Goal: Task Accomplishment & Management: Manage account settings

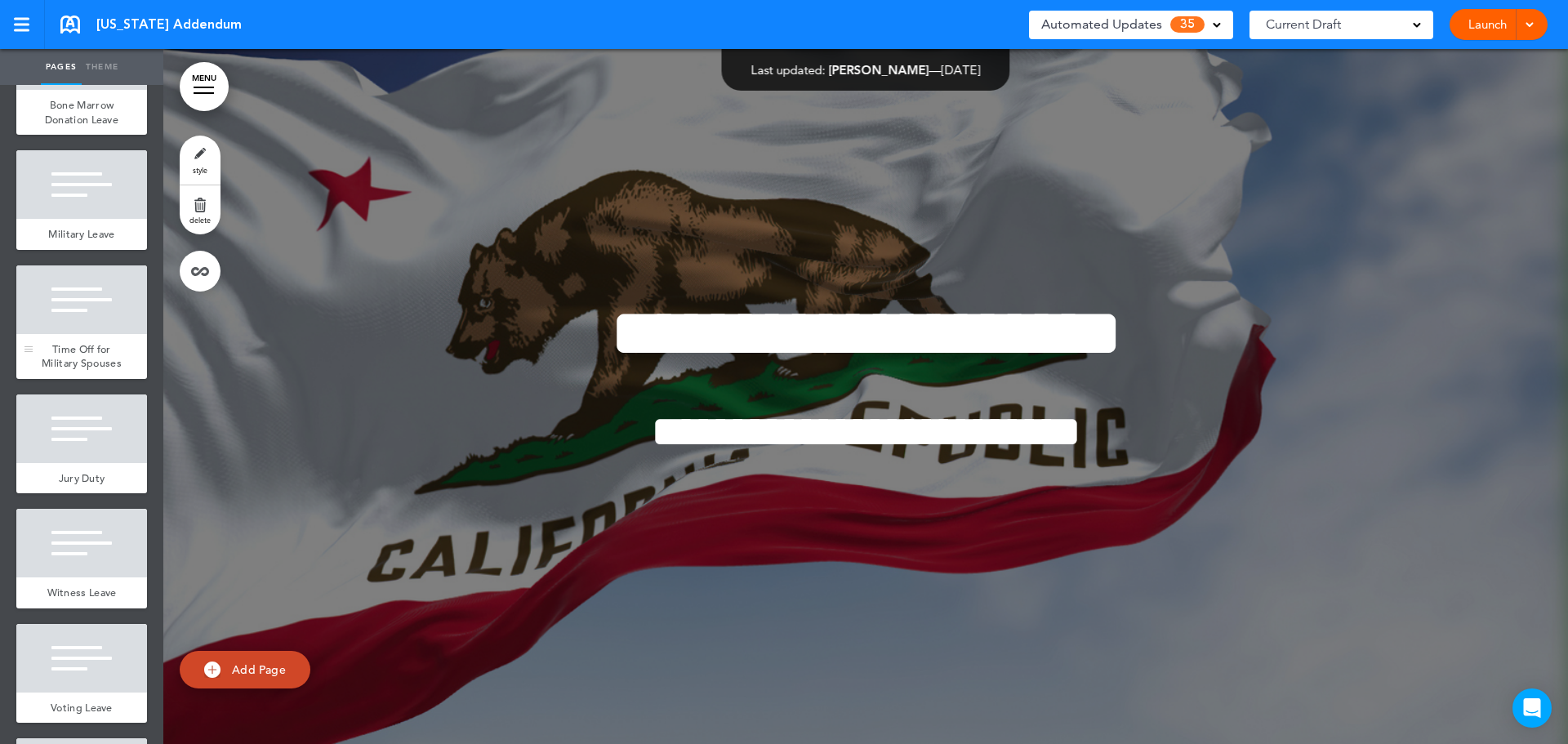
drag, startPoint x: 88, startPoint y: 432, endPoint x: 90, endPoint y: 459, distance: 27.1
click at [88, 371] on span "Time Off for Military Spouses" at bounding box center [81, 357] width 80 height 29
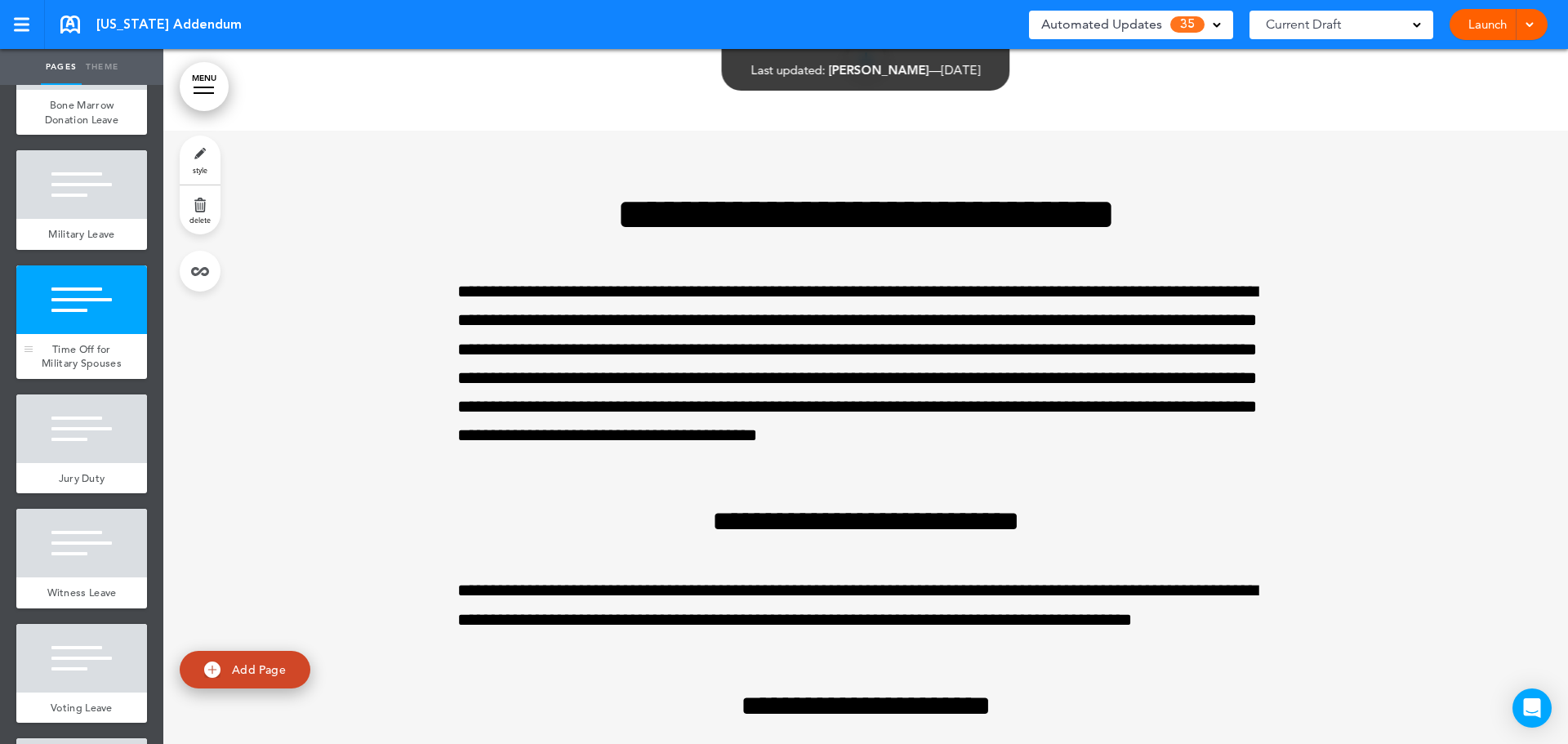
scroll to position [25402, 0]
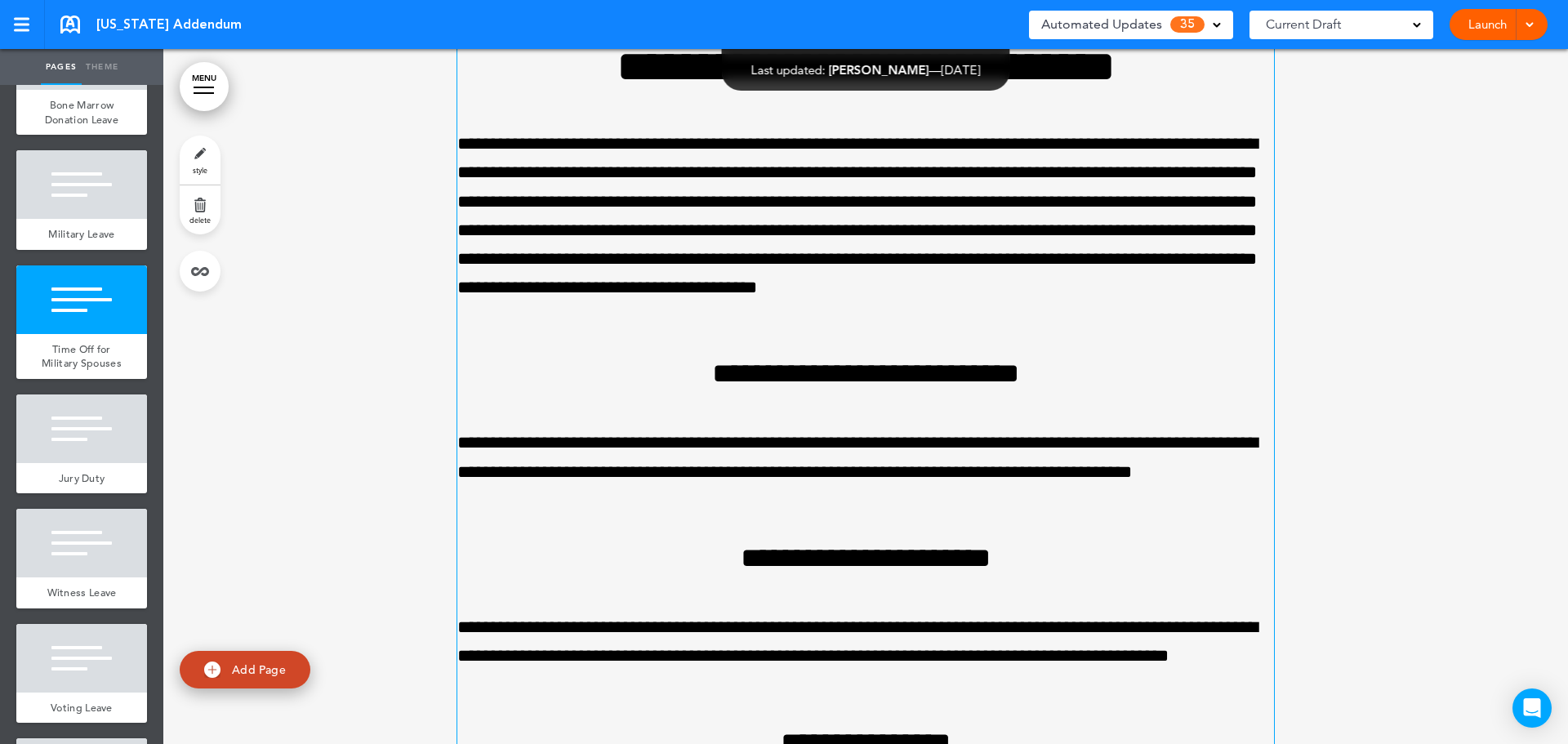
click at [582, 330] on p "**********" at bounding box center [866, 230] width 817 height 201
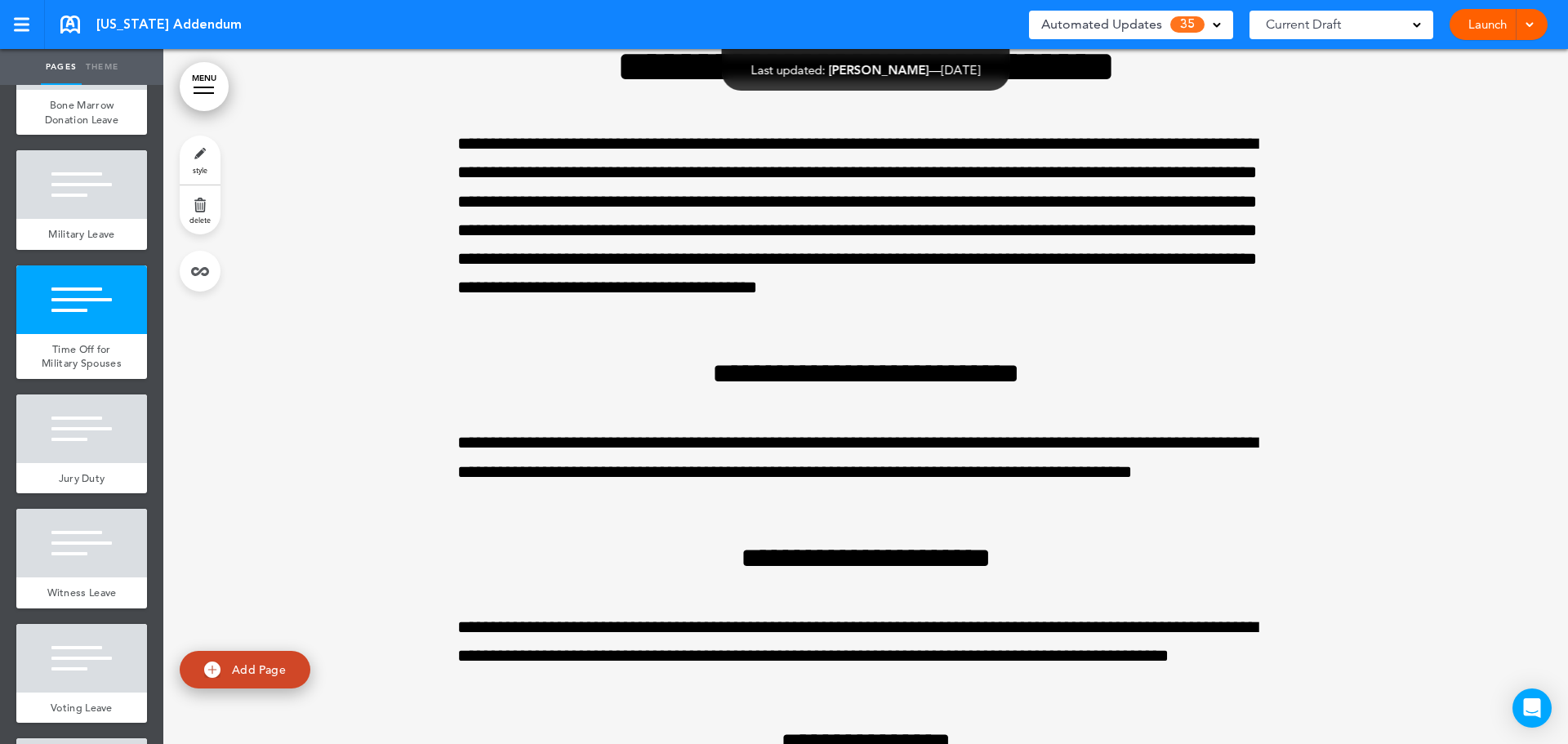
click at [1408, 32] on div "Current Draft" at bounding box center [1341, 25] width 184 height 29
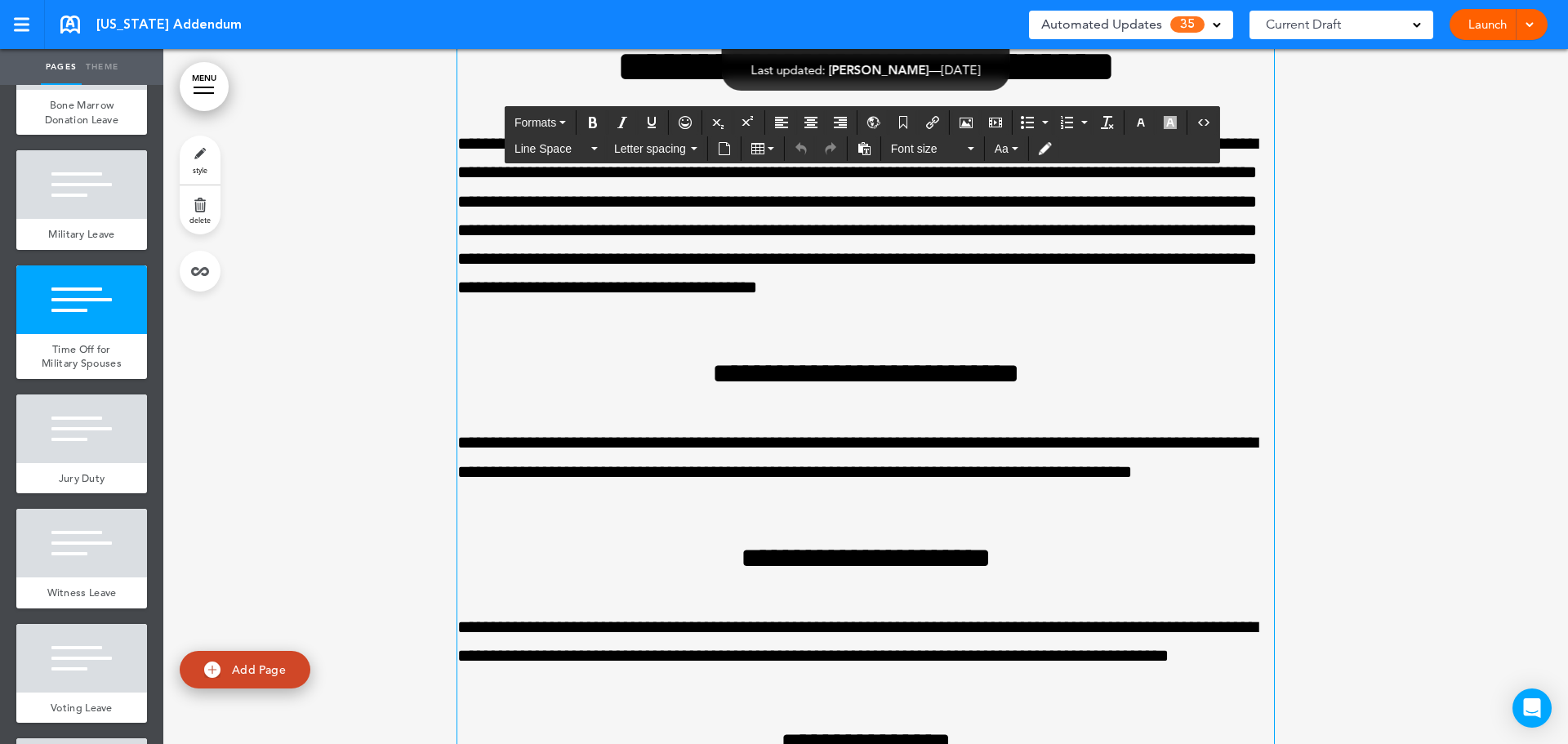
click at [581, 330] on p "**********" at bounding box center [866, 230] width 817 height 201
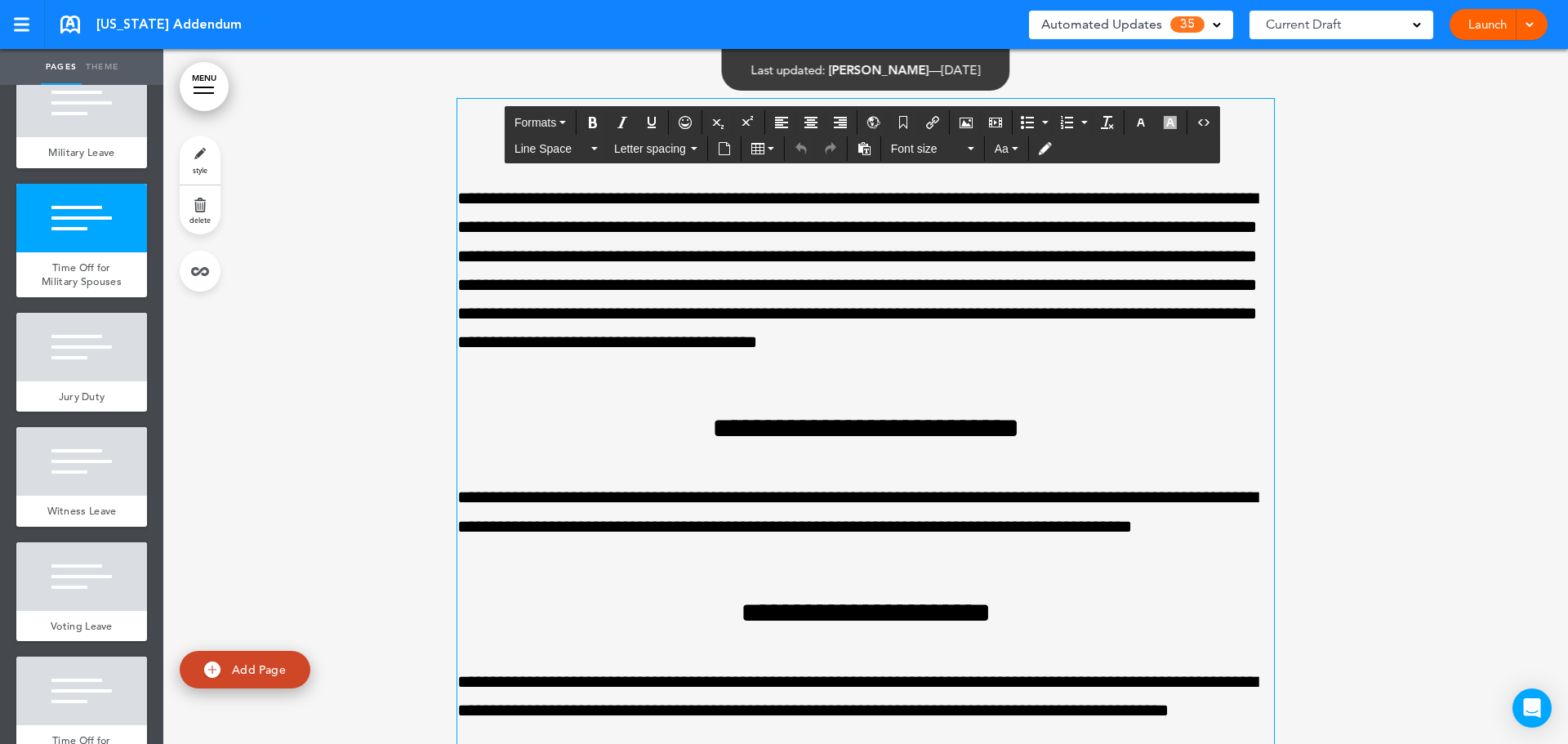
scroll to position [25319, 0]
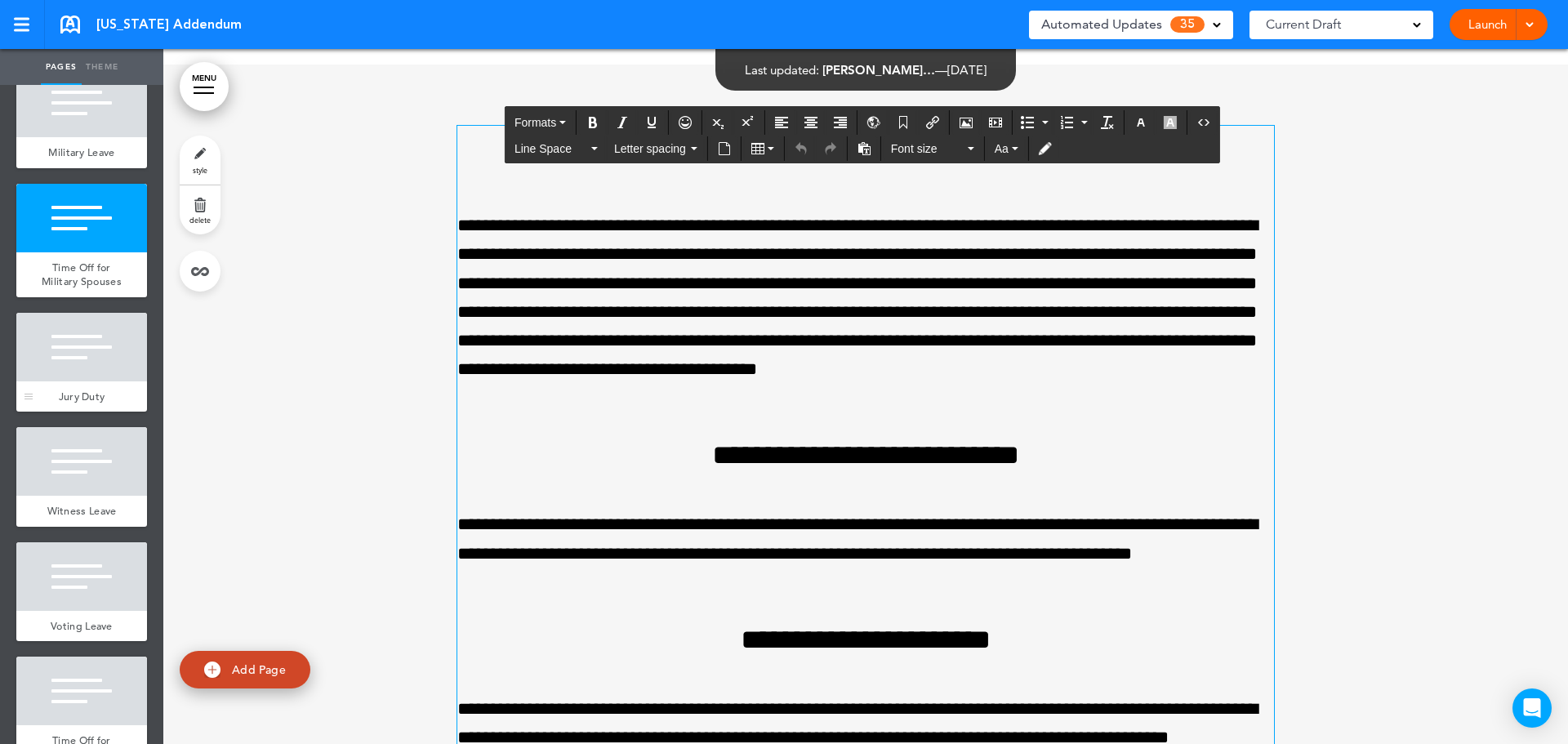
click at [81, 381] on div at bounding box center [81, 347] width 131 height 69
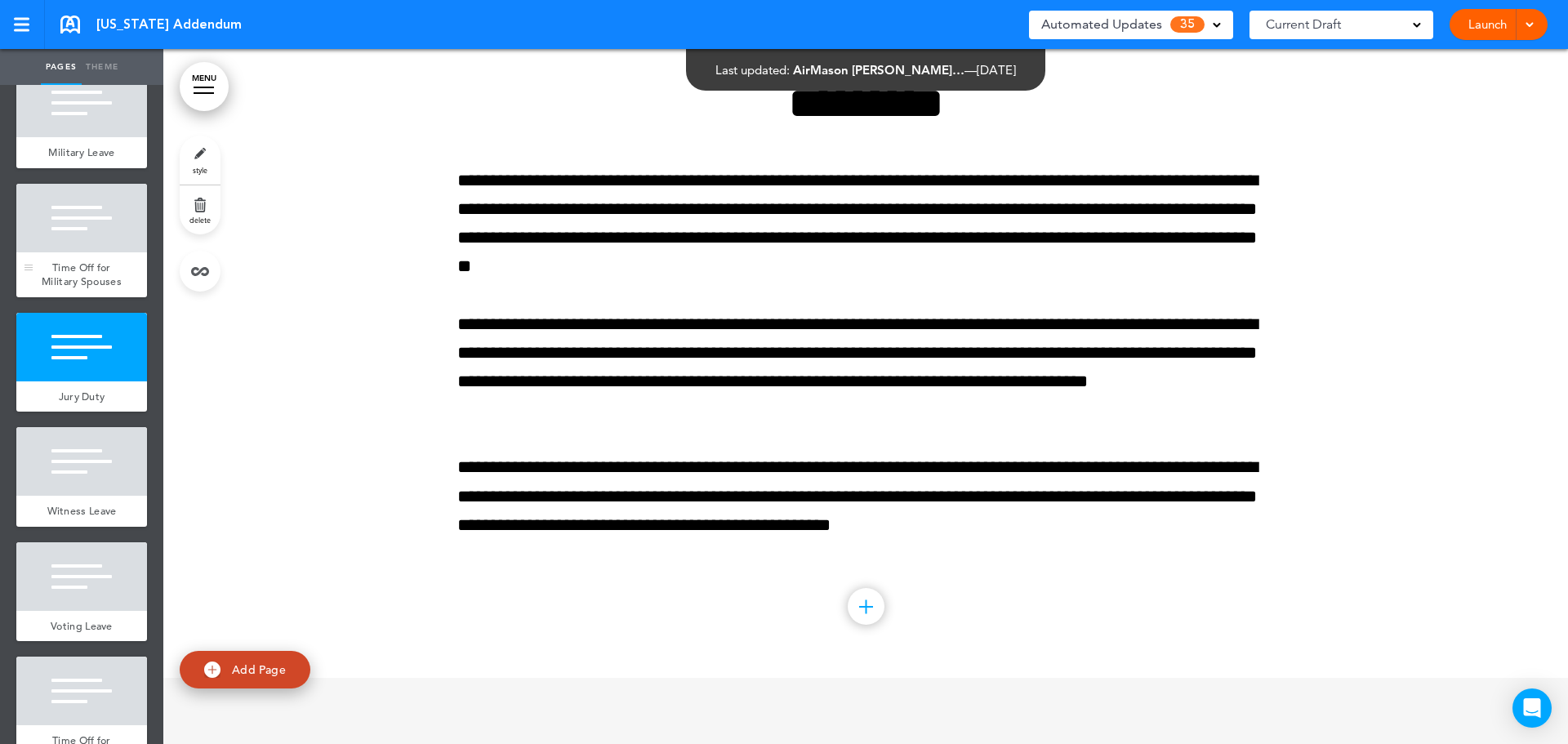
scroll to position [1633, 0]
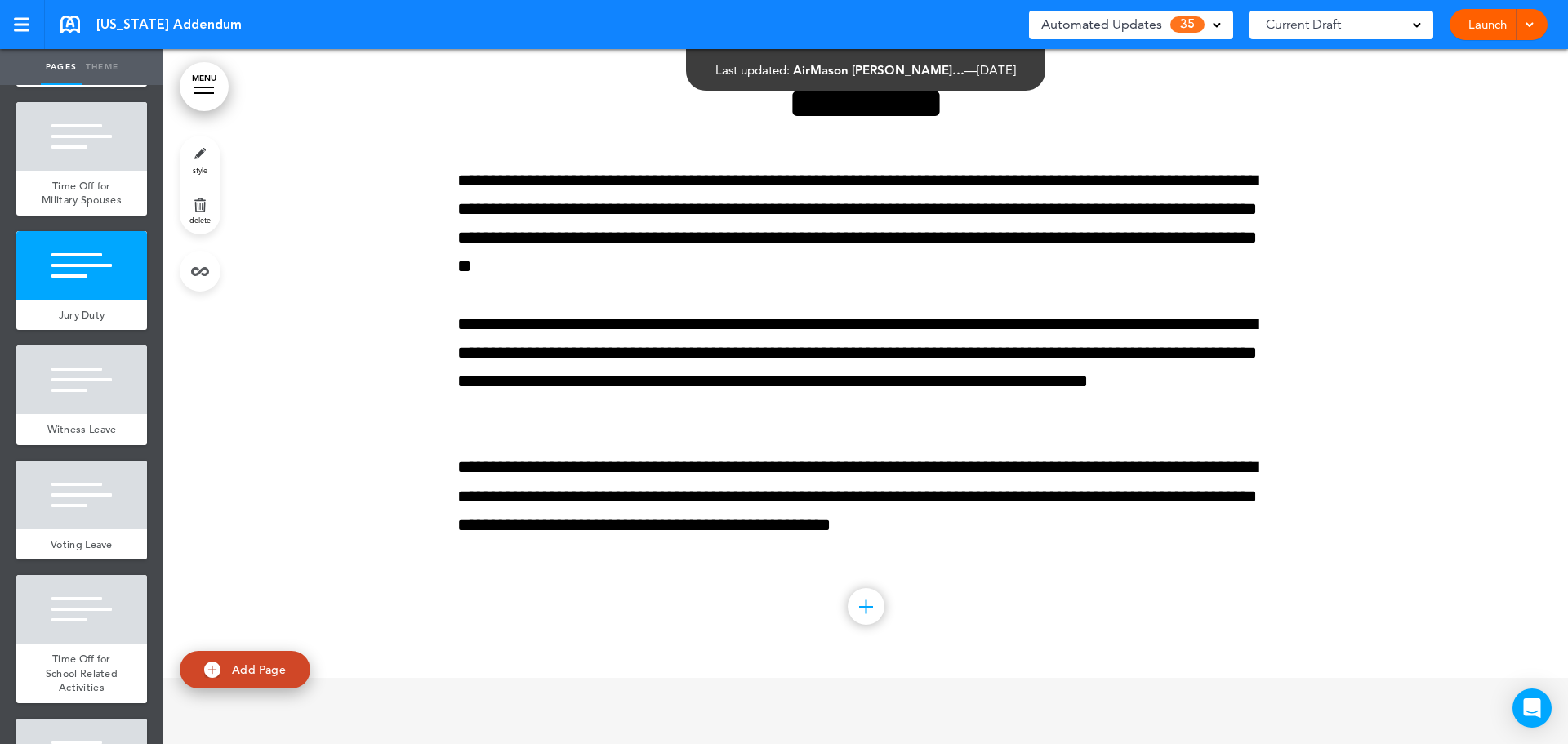
drag, startPoint x: 1177, startPoint y: 29, endPoint x: 1202, endPoint y: 60, distance: 39.8
click at [1177, 29] on span "35" at bounding box center [1187, 24] width 34 height 16
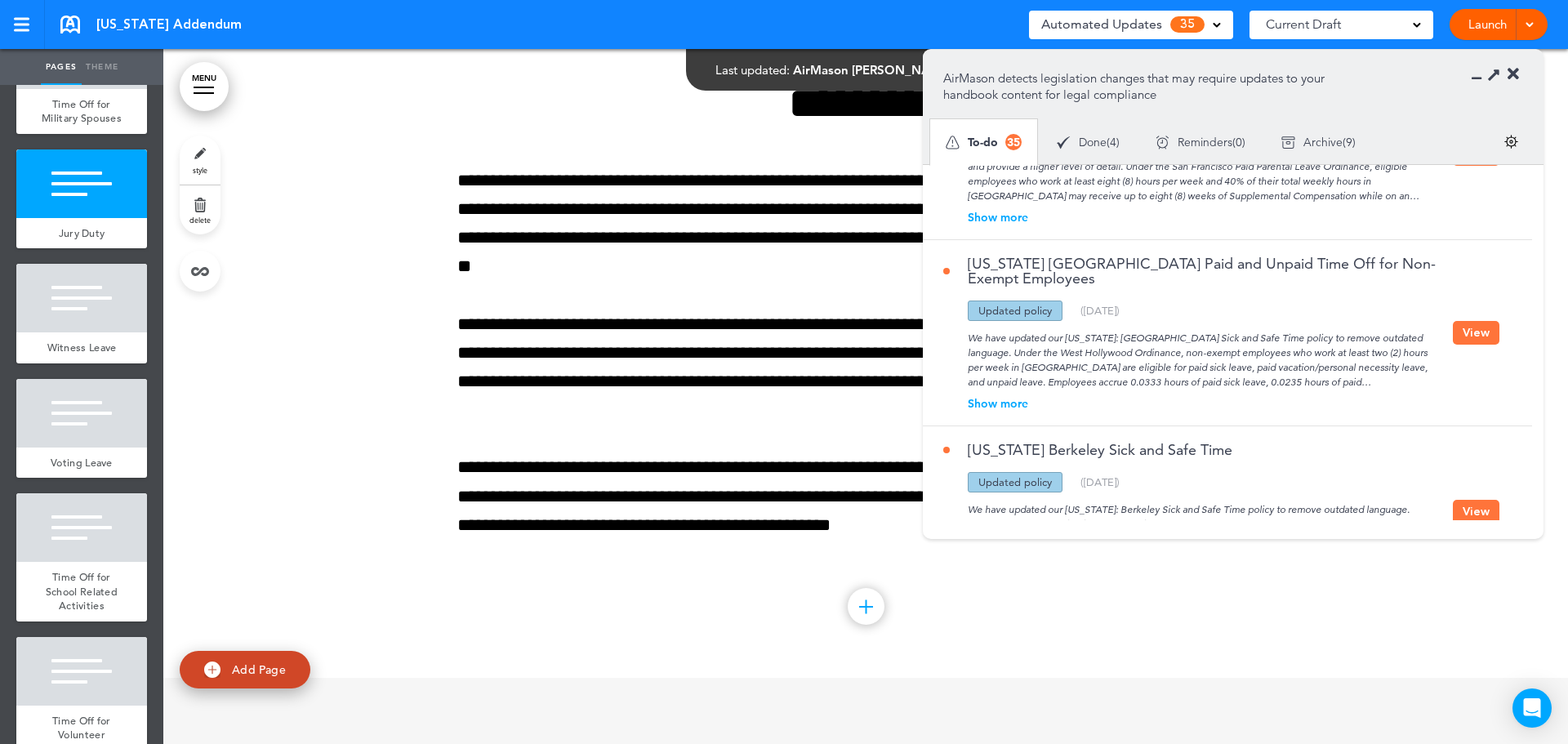
scroll to position [0, 0]
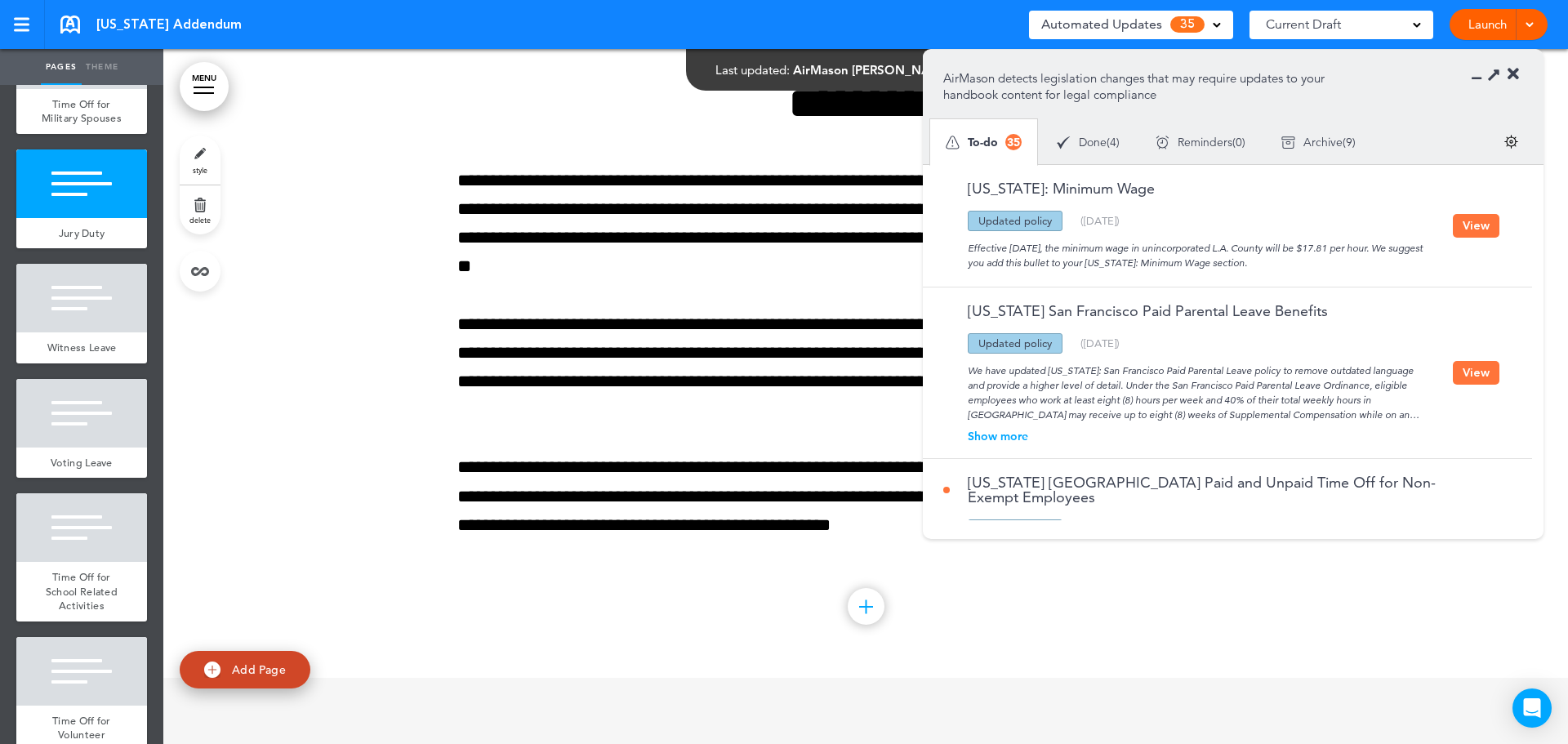
drag, startPoint x: 1470, startPoint y: 232, endPoint x: 1461, endPoint y: 227, distance: 10.3
click at [1470, 232] on button "View" at bounding box center [1476, 226] width 47 height 23
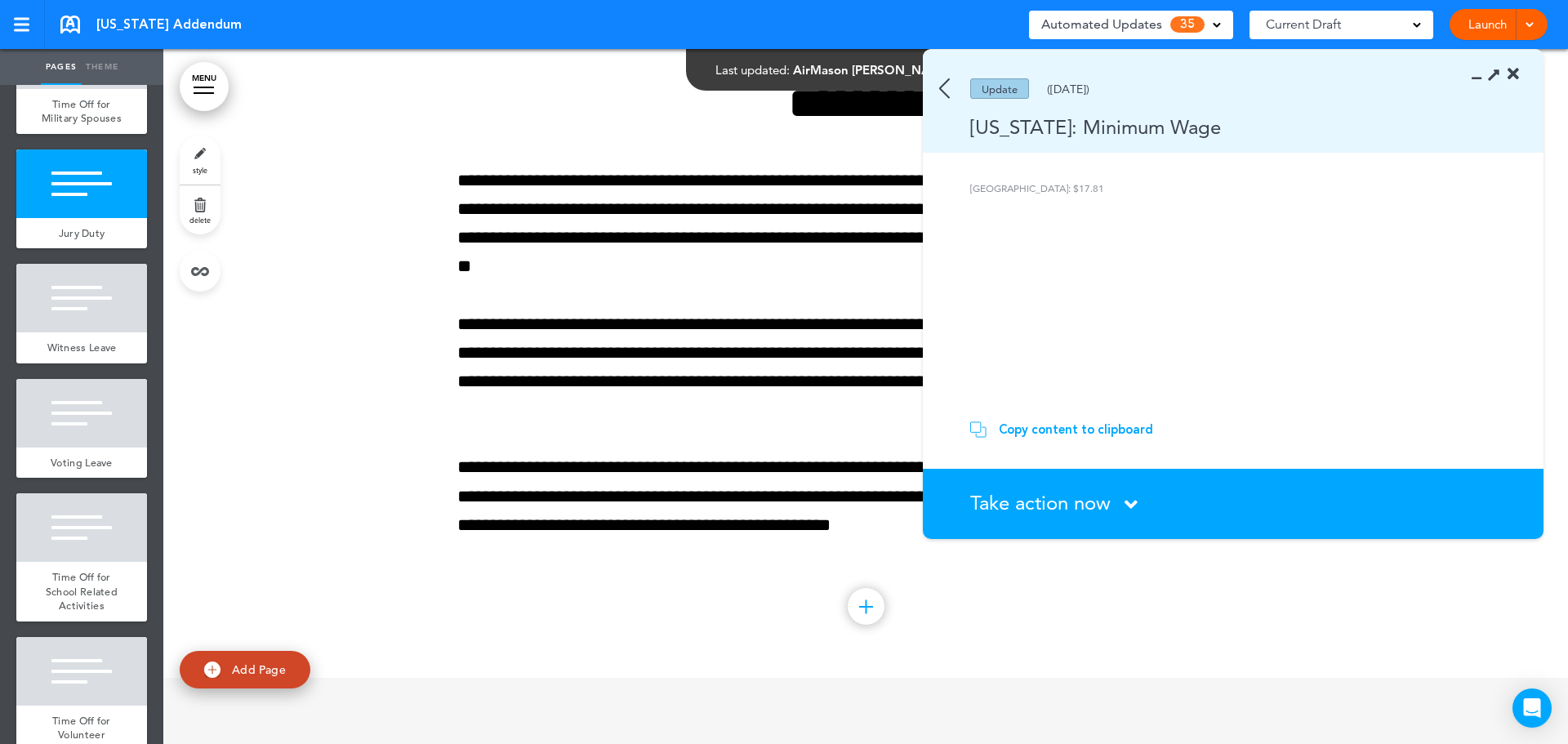
click at [1099, 505] on span "Take action now" at bounding box center [1041, 503] width 141 height 23
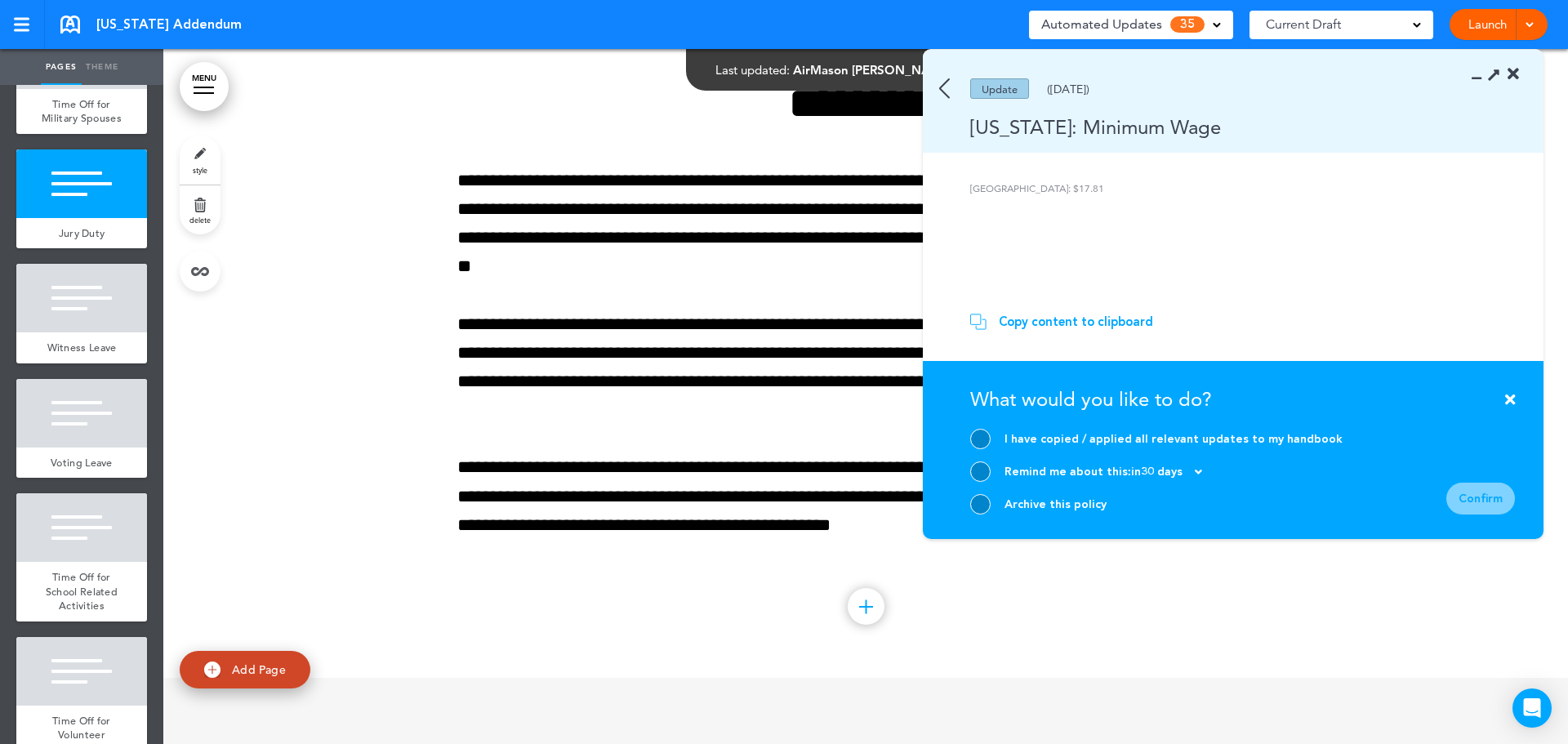
click at [1188, 472] on div "[DATE]" at bounding box center [1166, 472] width 71 height 12
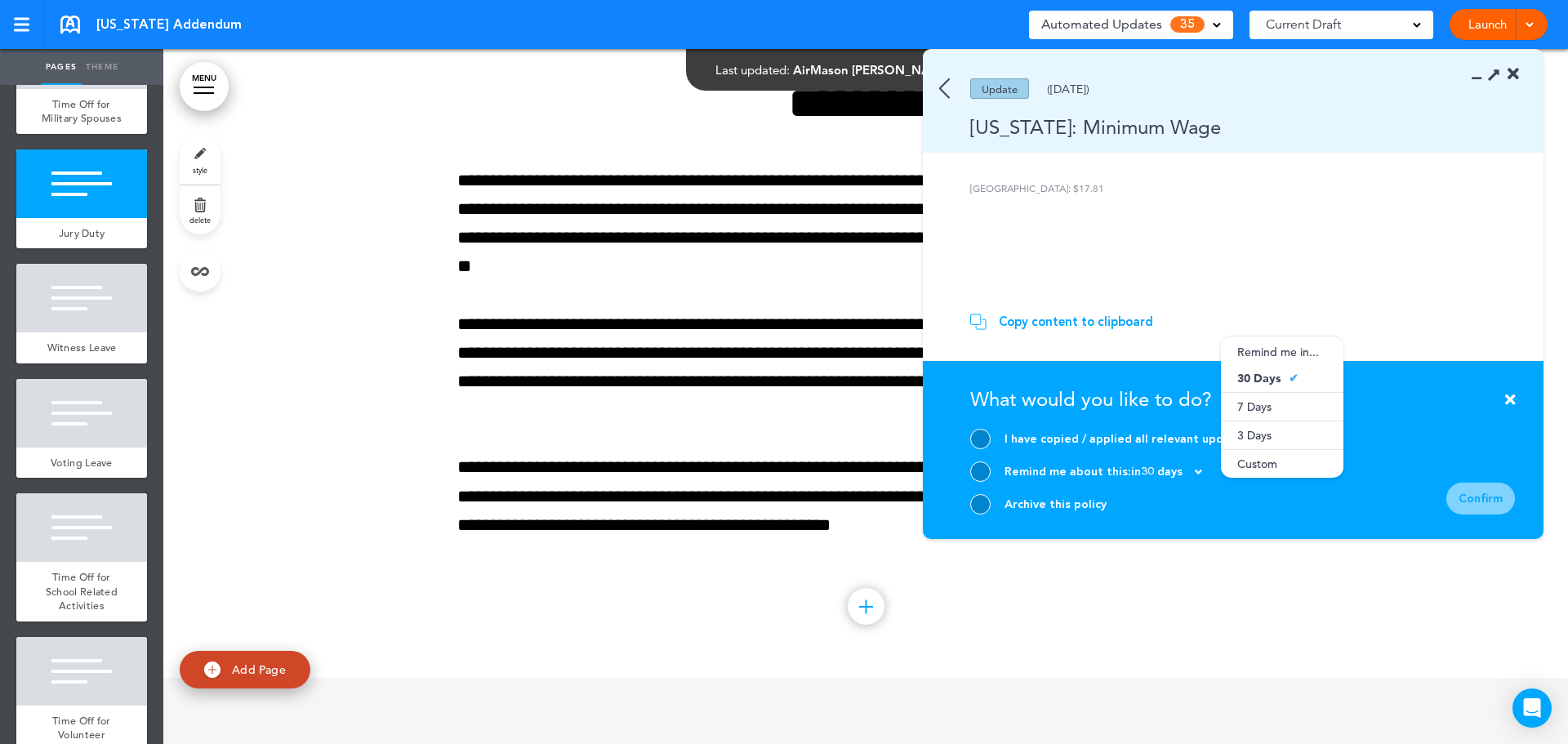
click at [1199, 469] on icon at bounding box center [1198, 472] width 7 height 12
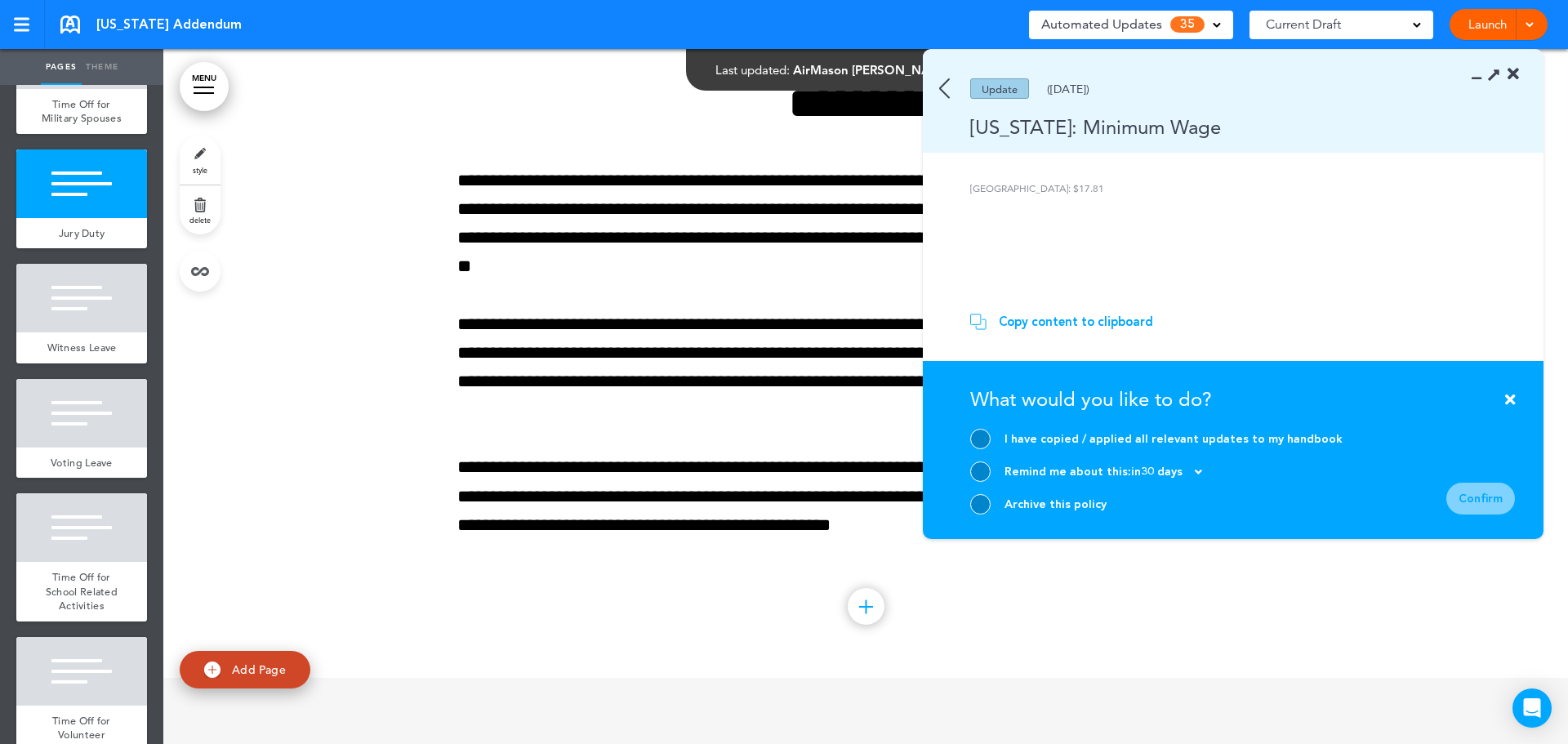
click at [1508, 398] on icon at bounding box center [1509, 399] width 10 height 14
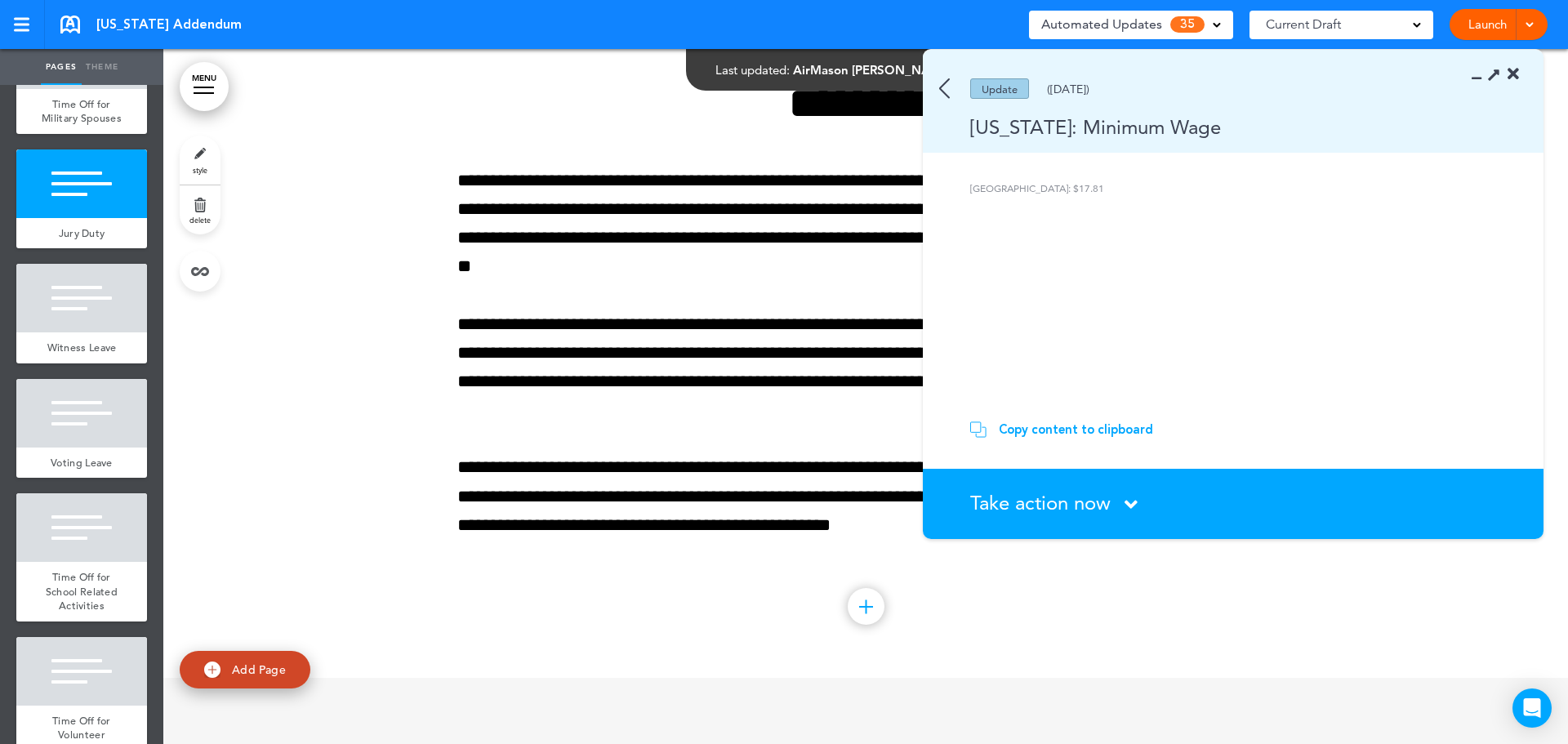
click at [939, 87] on img at bounding box center [944, 88] width 11 height 21
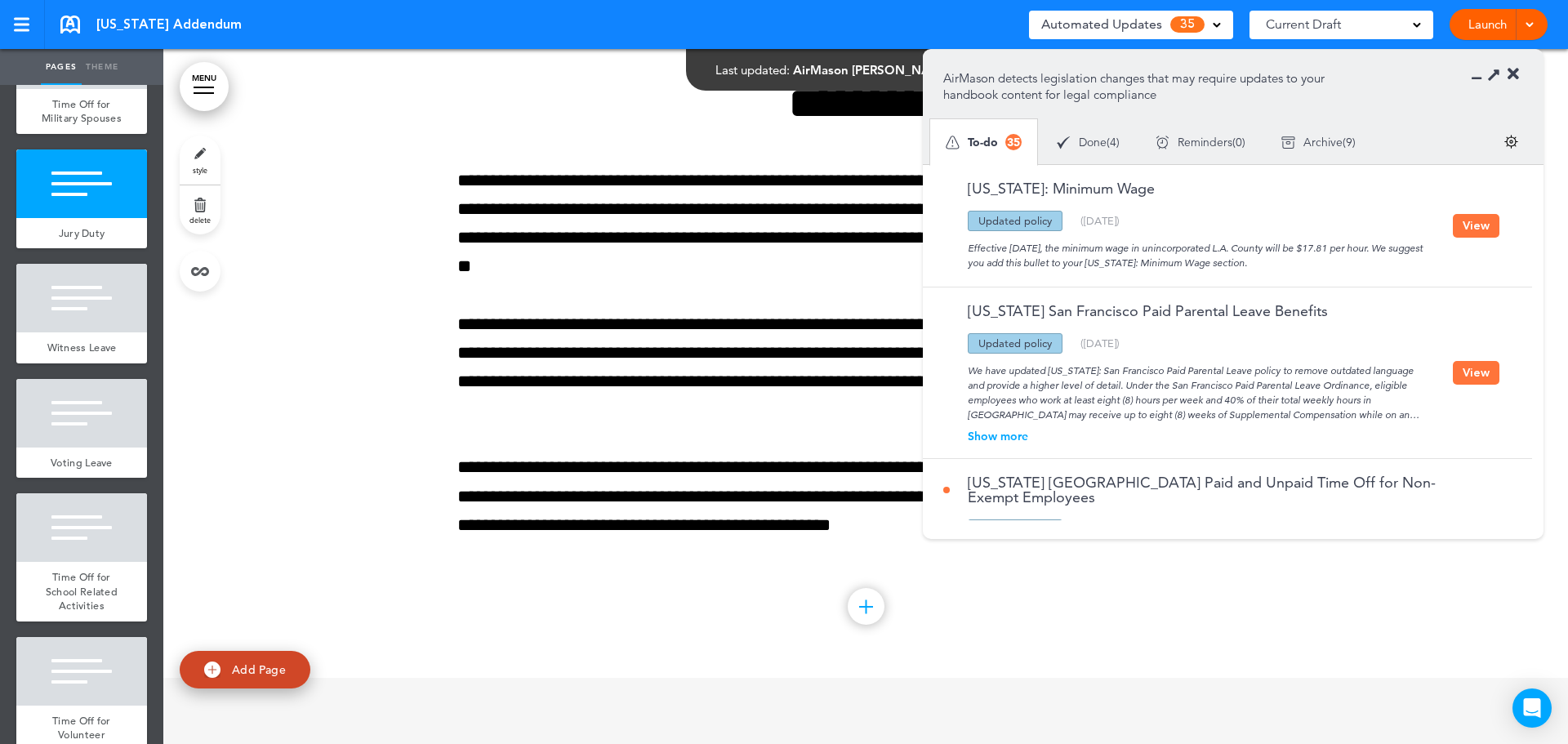
click at [1475, 227] on button "View" at bounding box center [1476, 226] width 47 height 23
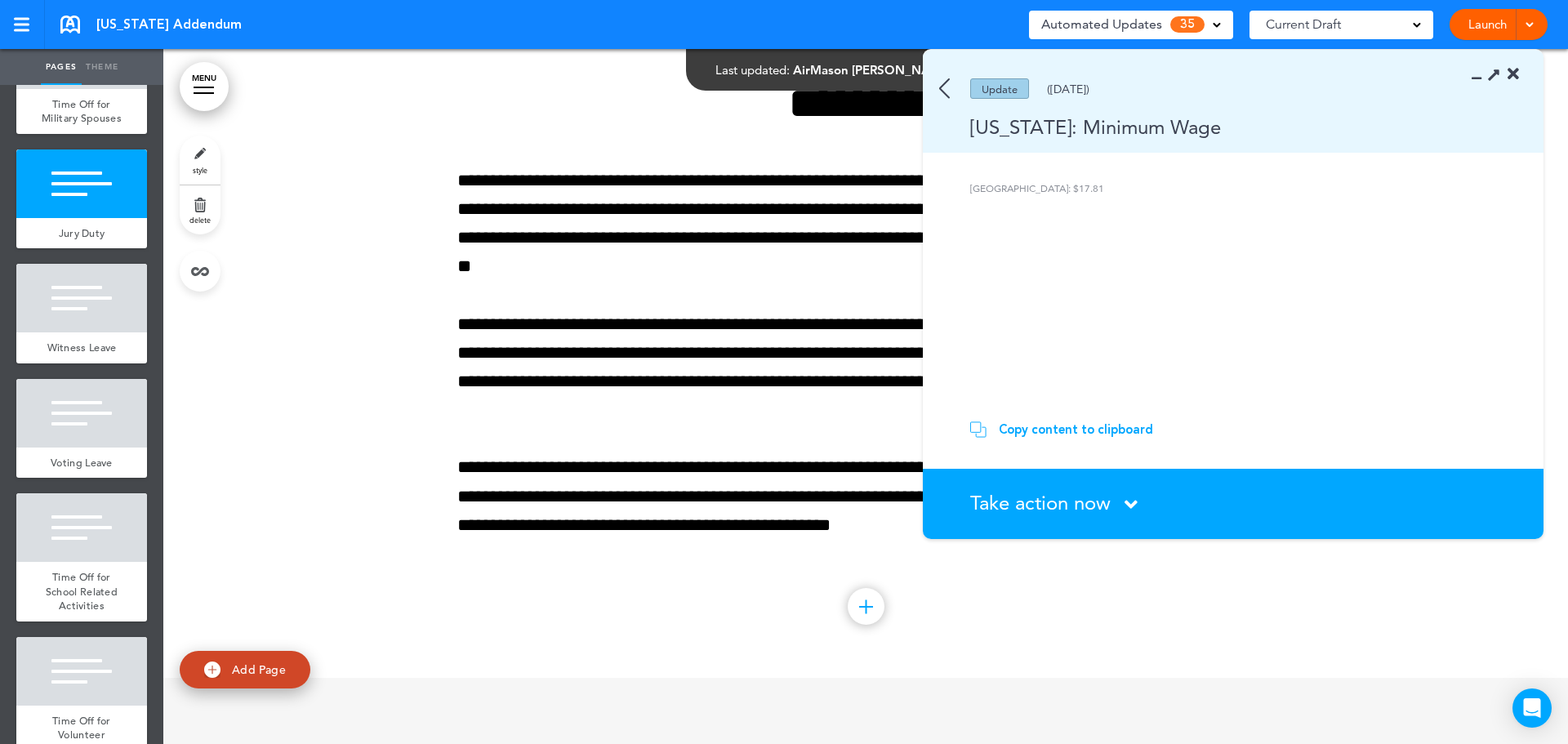
click at [1081, 429] on div "Copy content to clipboard" at bounding box center [1075, 430] width 154 height 16
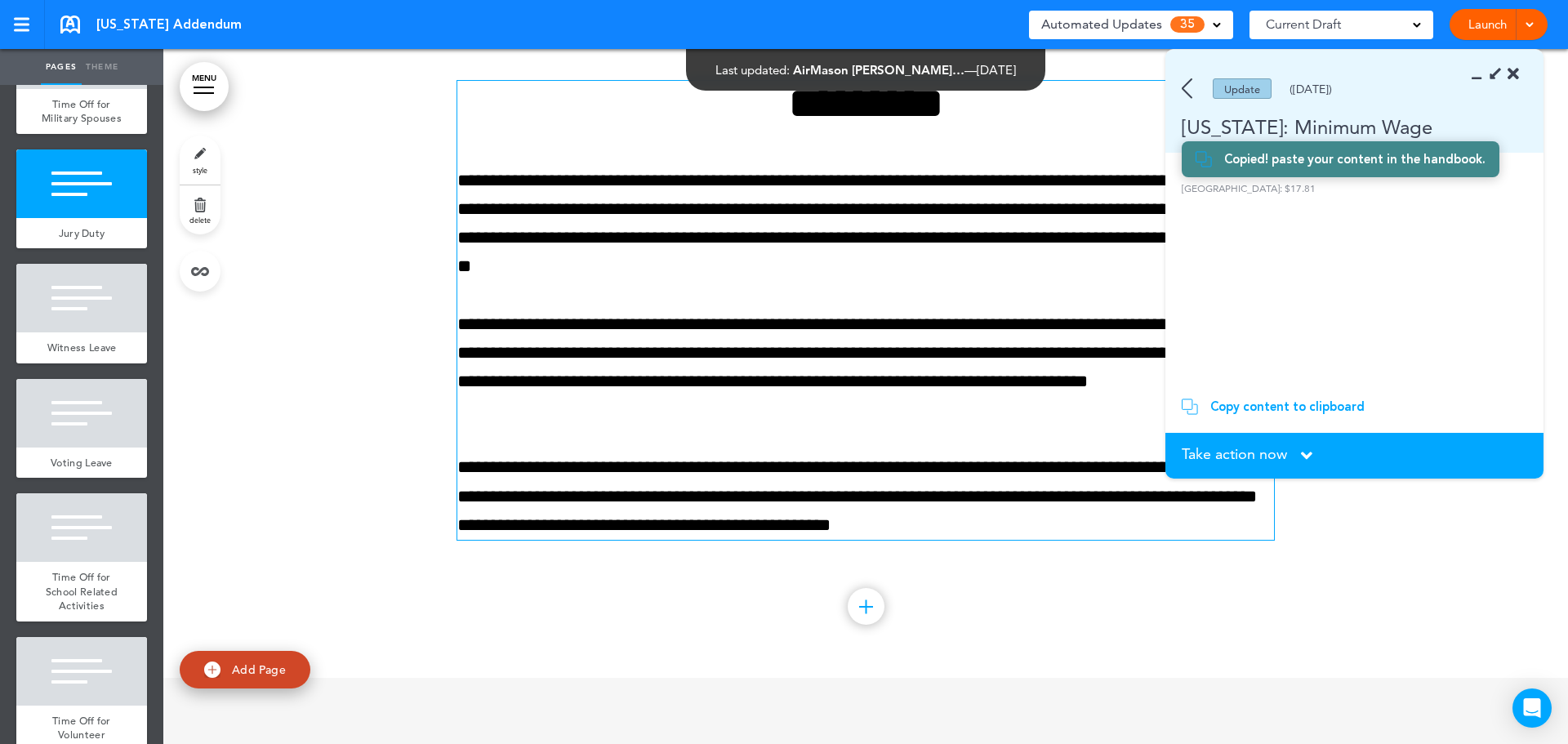
click at [743, 282] on p "**********" at bounding box center [866, 225] width 817 height 116
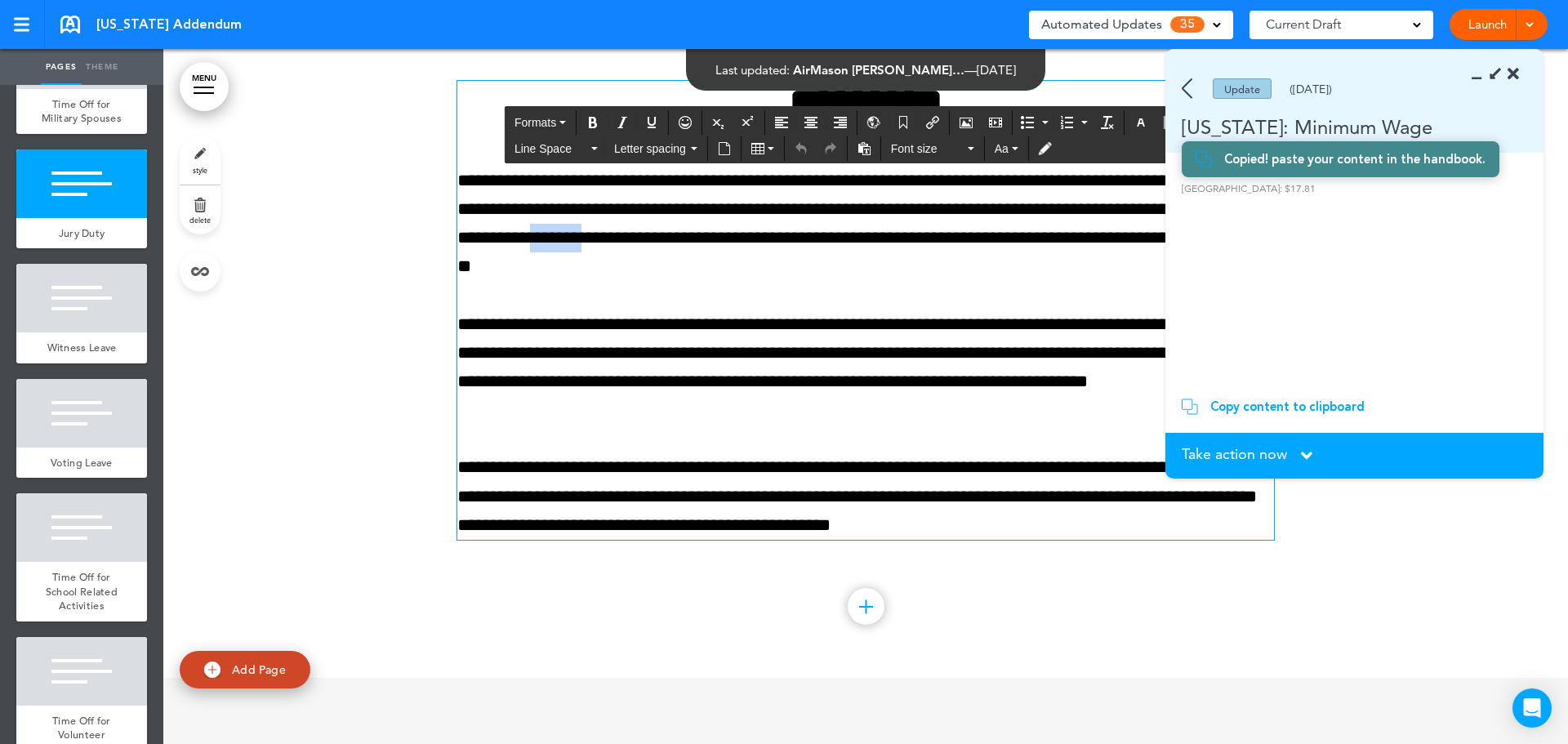
click at [743, 282] on p "**********" at bounding box center [866, 225] width 817 height 116
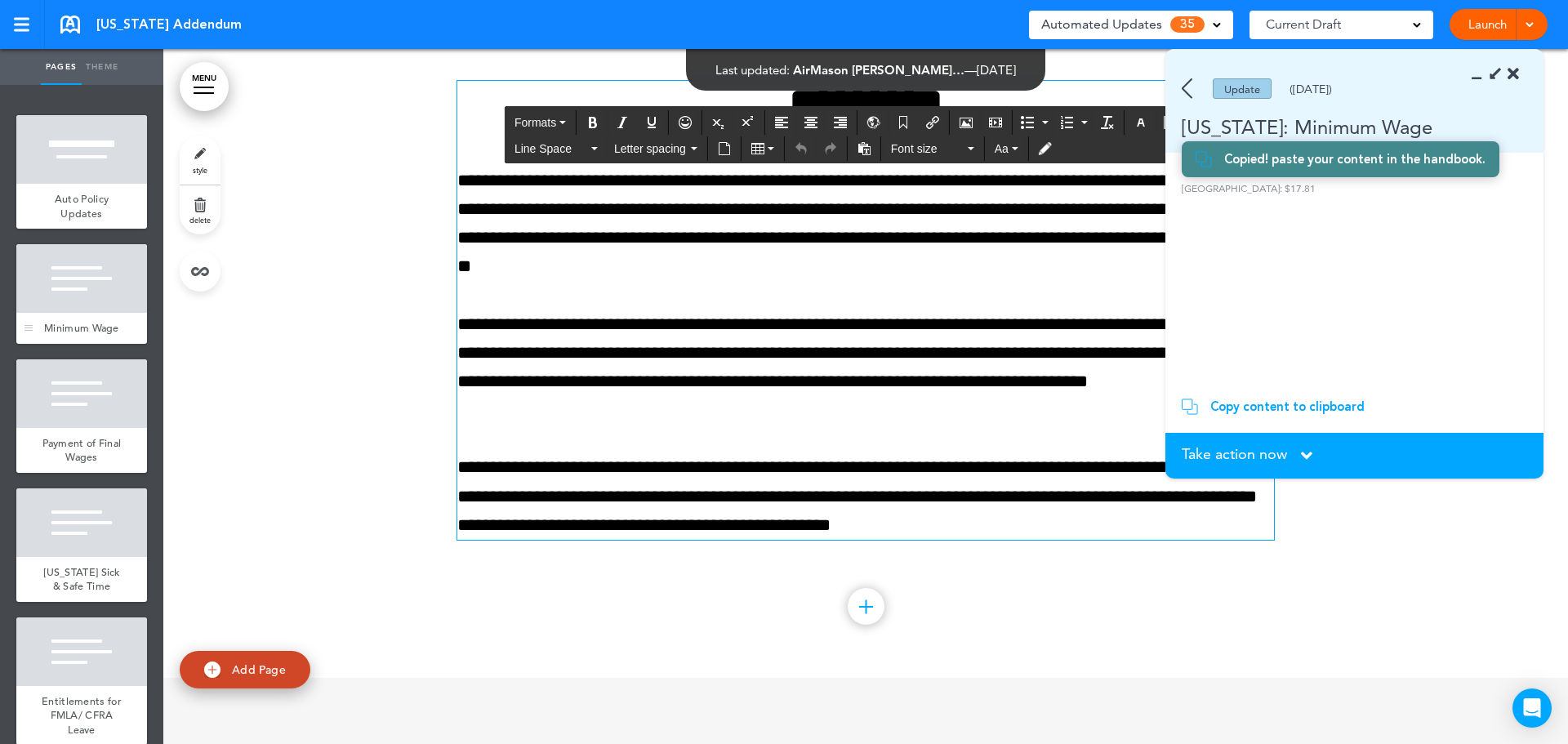
click at [108, 303] on div at bounding box center [81, 278] width 131 height 69
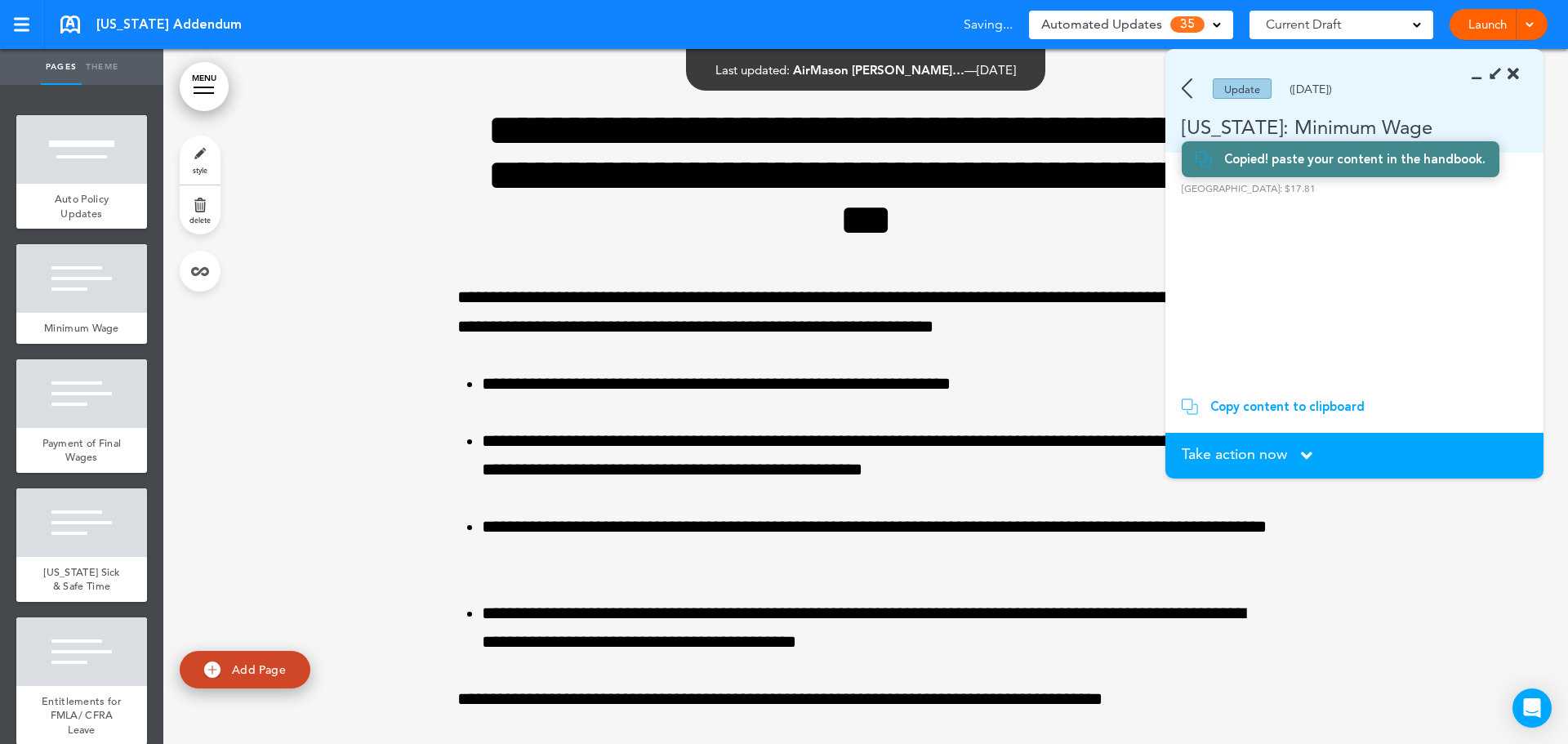
scroll to position [695, 0]
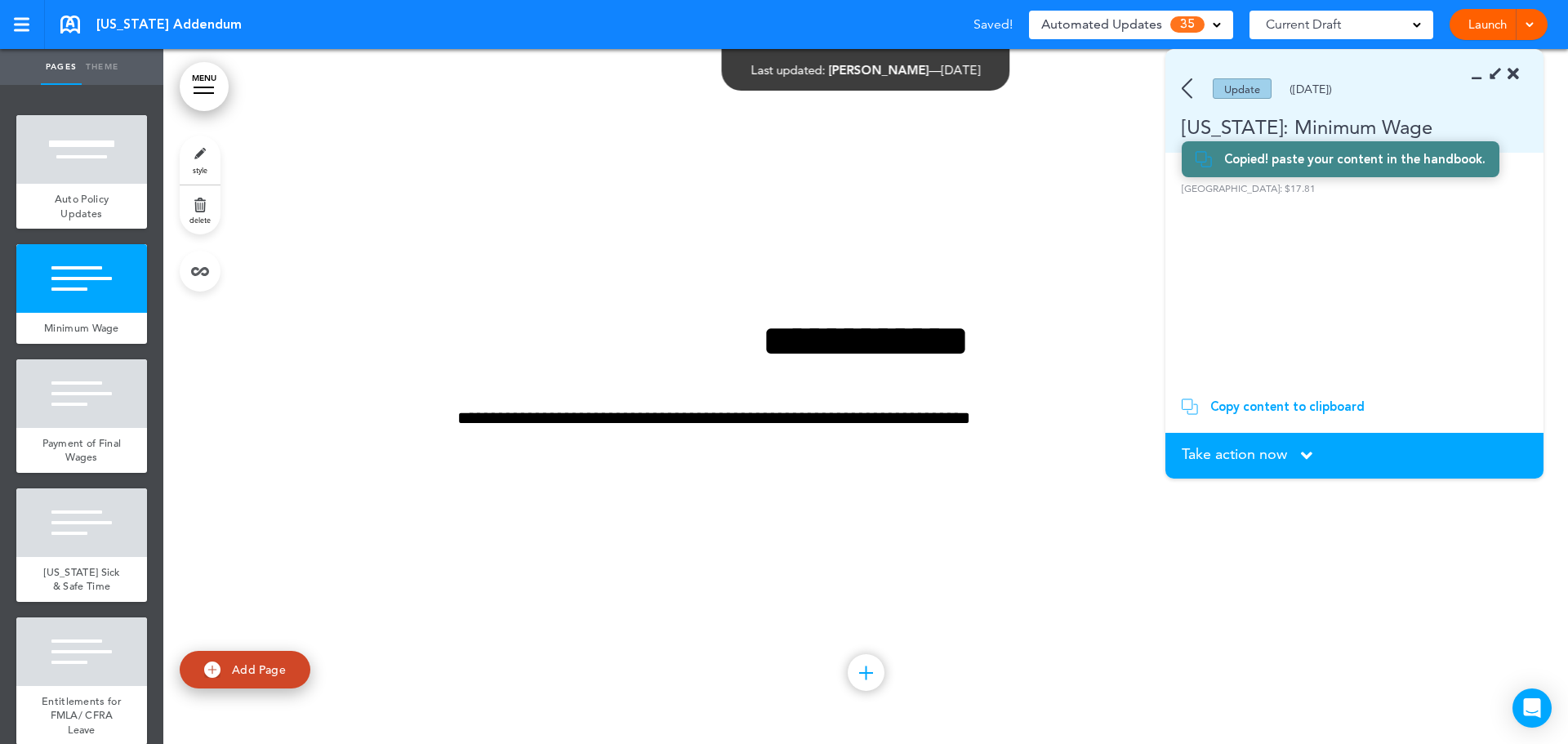
click at [1358, 240] on section "[GEOGRAPHIC_DATA]: $17.81" at bounding box center [1349, 281] width 366 height 200
click at [1183, 93] on img at bounding box center [1187, 88] width 11 height 21
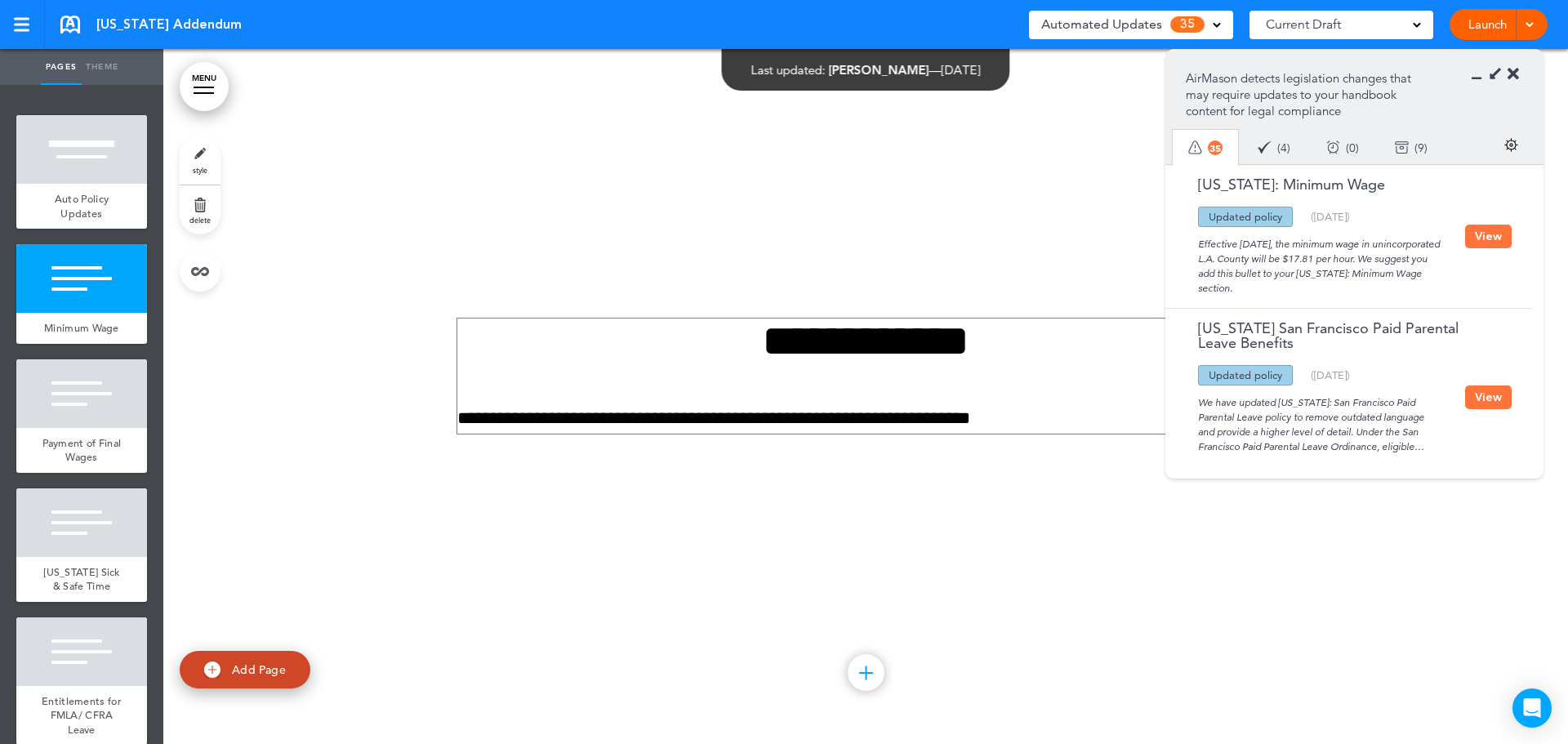
click at [1053, 412] on p "**********" at bounding box center [866, 419] width 817 height 29
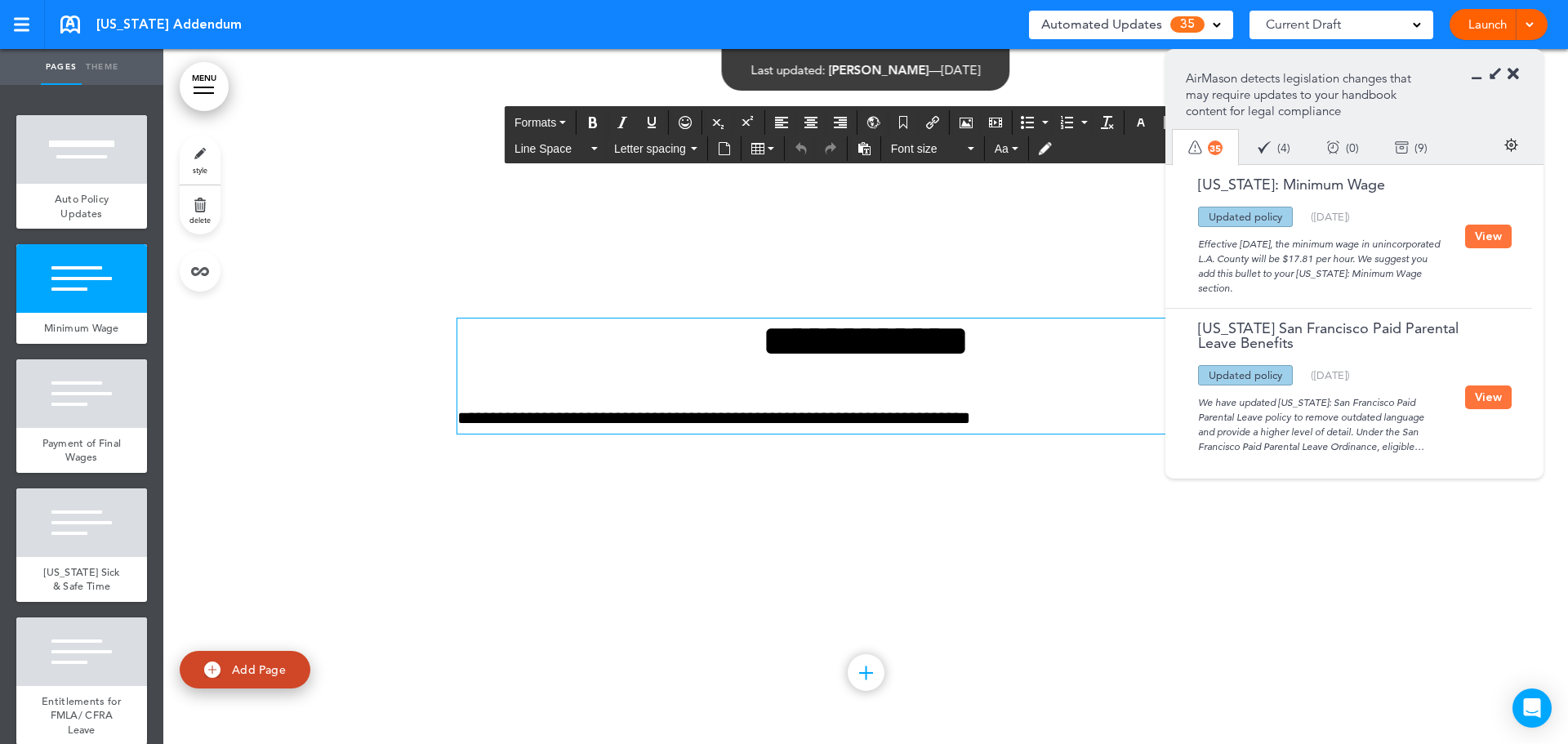
drag, startPoint x: 661, startPoint y: 463, endPoint x: 905, endPoint y: 433, distance: 245.8
click at [661, 463] on div "Add collapsible section ? In order to add a collapsible section, only solid bac…" at bounding box center [866, 469] width 817 height 13
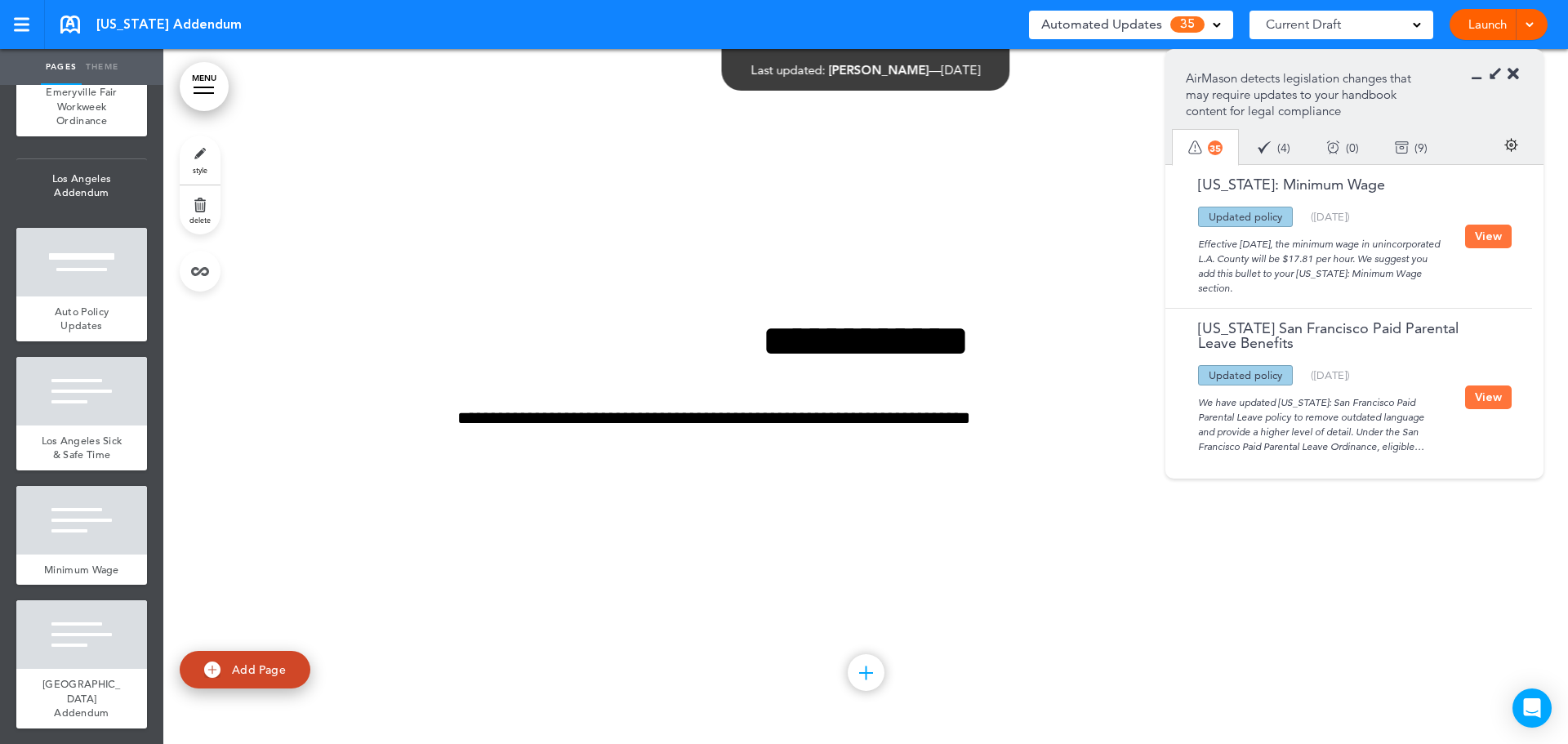
scroll to position [4166, 0]
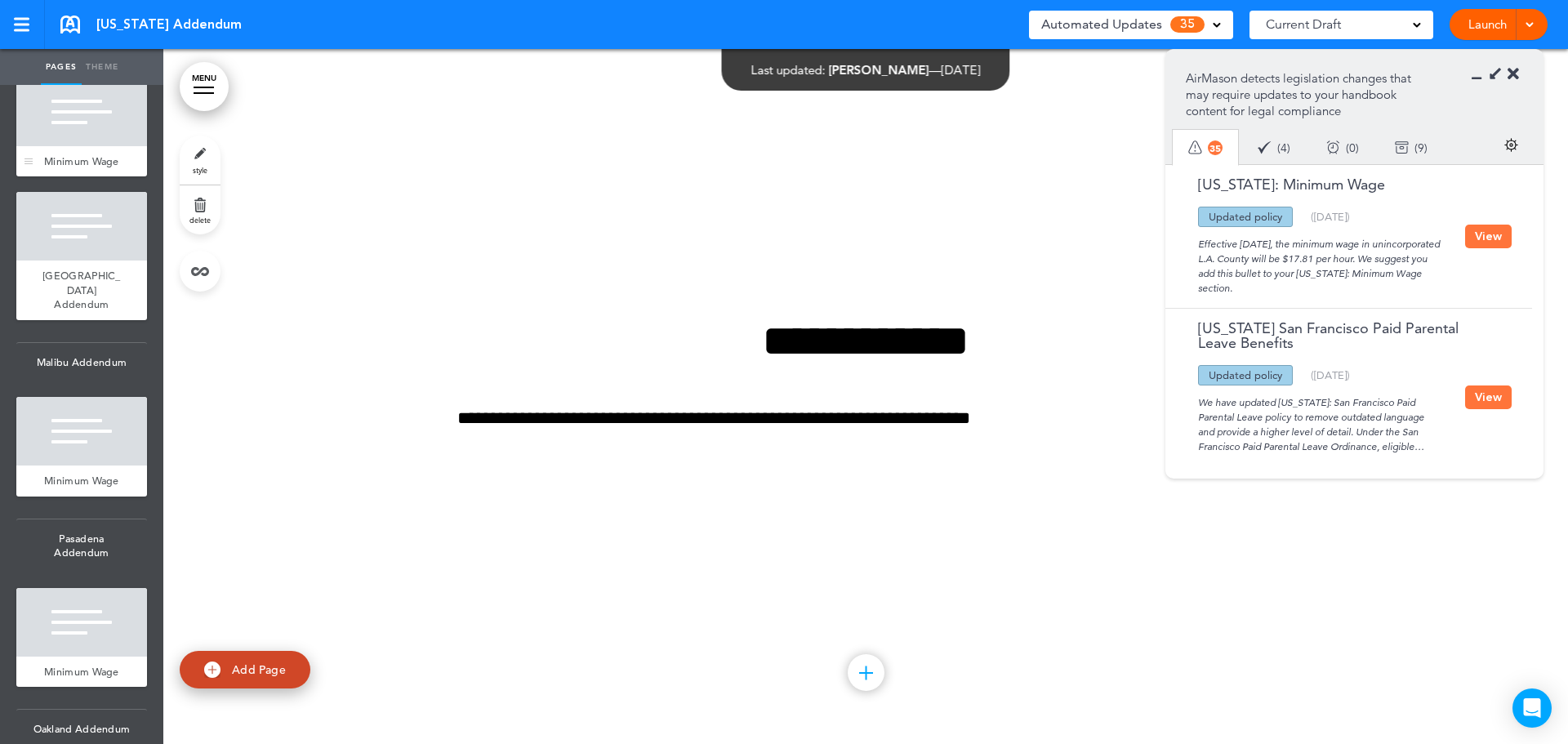
click at [60, 146] on div at bounding box center [81, 112] width 131 height 69
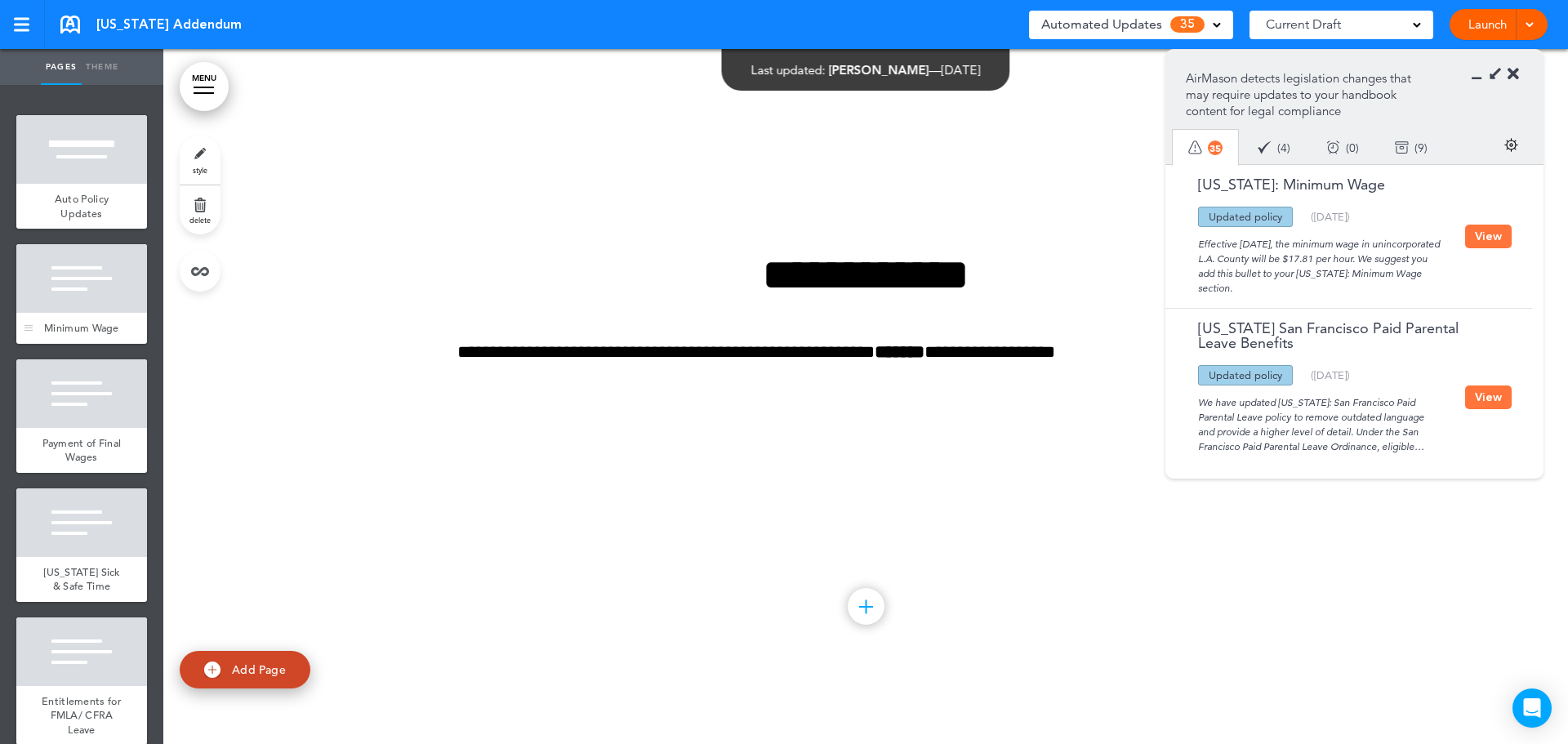
click at [84, 304] on div at bounding box center [81, 278] width 131 height 69
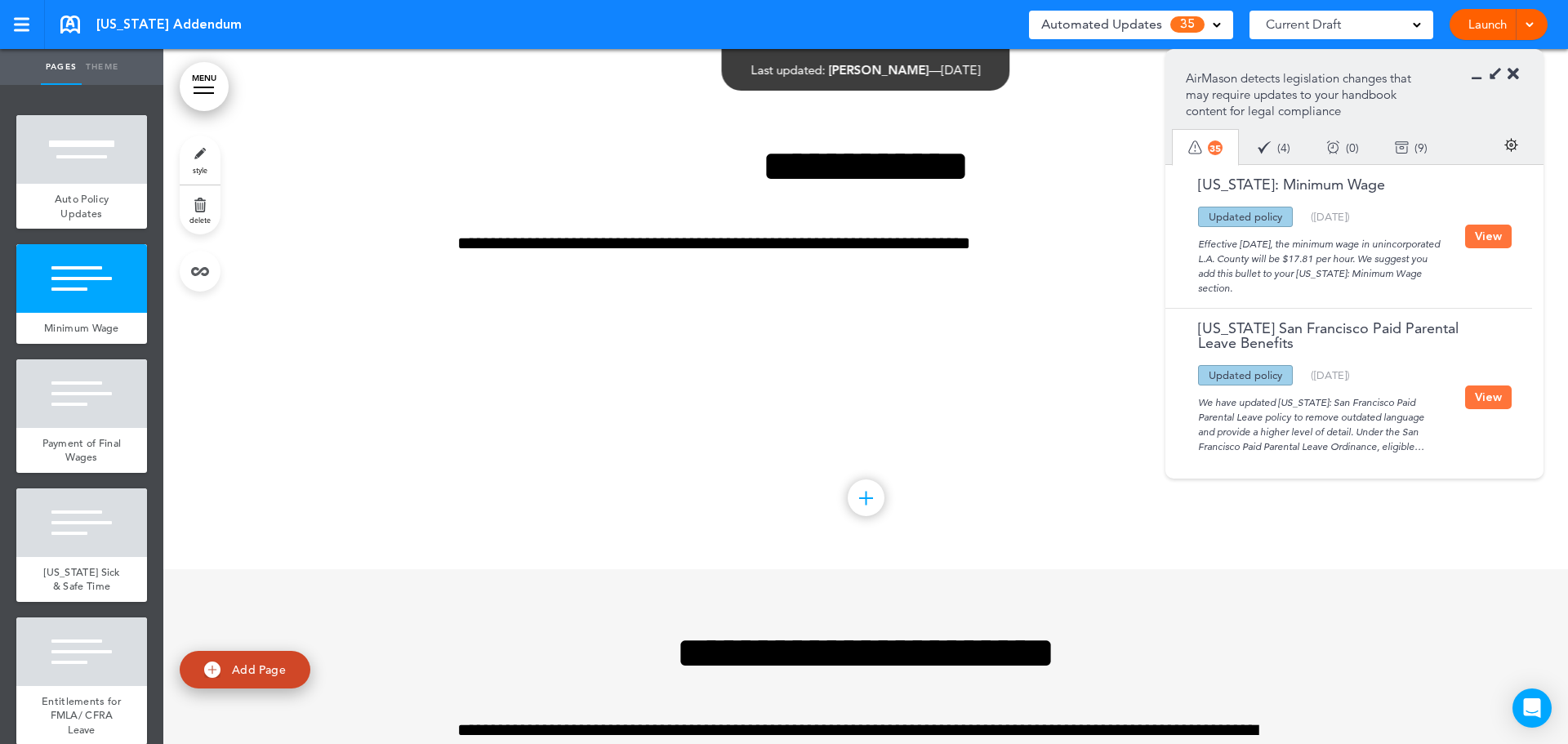
scroll to position [695, 0]
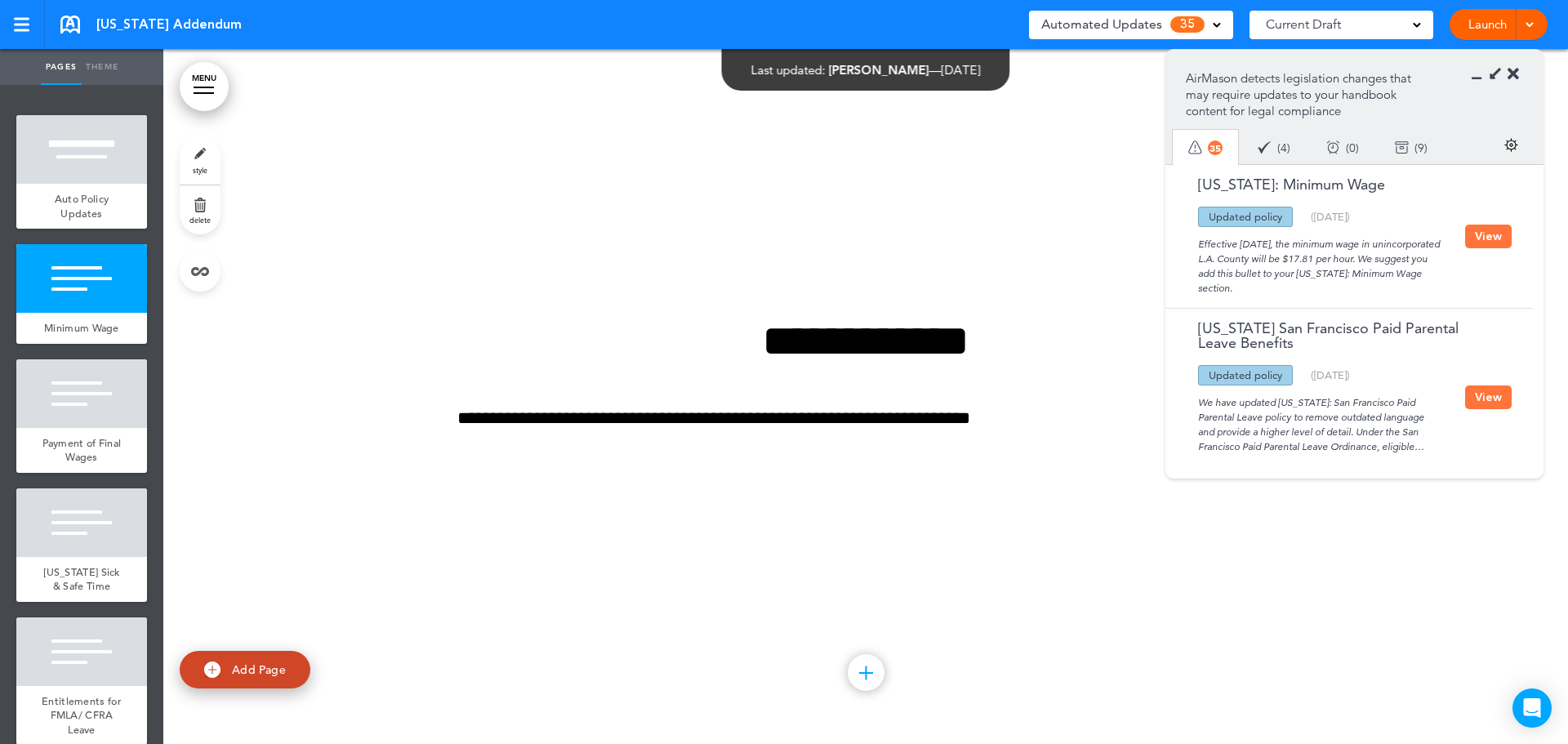
drag, startPoint x: 1318, startPoint y: 291, endPoint x: 1197, endPoint y: 247, distance: 128.8
click at [1197, 247] on div "Effective [DATE], the minimum wage in unincorporated L.A. County will be $17.81…" at bounding box center [1319, 261] width 292 height 69
click at [1314, 288] on div "Effective [DATE], the minimum wage in unincorporated L.A. County will be $17.81…" at bounding box center [1319, 261] width 292 height 69
click at [1487, 244] on button "View" at bounding box center [1489, 237] width 47 height 23
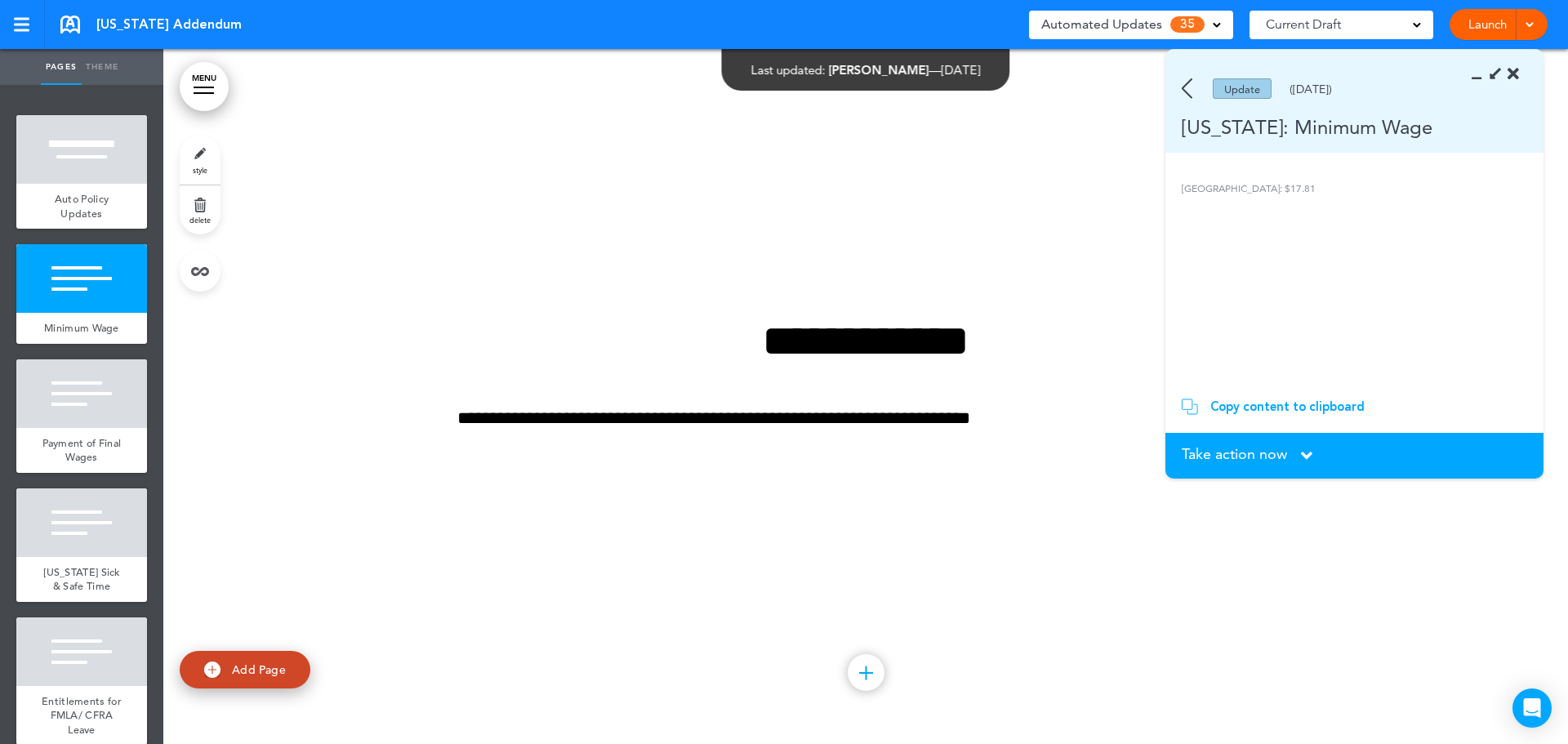
click at [1298, 405] on div "Copy content to clipboard" at bounding box center [1287, 406] width 154 height 16
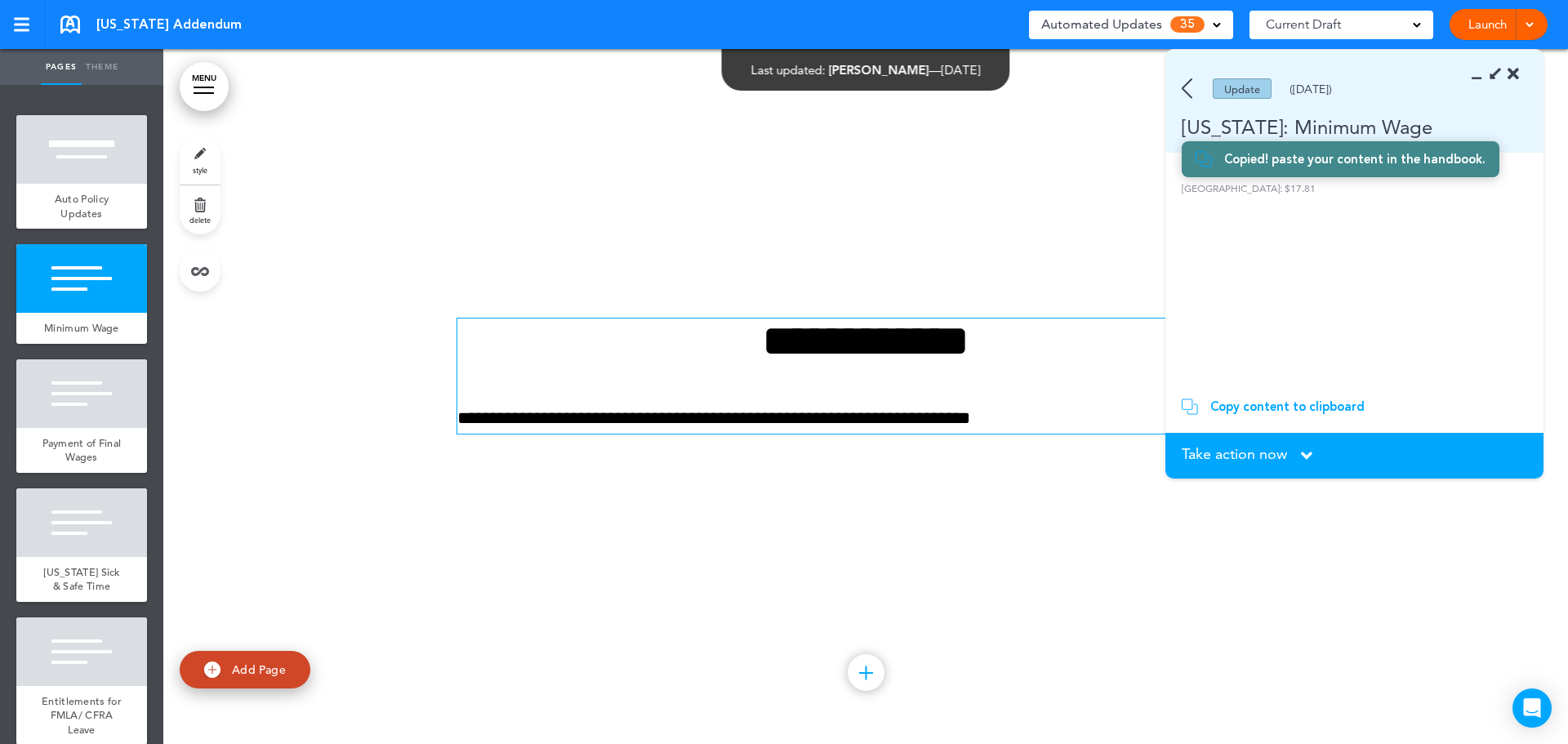
click at [1035, 424] on p "**********" at bounding box center [866, 419] width 817 height 29
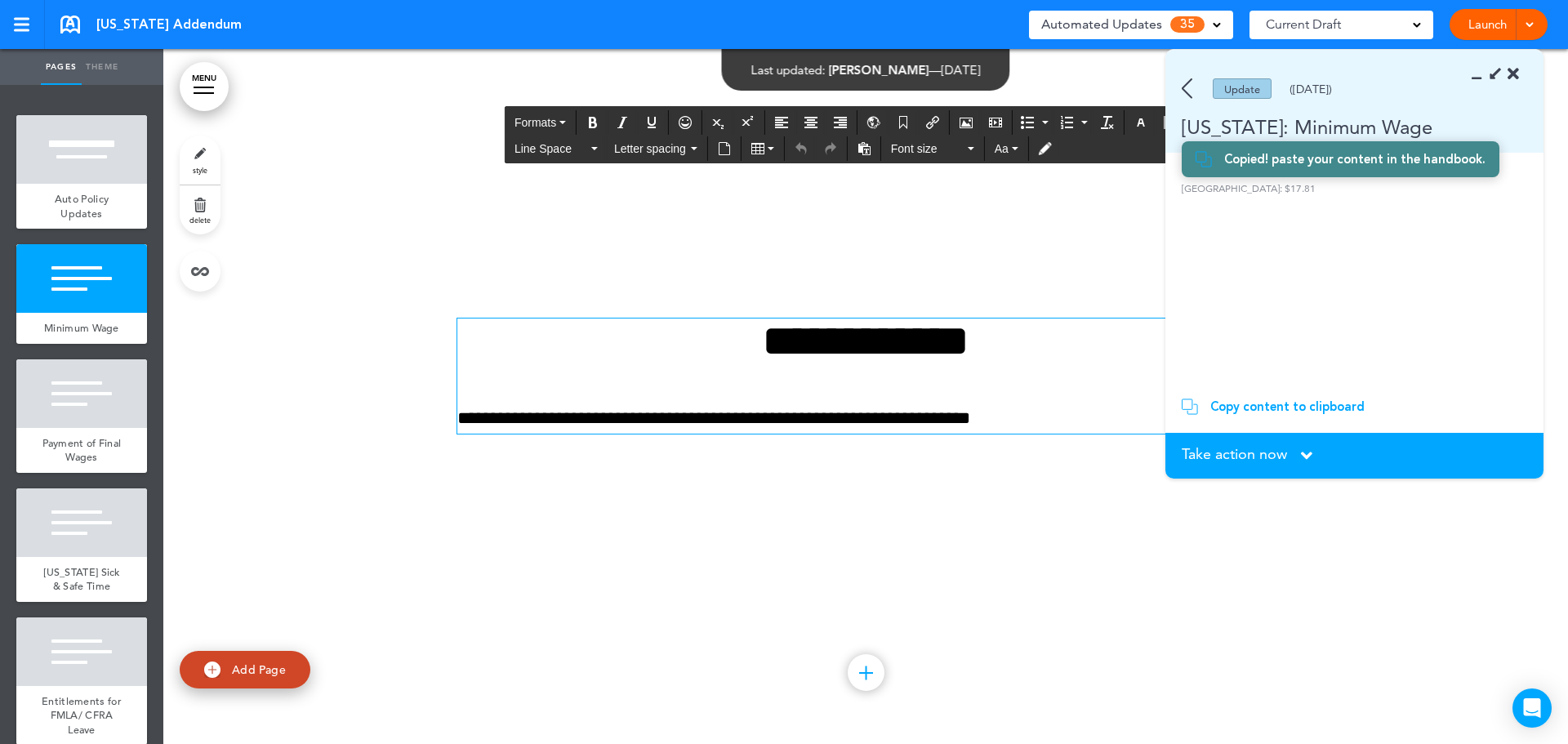
scroll to position [666, 0]
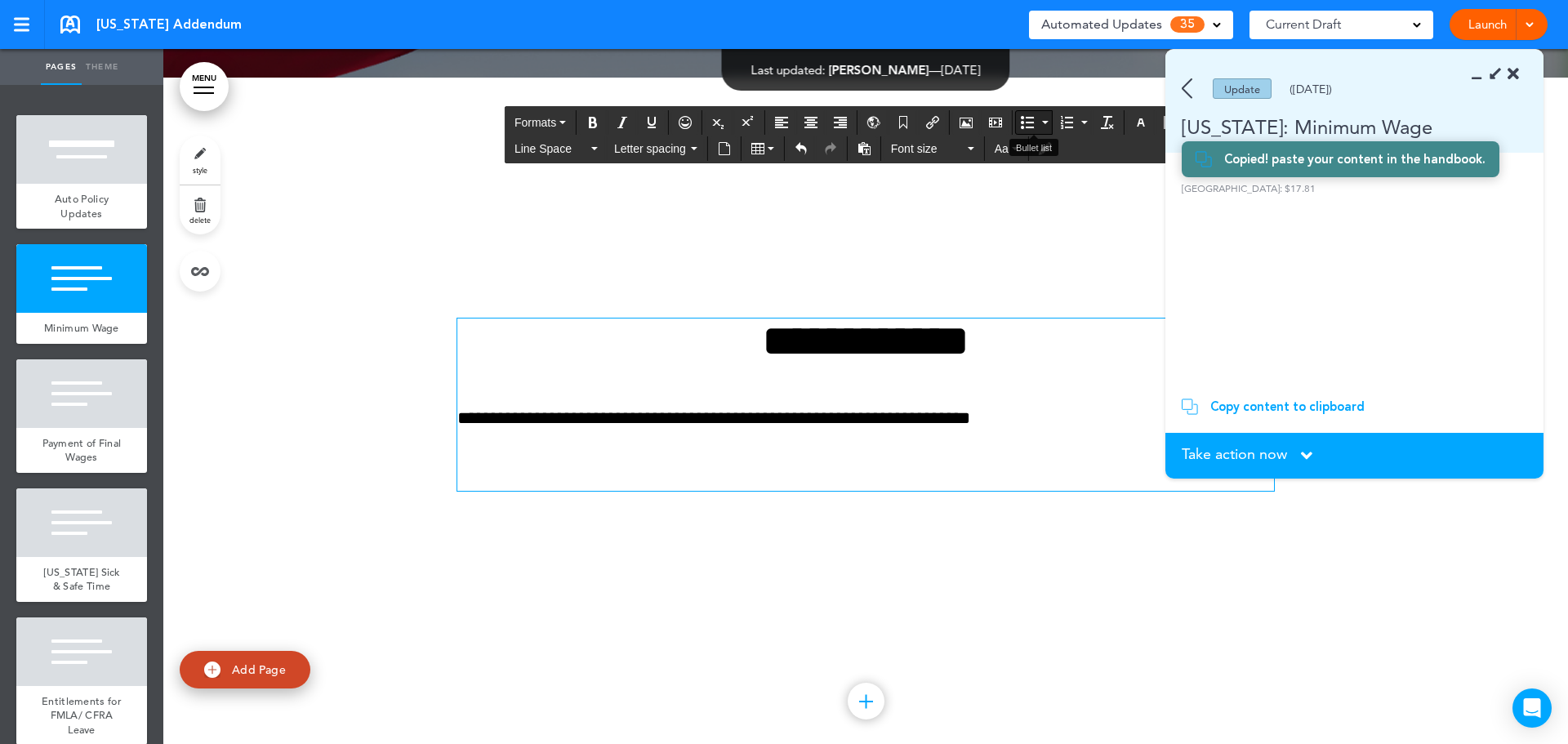
click at [1021, 123] on icon "Bullet list" at bounding box center [1027, 122] width 13 height 13
click at [1274, 457] on span "Take action now" at bounding box center [1234, 454] width 106 height 14
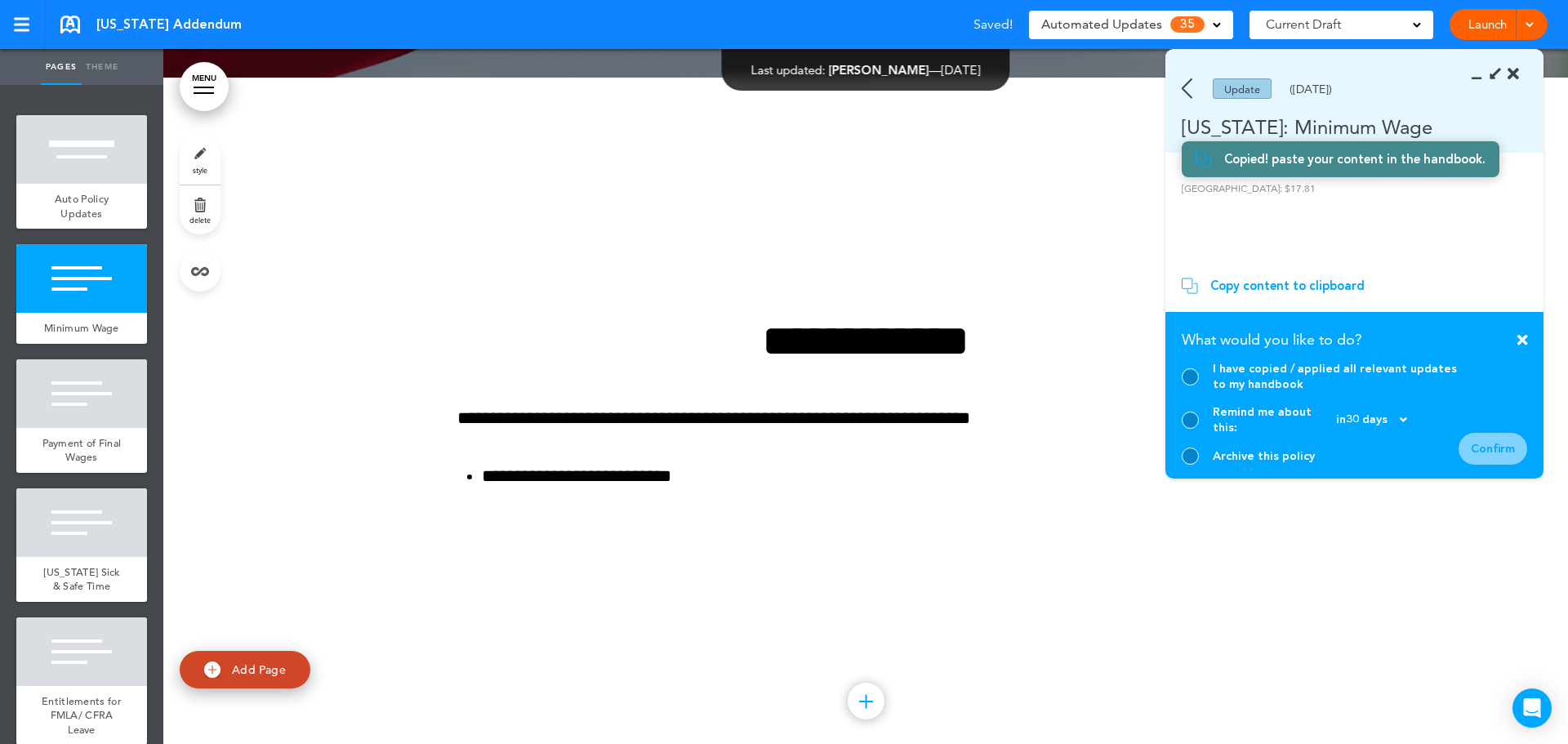
click at [1193, 386] on div at bounding box center [1190, 377] width 17 height 17
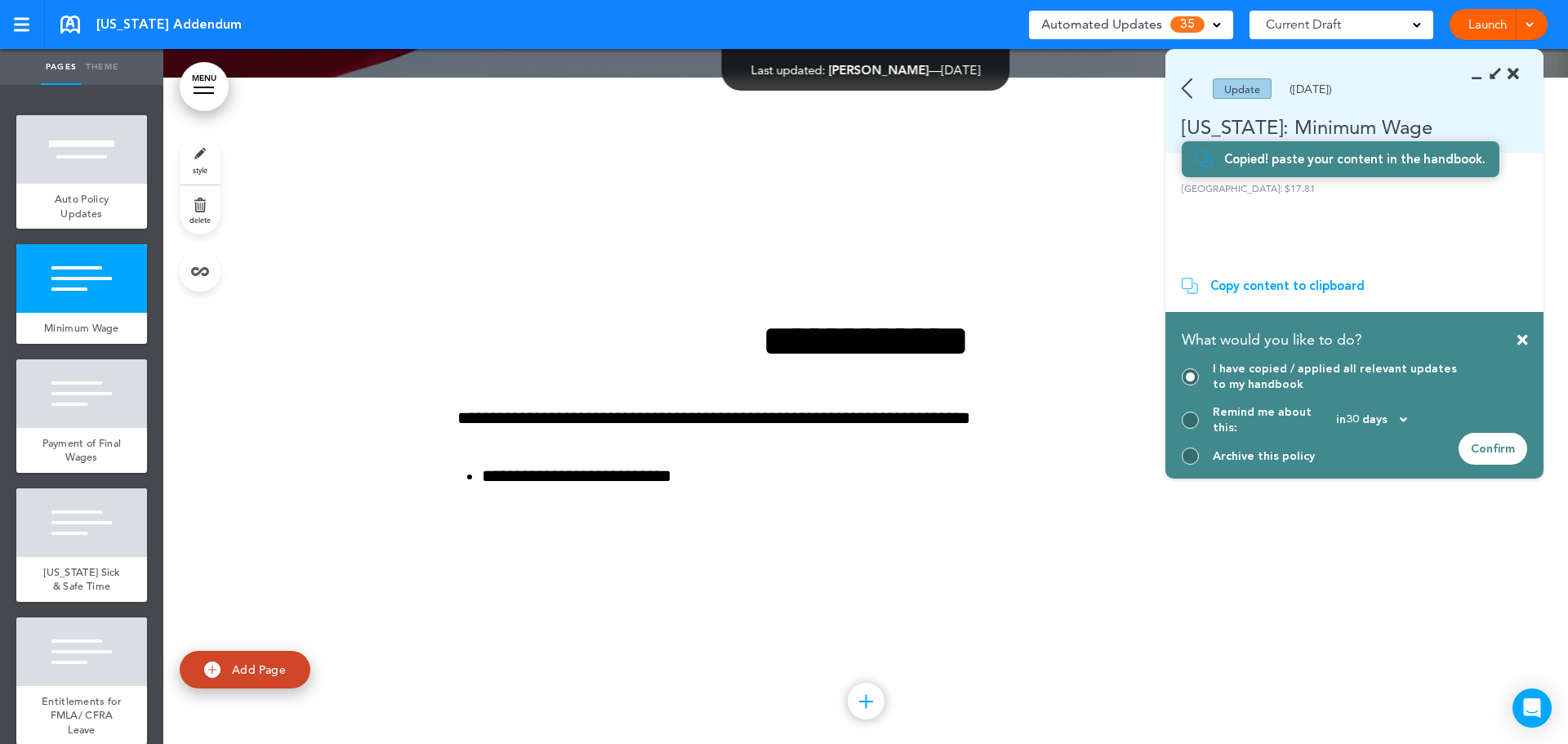
drag, startPoint x: 1495, startPoint y: 455, endPoint x: 1201, endPoint y: 612, distance: 333.3
click at [1495, 453] on div "Confirm" at bounding box center [1493, 448] width 69 height 32
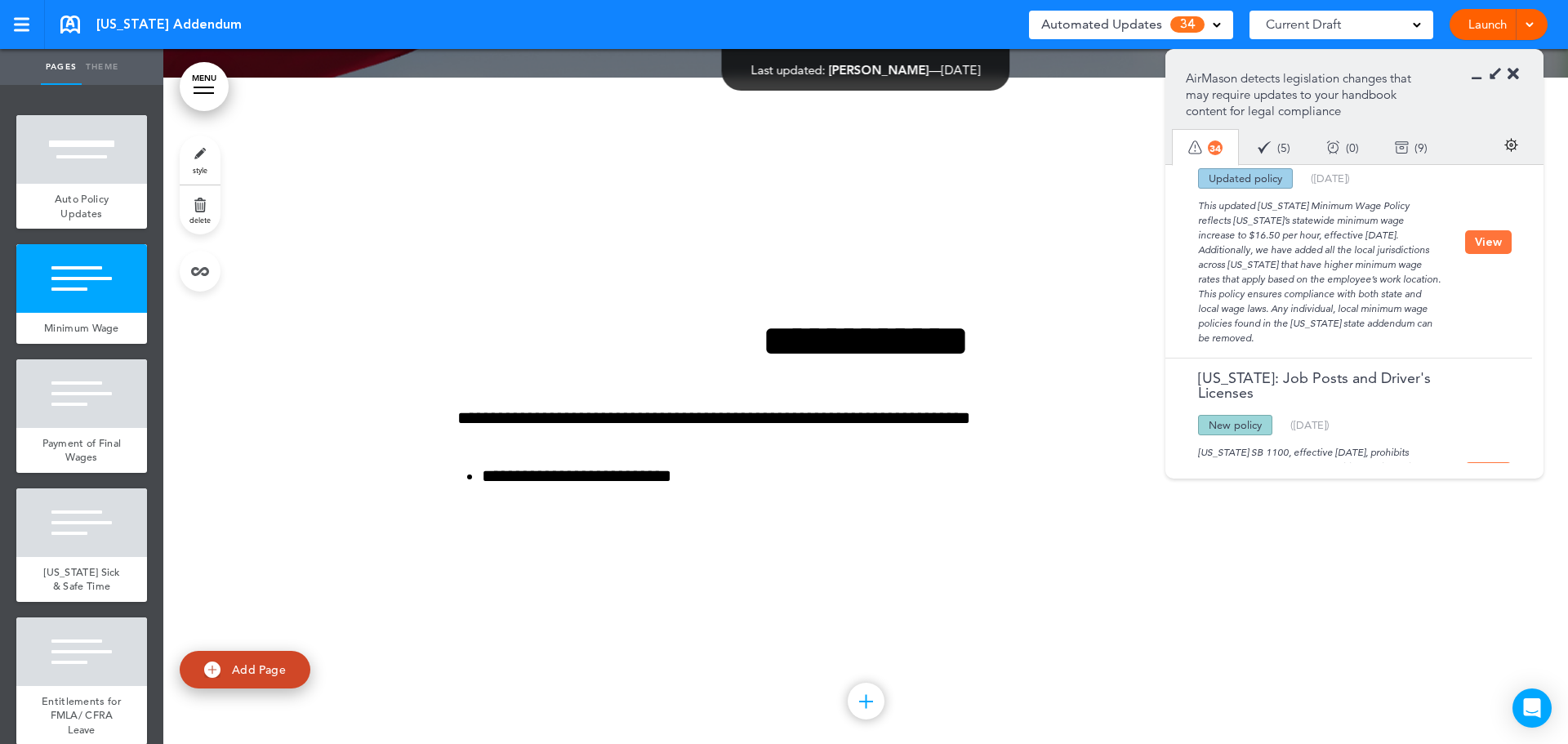
scroll to position [1552, 0]
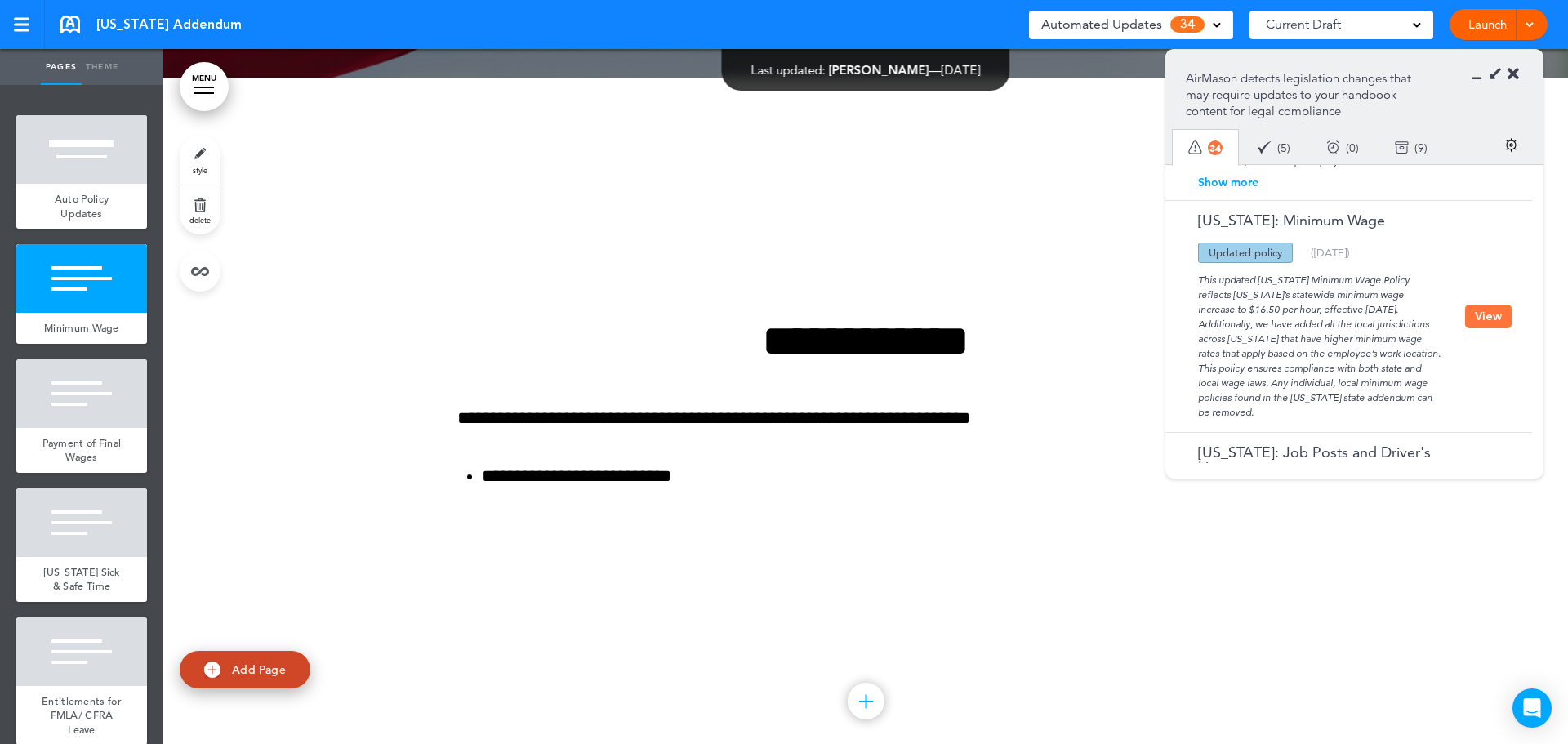
drag, startPoint x: 1493, startPoint y: 289, endPoint x: 1365, endPoint y: 302, distance: 128.7
click at [1493, 304] on button "View" at bounding box center [1489, 316] width 47 height 23
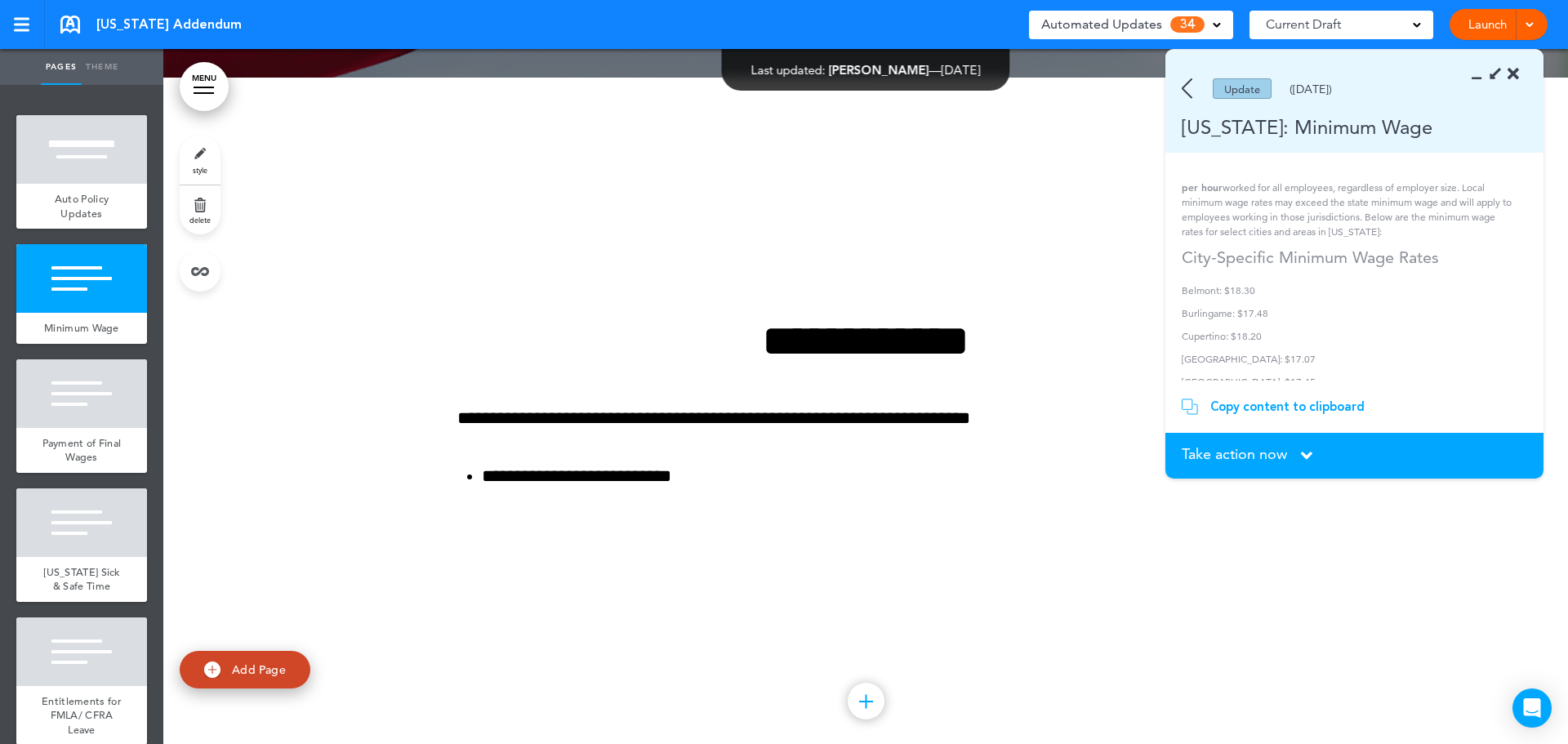
scroll to position [0, 0]
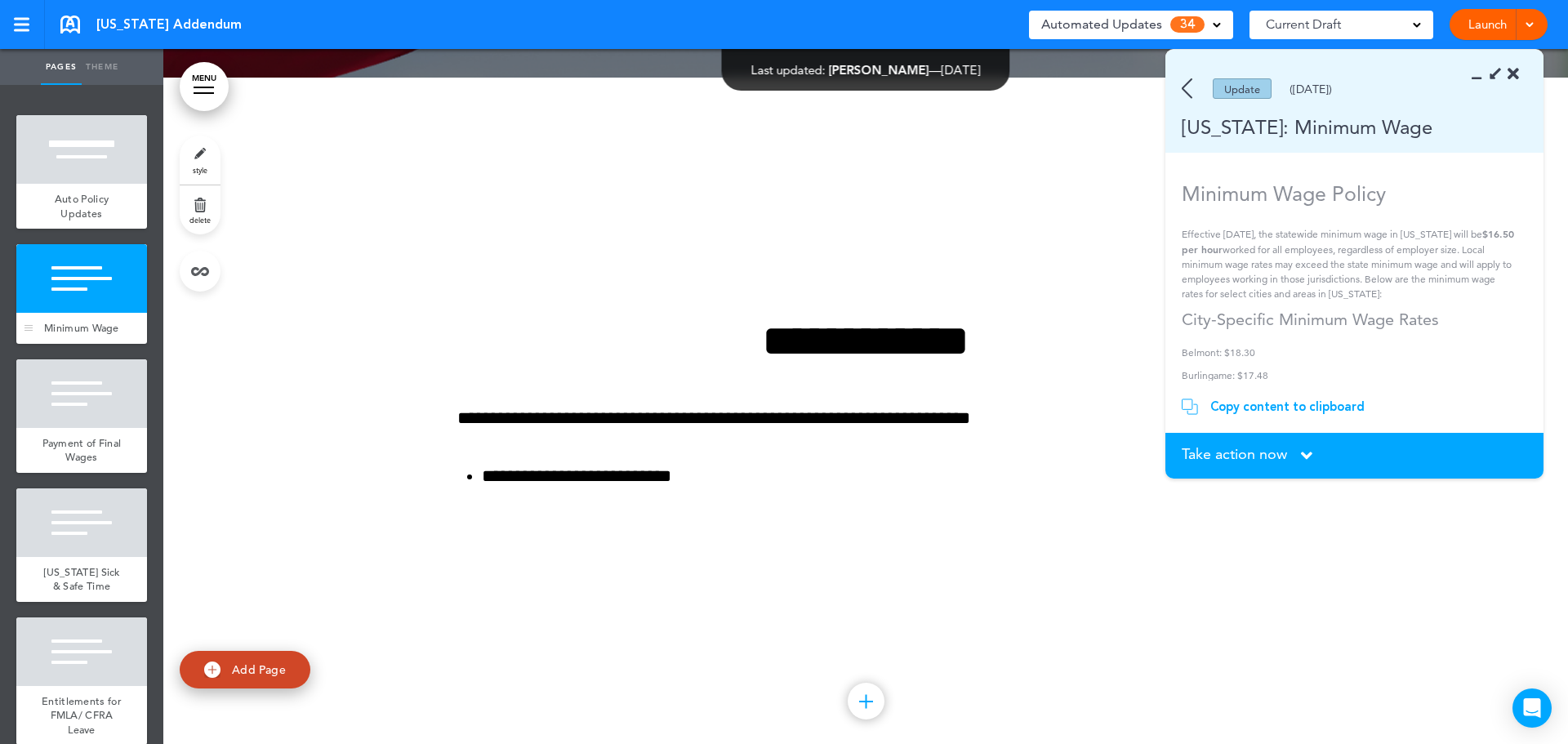
click at [103, 291] on div at bounding box center [81, 278] width 131 height 69
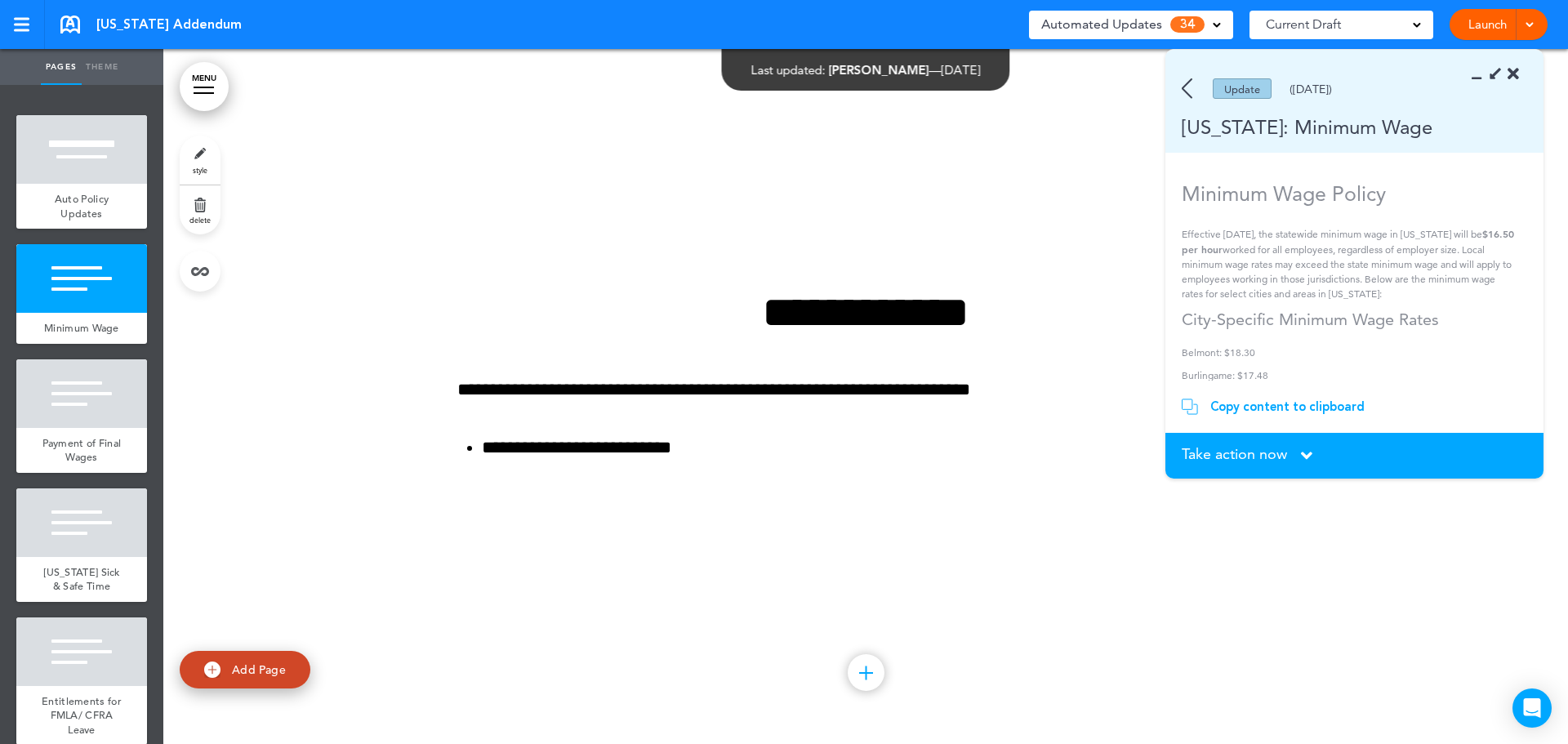
click at [1270, 407] on div "Copy content to clipboard" at bounding box center [1287, 406] width 154 height 16
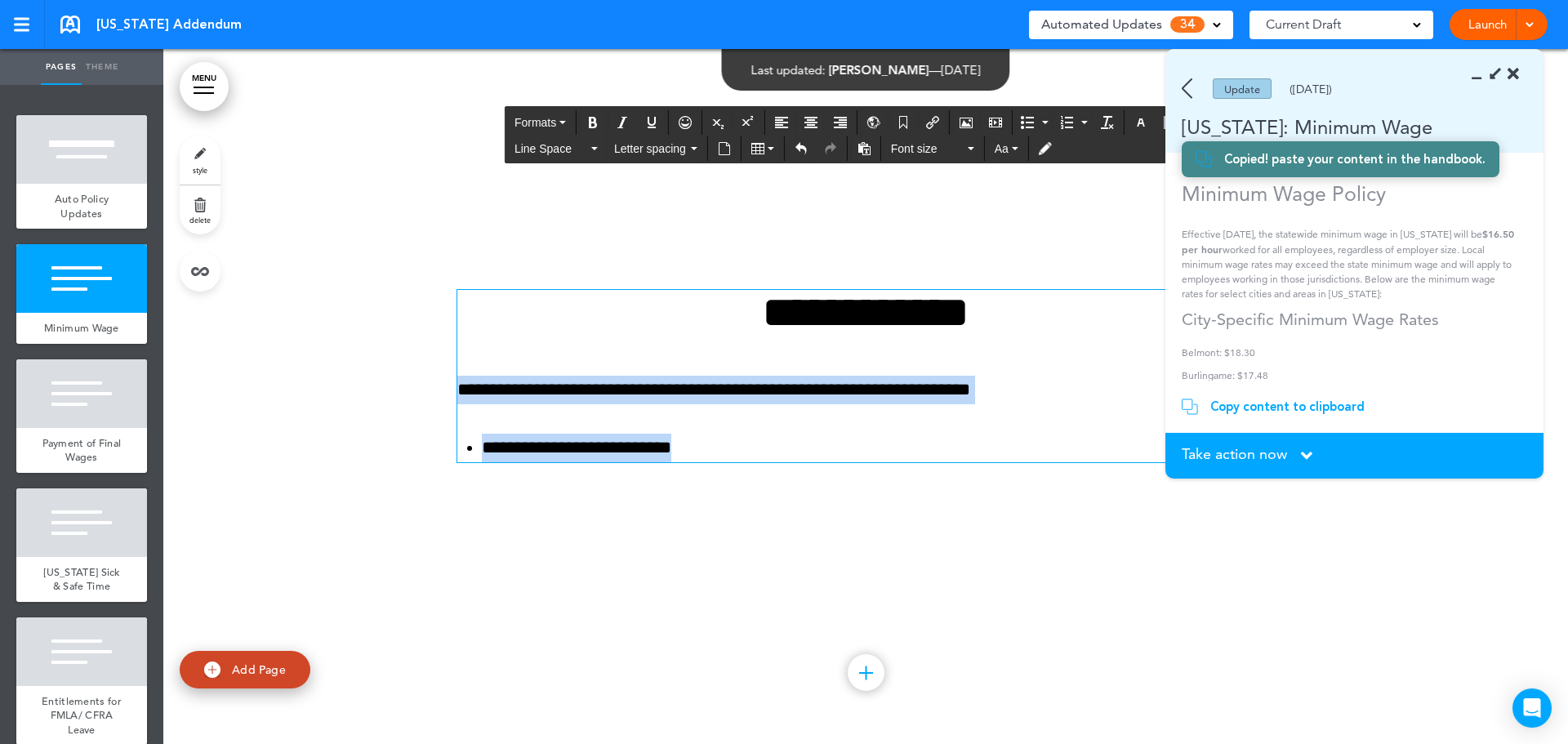
drag, startPoint x: 726, startPoint y: 446, endPoint x: 441, endPoint y: 384, distance: 291.7
click at [441, 384] on div "**********" at bounding box center [866, 396] width 1405 height 695
paste div
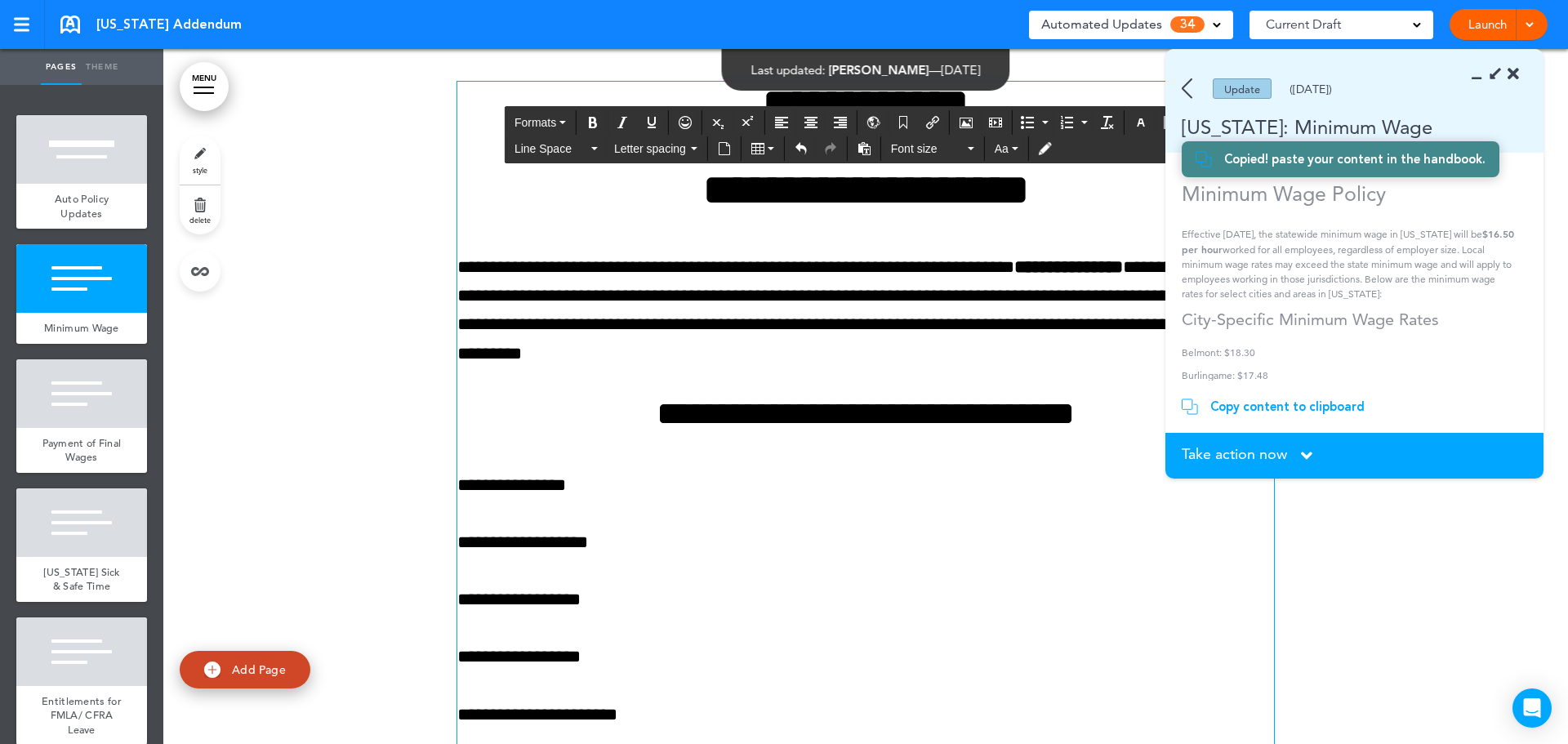
scroll to position [397, 0]
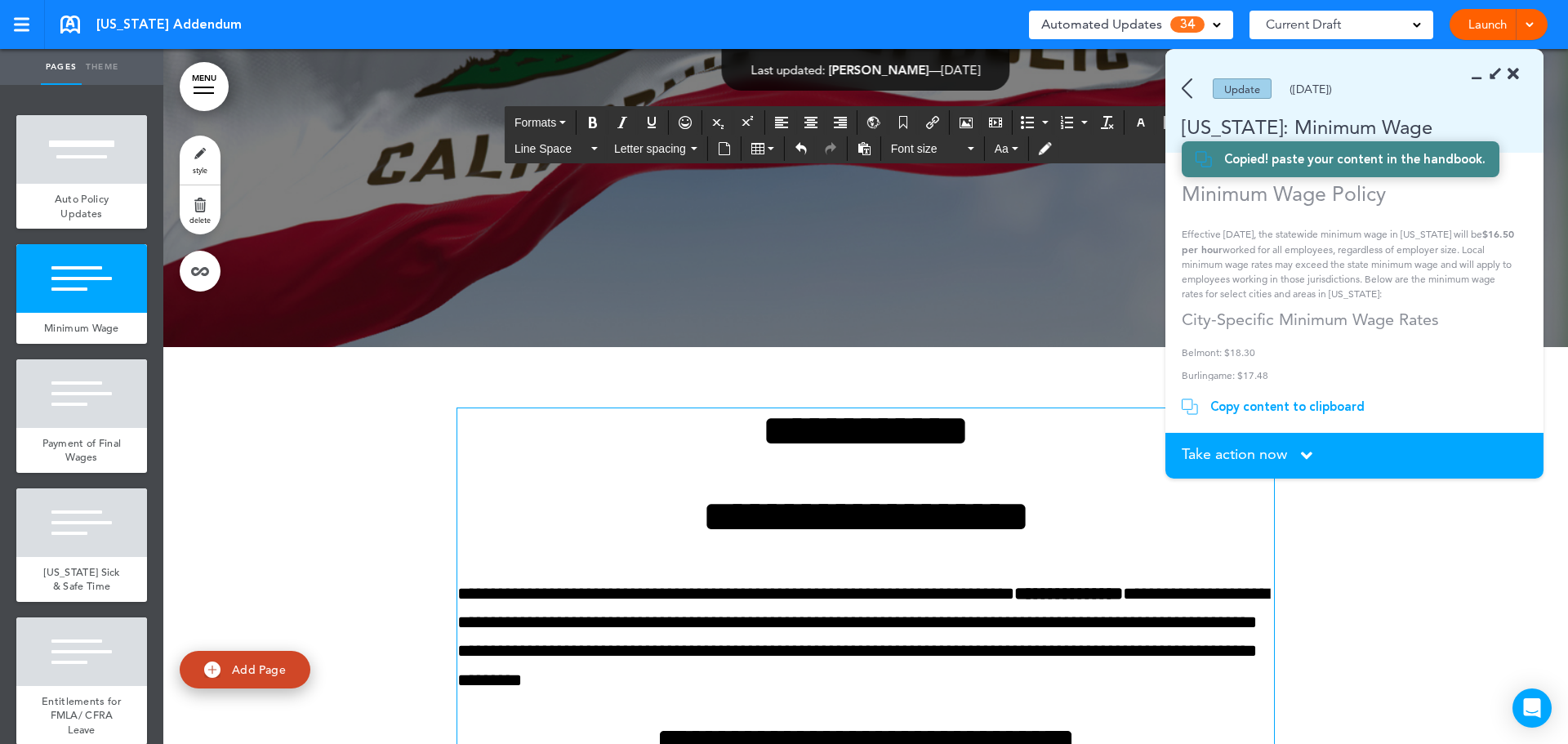
click at [833, 509] on h1 "**********" at bounding box center [866, 516] width 817 height 45
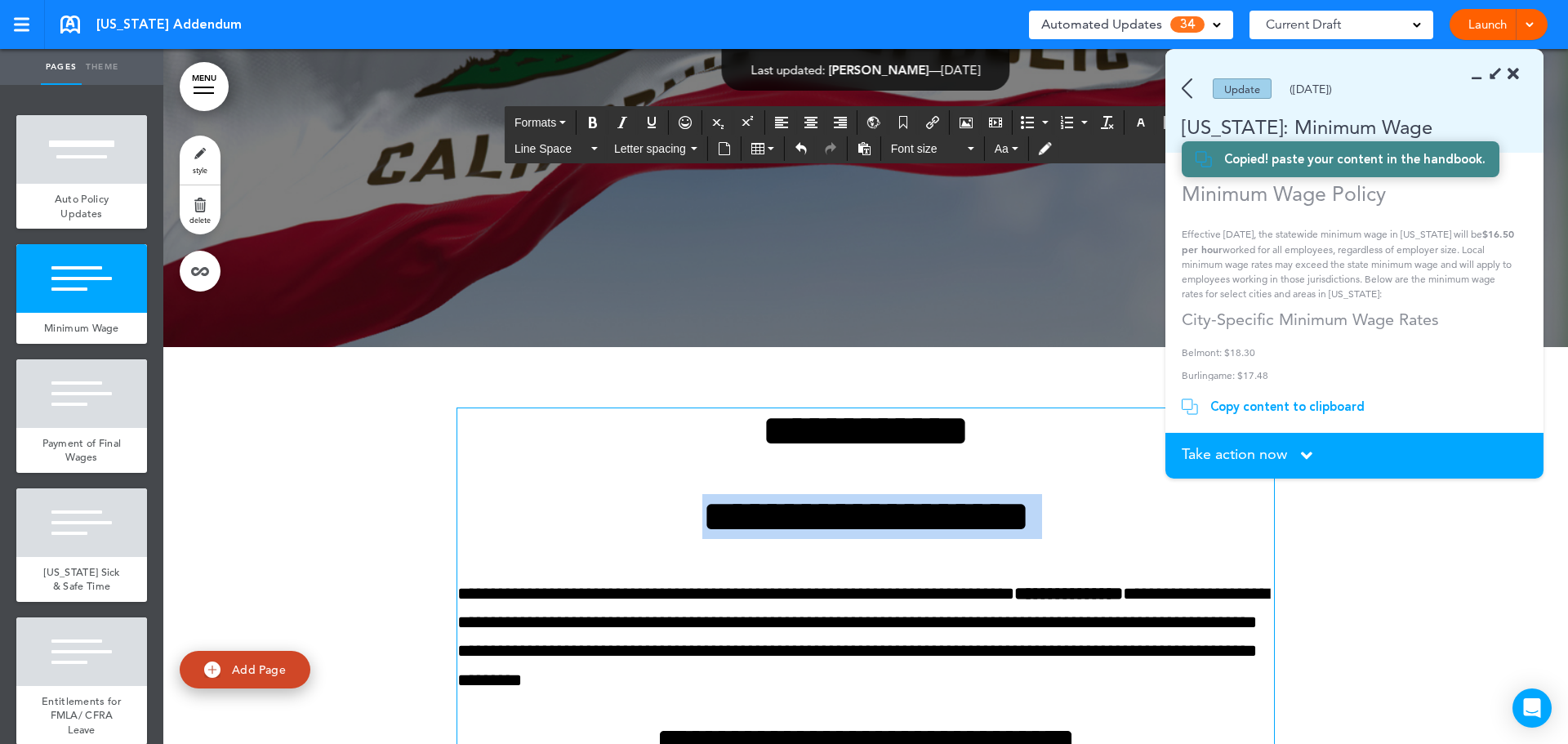
click at [833, 509] on h1 "**********" at bounding box center [866, 516] width 817 height 45
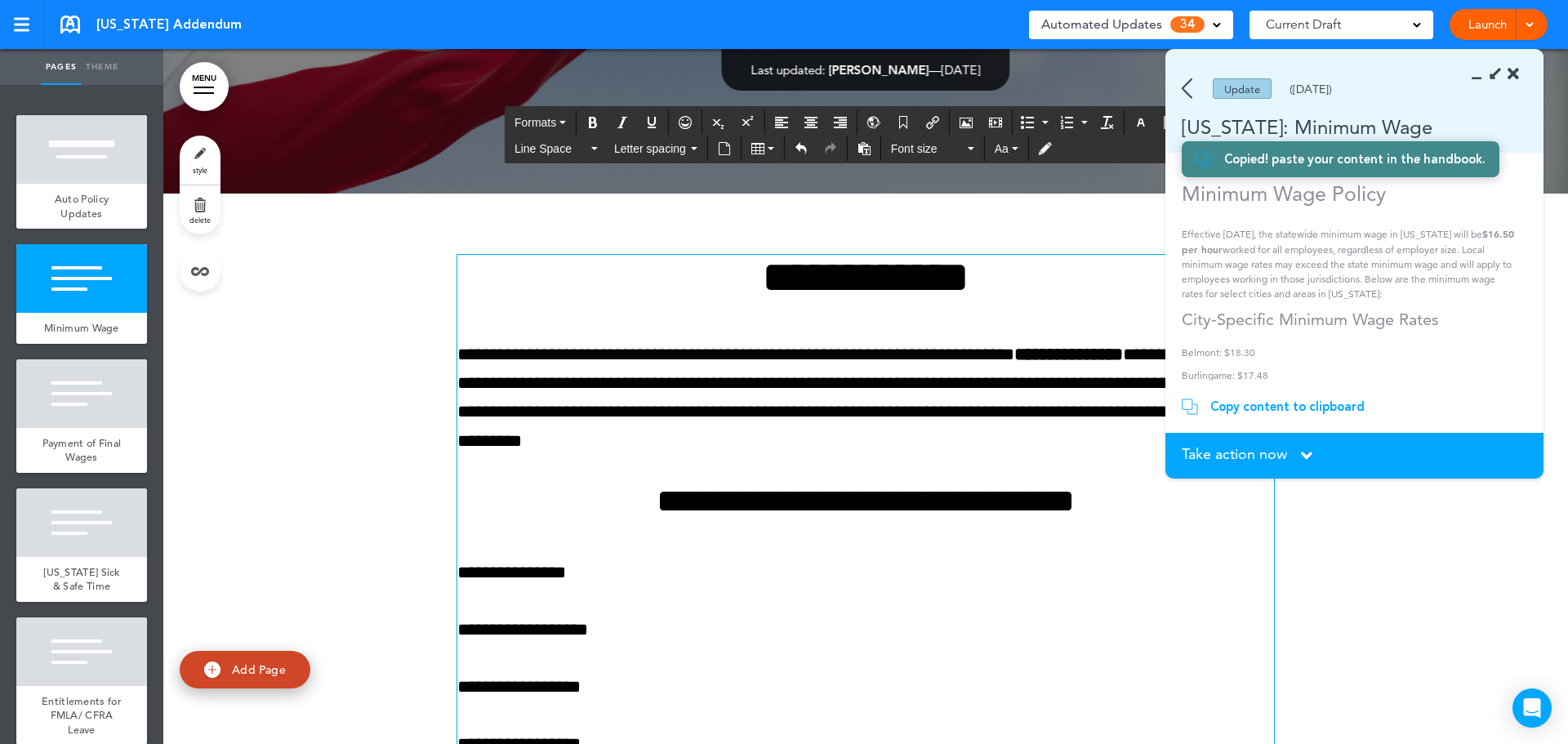
scroll to position [642, 0]
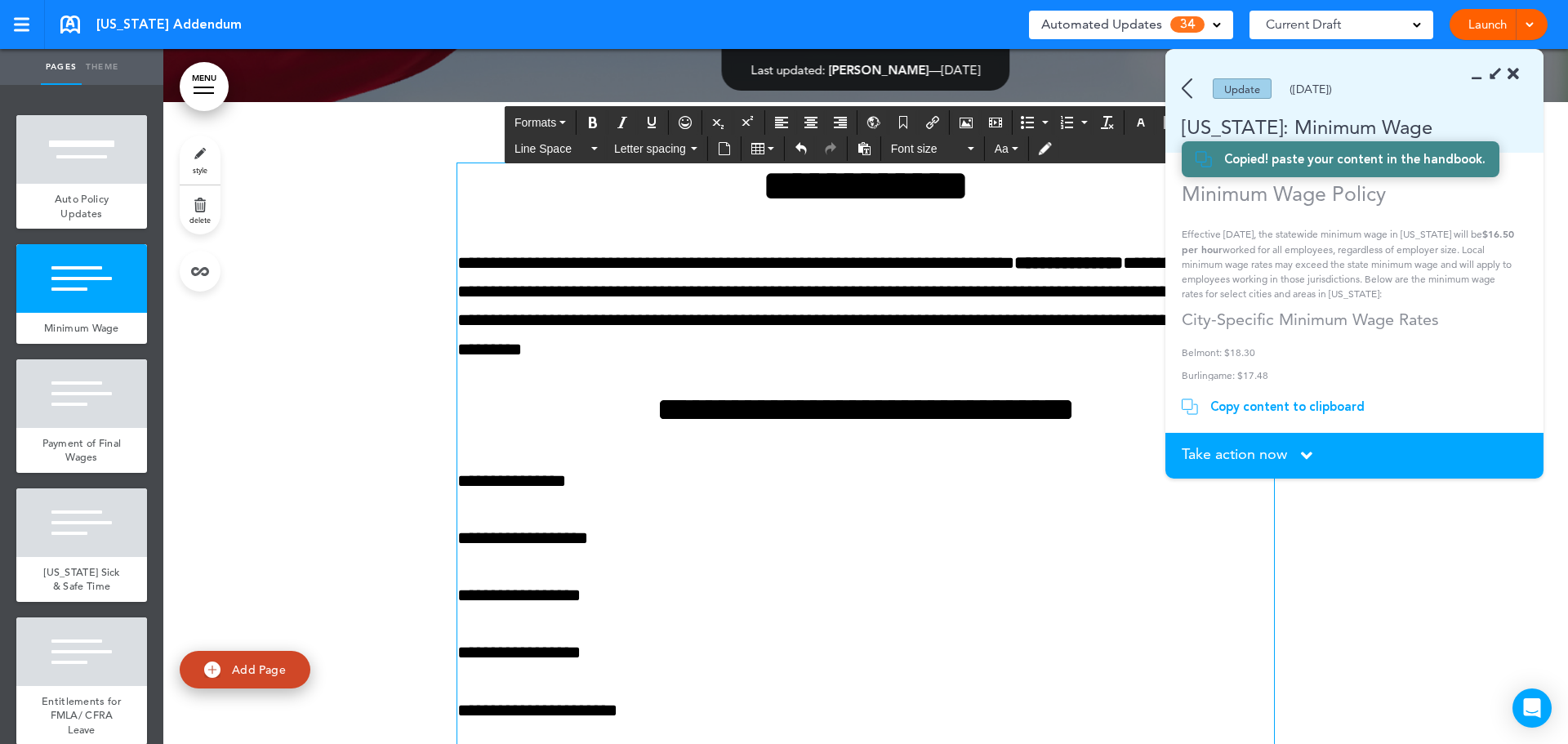
click at [1481, 75] on icon at bounding box center [1481, 74] width 0 height 16
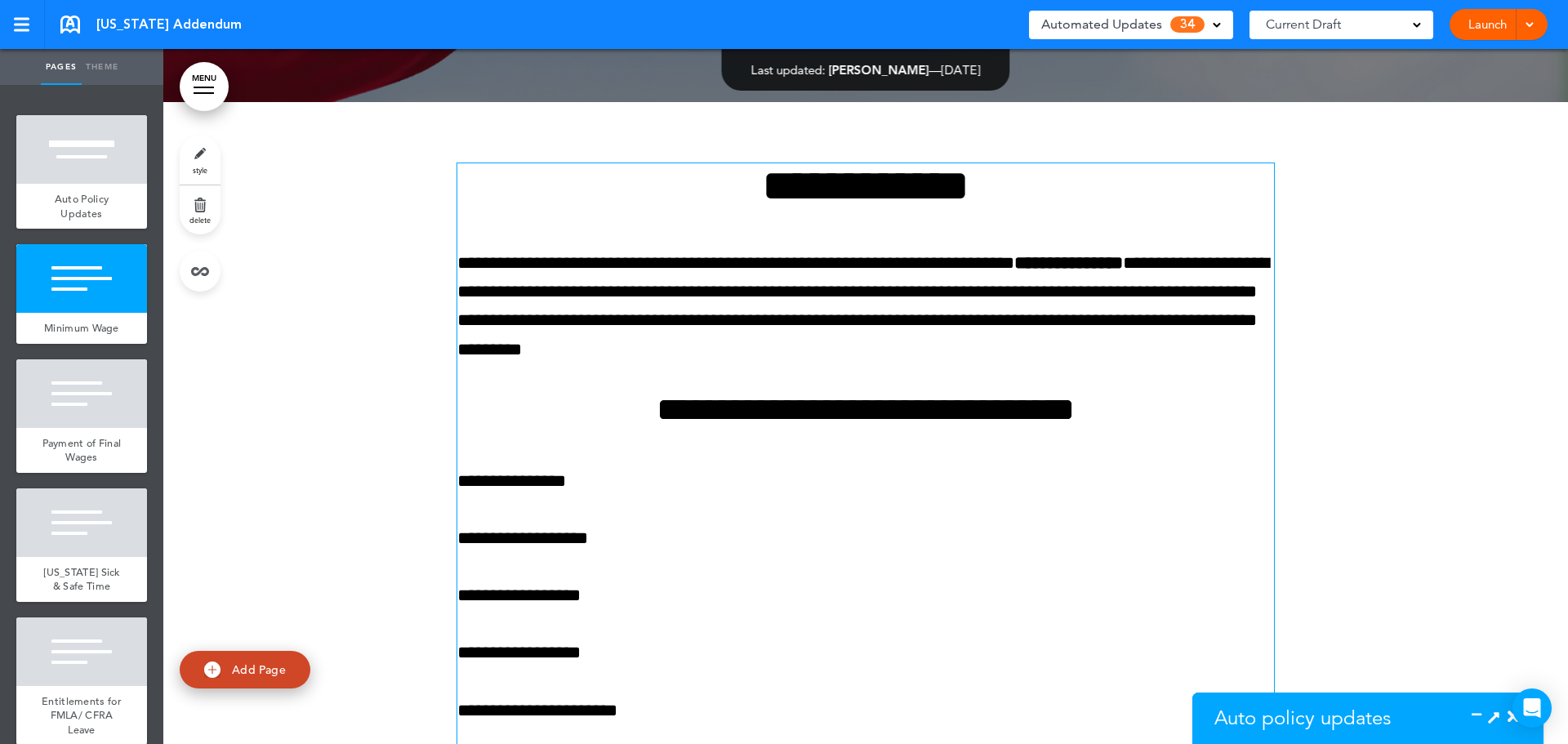
click at [900, 349] on p "**********" at bounding box center [866, 307] width 817 height 116
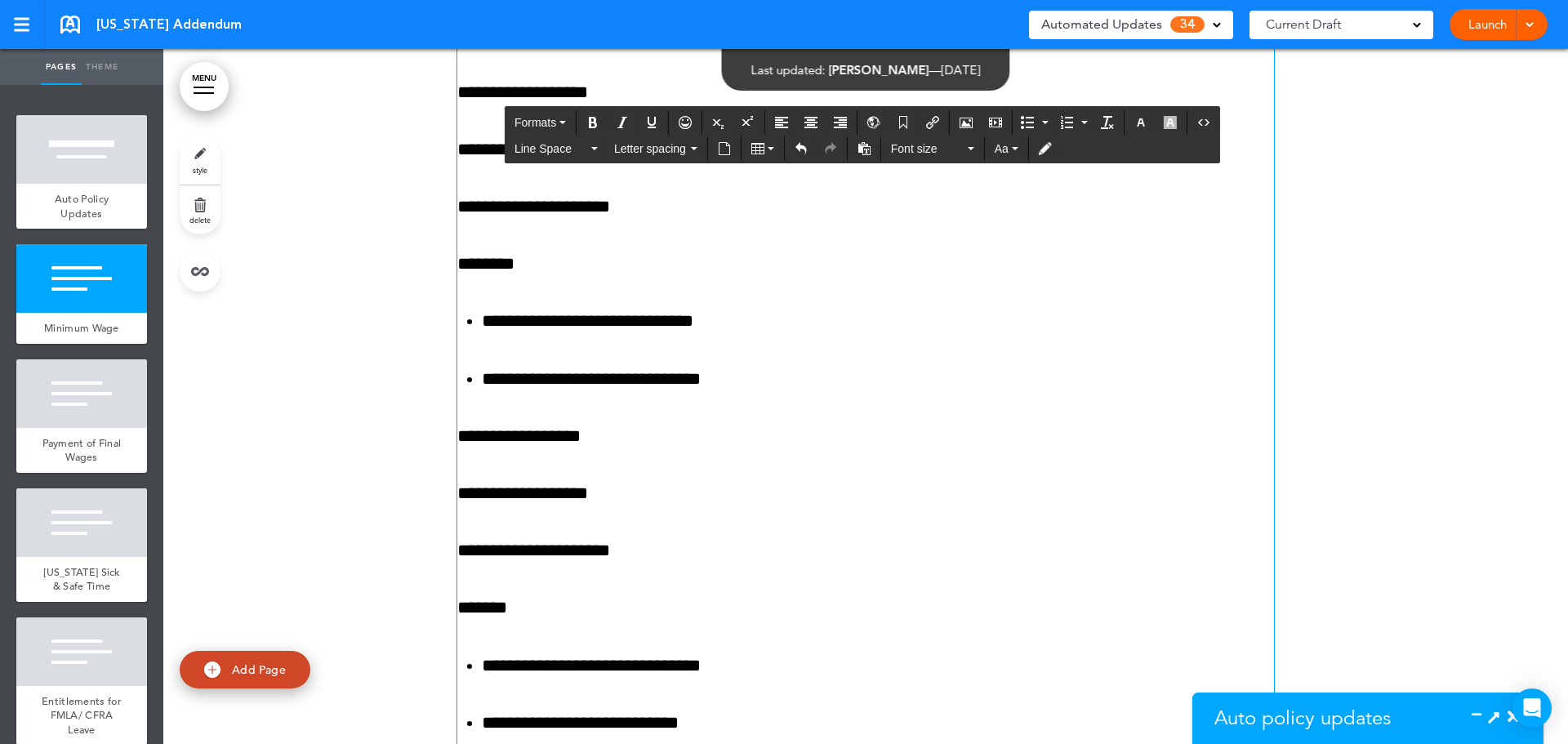
scroll to position [1377, 0]
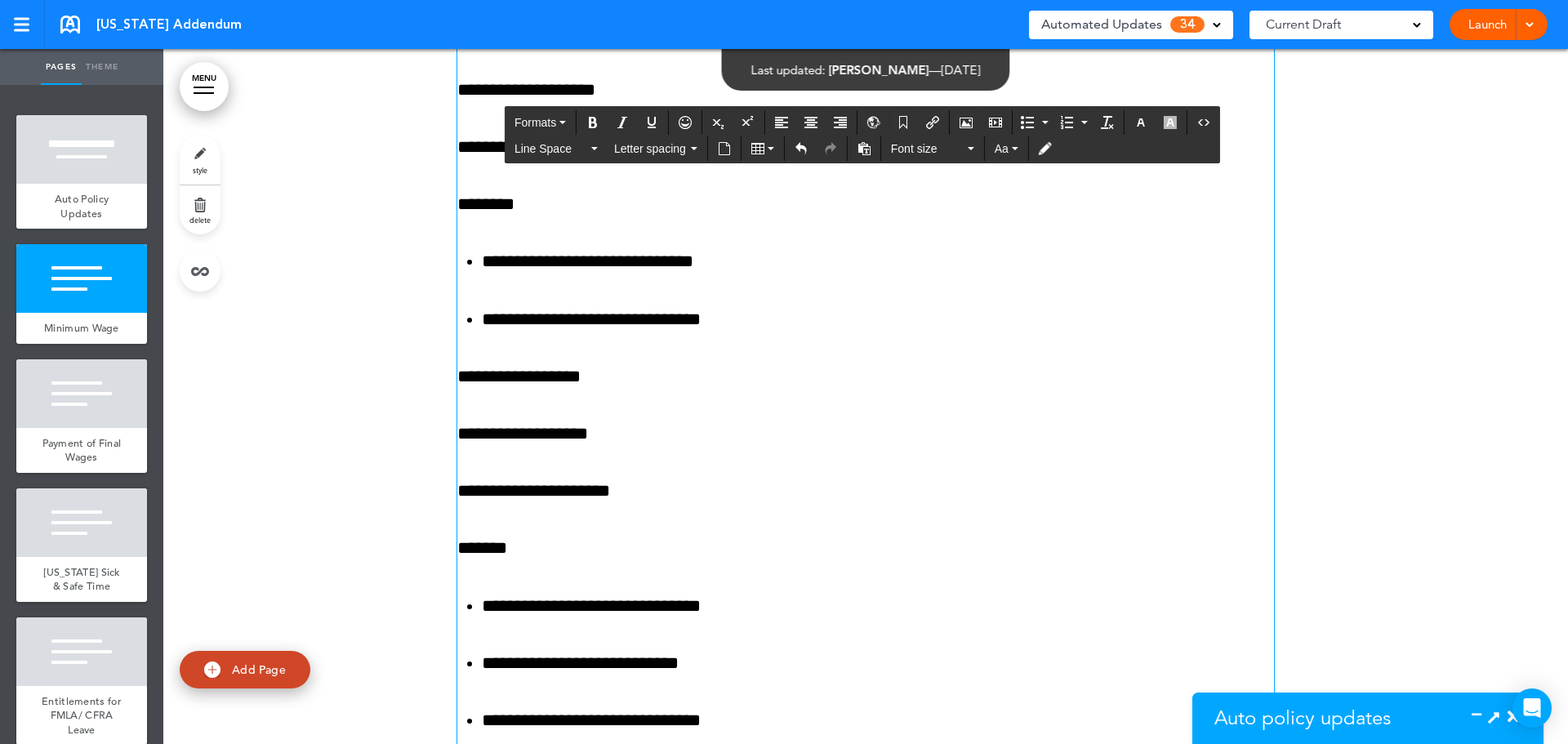
click at [608, 375] on p "**********" at bounding box center [866, 377] width 817 height 29
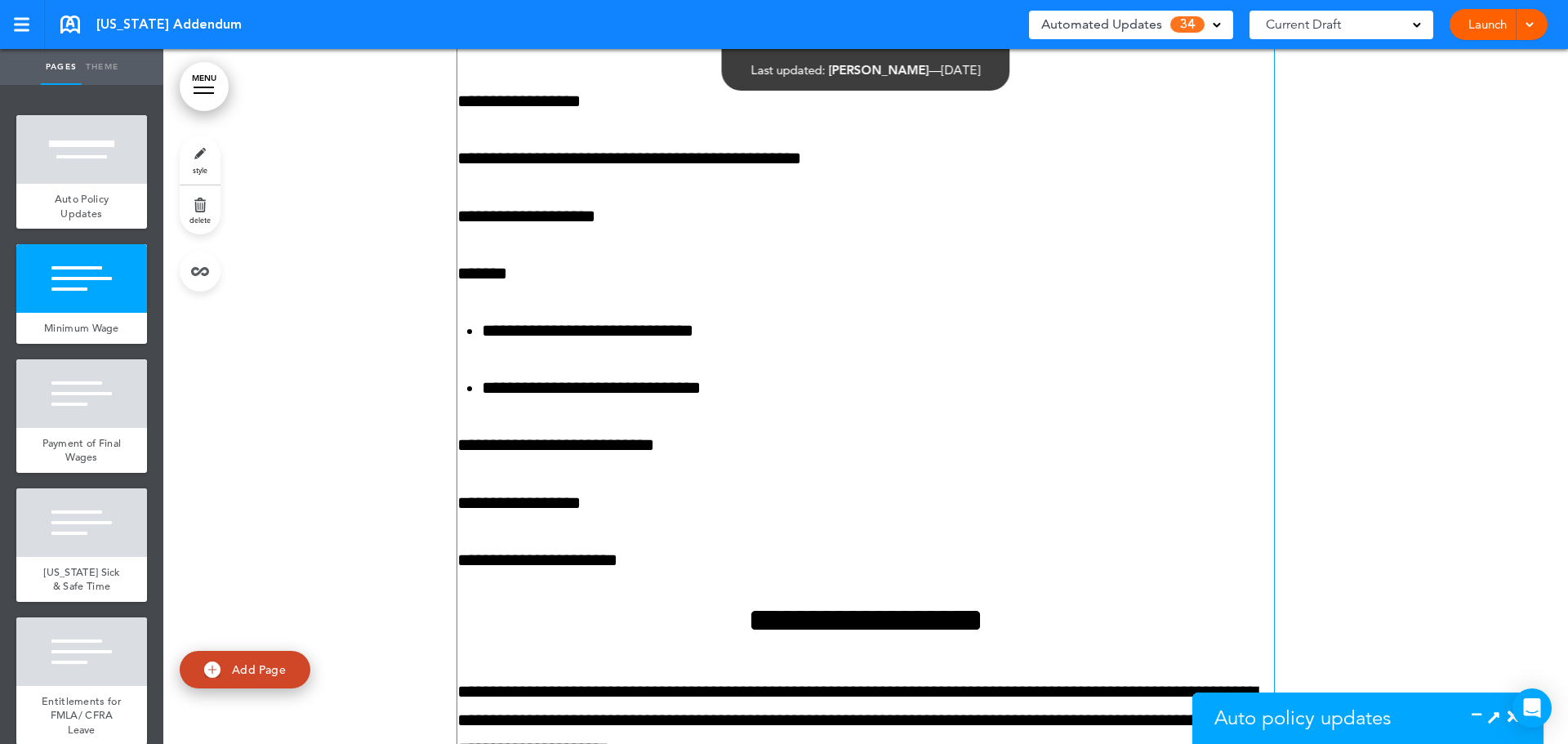
scroll to position [2848, 0]
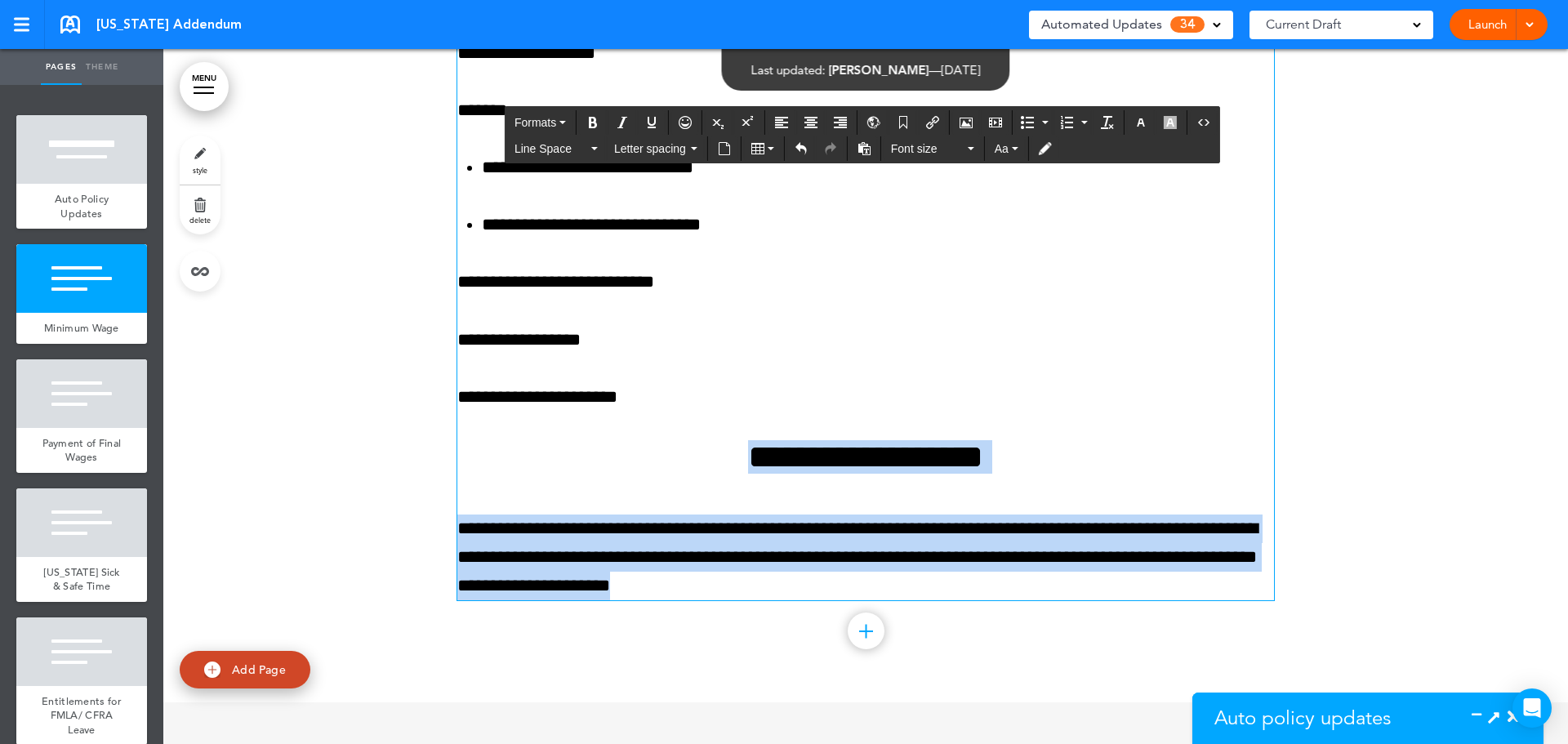
drag, startPoint x: 851, startPoint y: 595, endPoint x: 700, endPoint y: 443, distance: 214.3
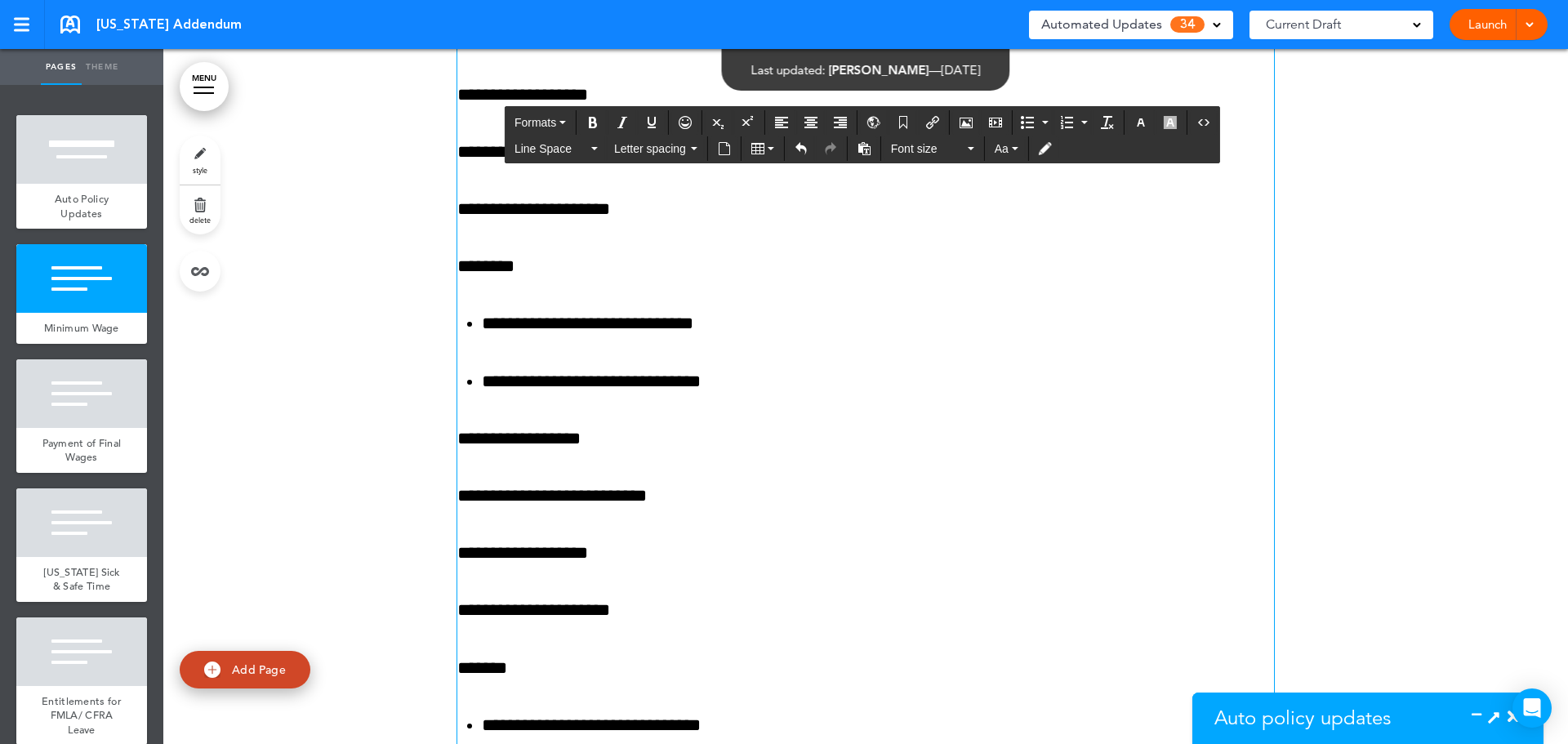
scroll to position [1214, 0]
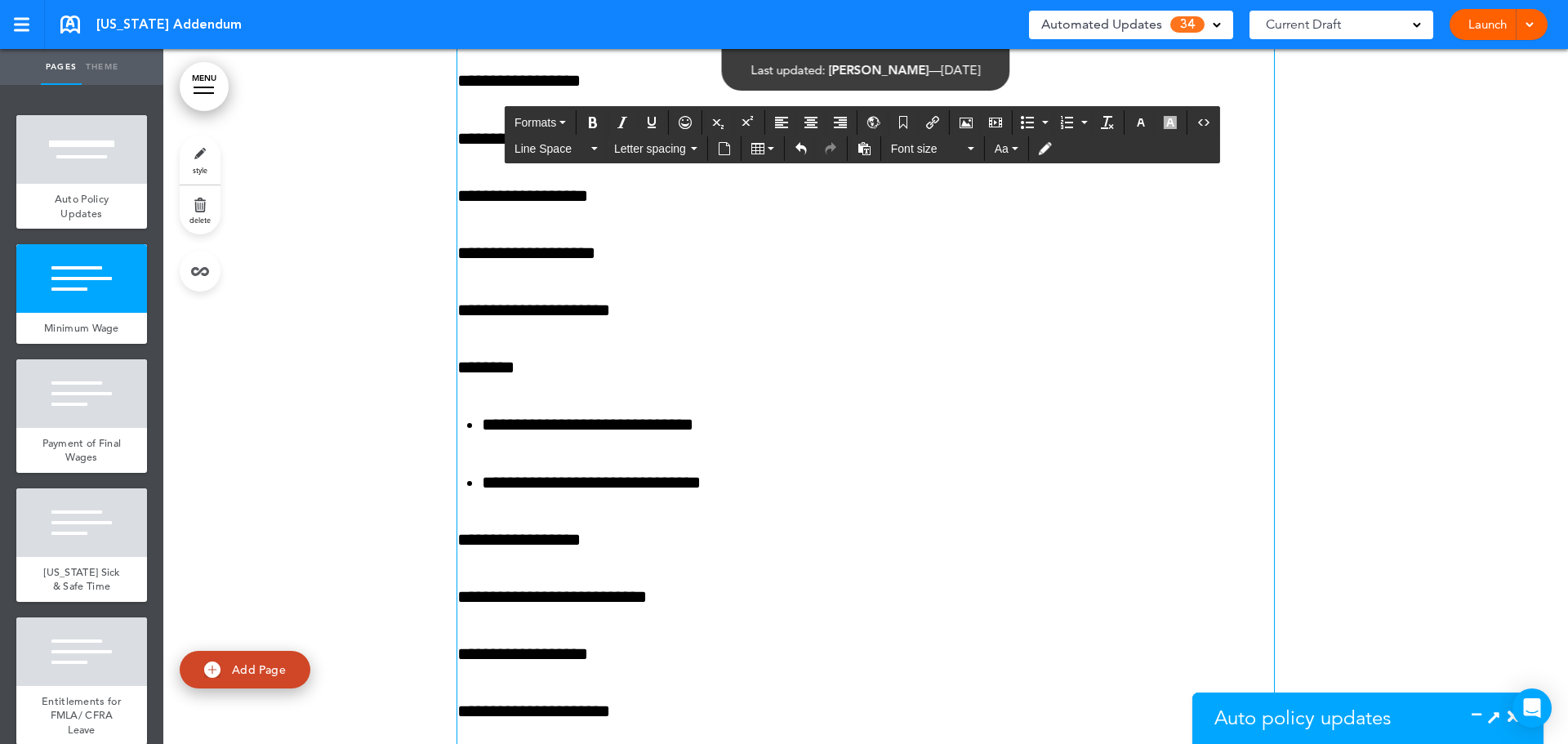
click at [515, 597] on p "**********" at bounding box center [866, 598] width 817 height 29
click at [756, 591] on p "**********" at bounding box center [866, 598] width 817 height 29
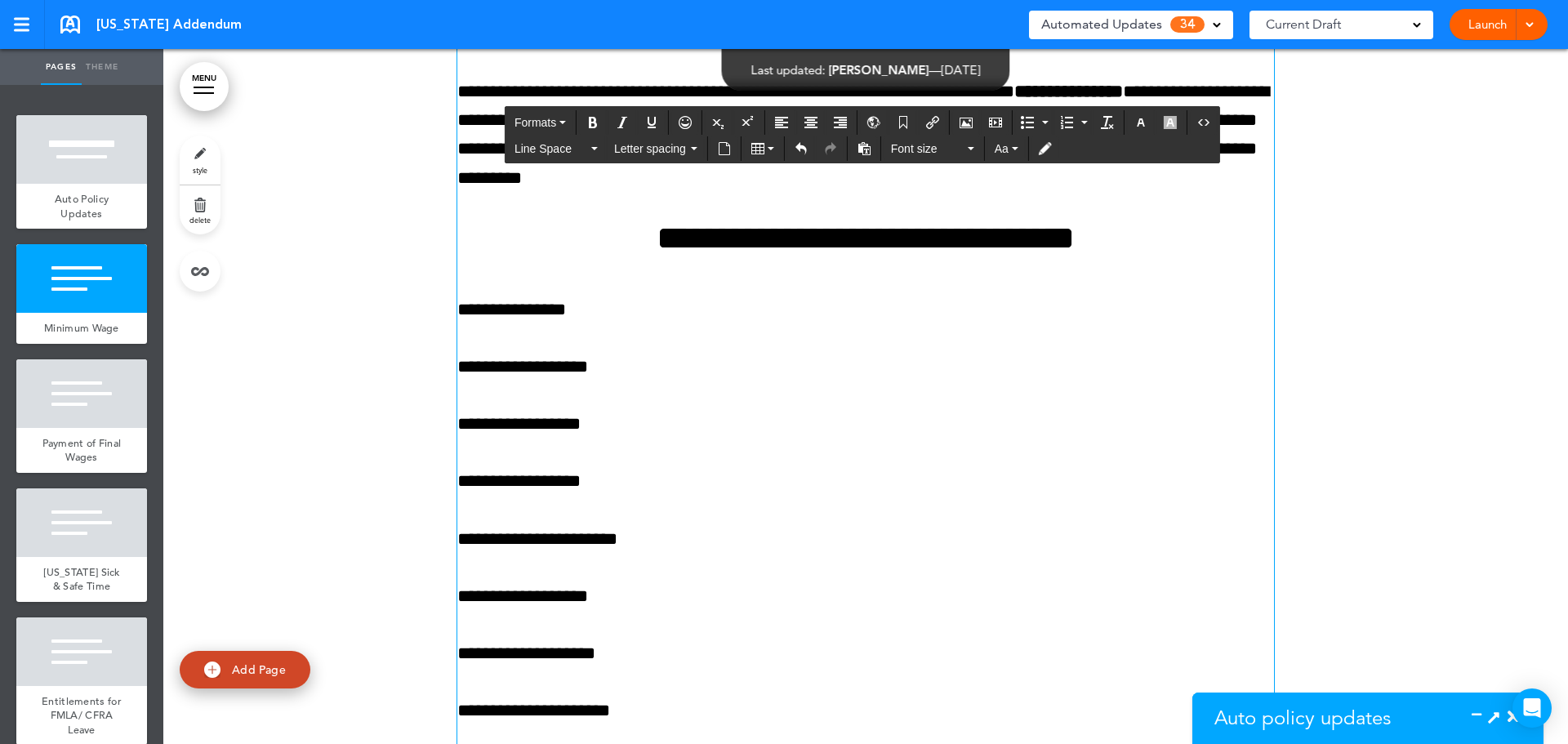
scroll to position [724, 0]
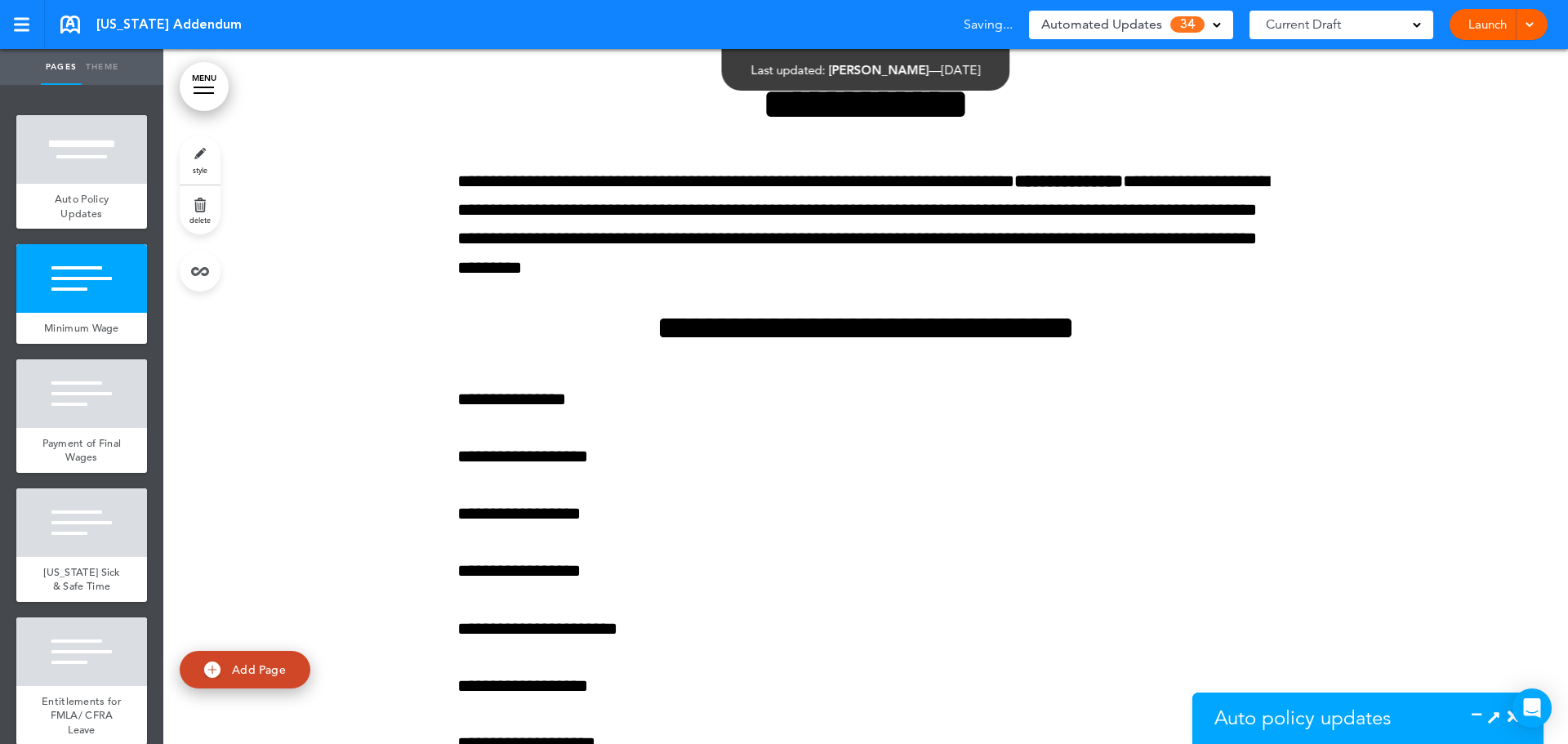
click at [1469, 709] on section "Update ([DATE]) [US_STATE]: Minimum Wage" at bounding box center [1368, 744] width 351 height 103
click at [1469, 713] on section "Update ([DATE]) [US_STATE]: Minimum Wage" at bounding box center [1368, 744] width 351 height 103
click at [1481, 711] on icon at bounding box center [1481, 717] width 0 height 16
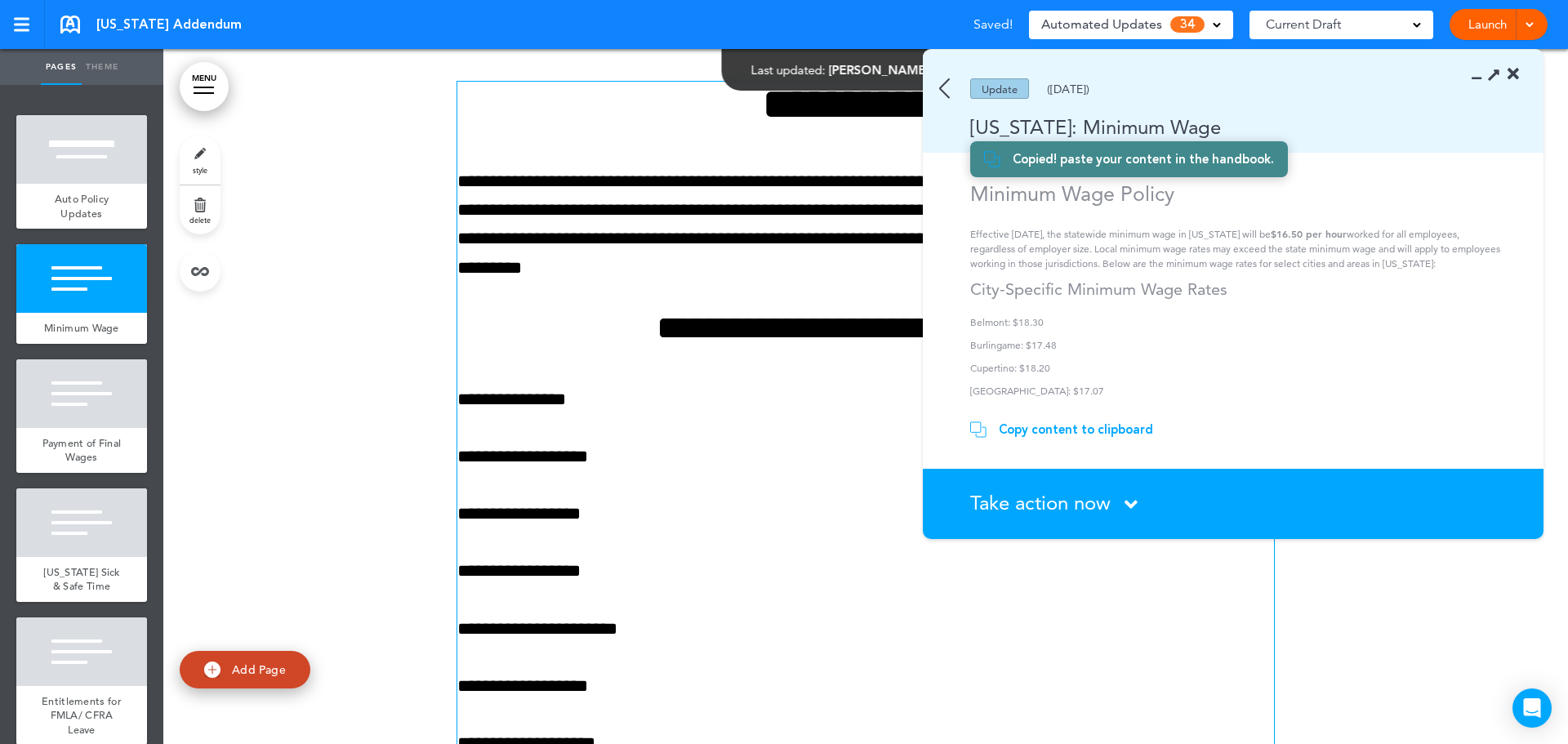
scroll to position [1435, 0]
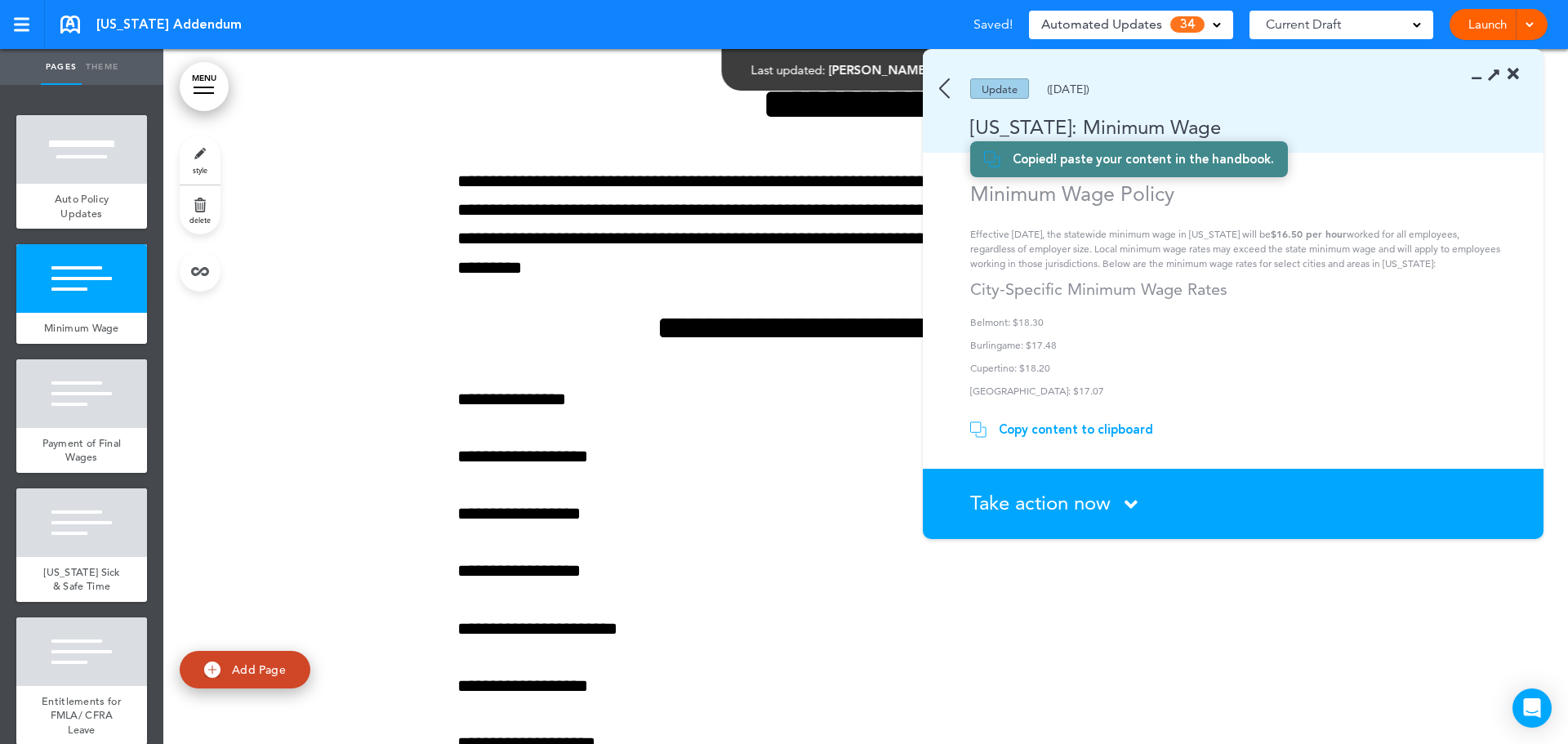
click at [1494, 73] on icon at bounding box center [1494, 73] width 17 height 17
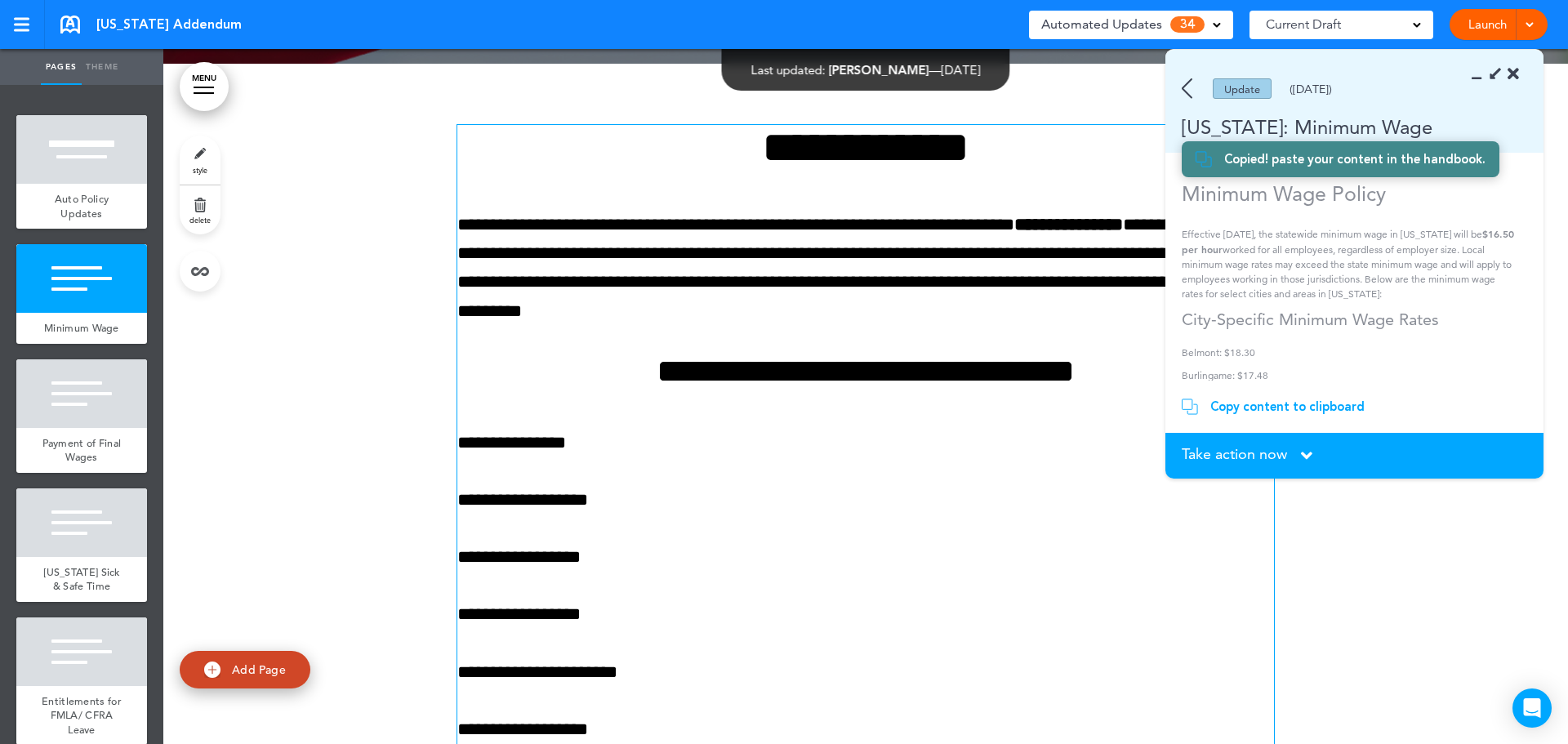
scroll to position [642, 0]
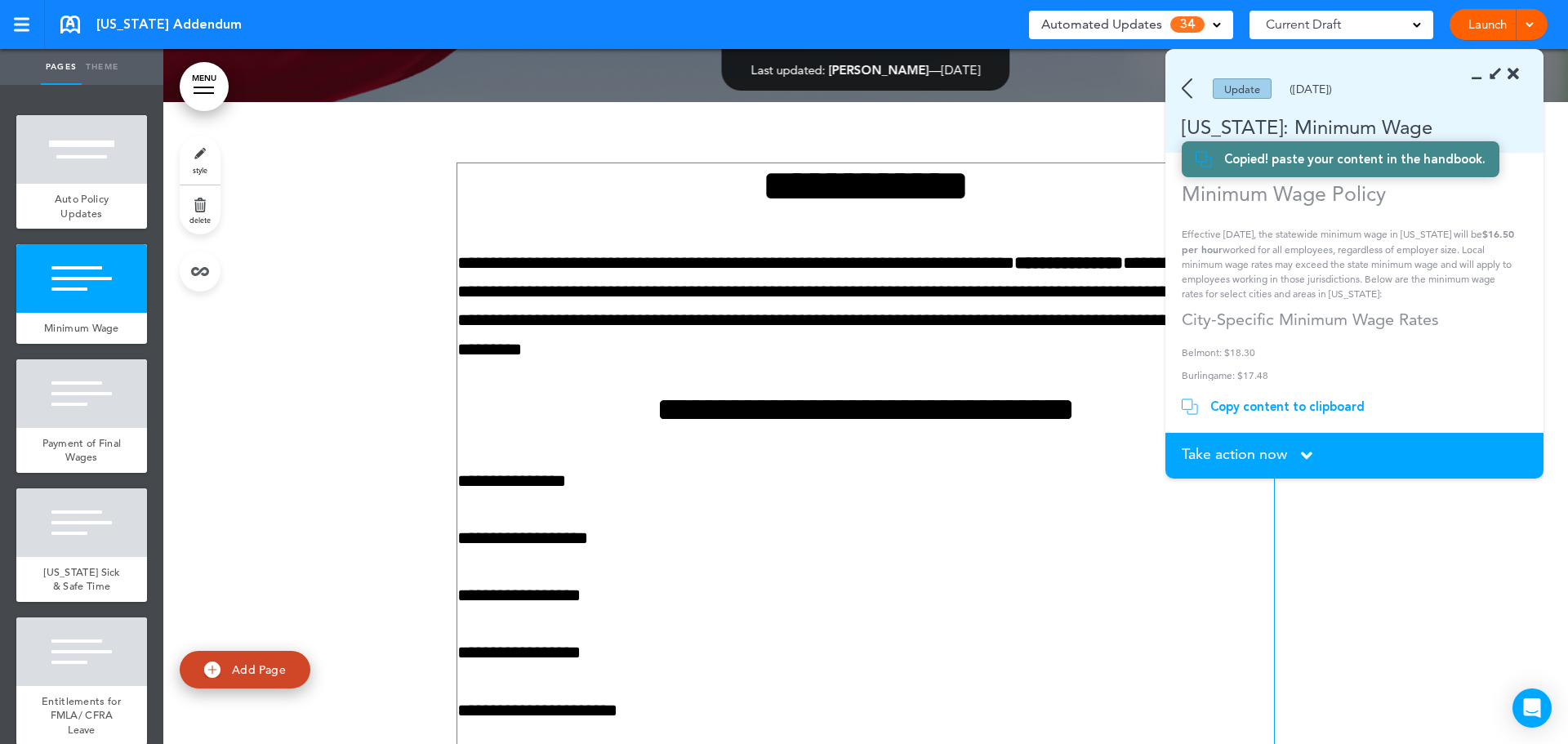
click at [880, 339] on p "**********" at bounding box center [866, 307] width 817 height 116
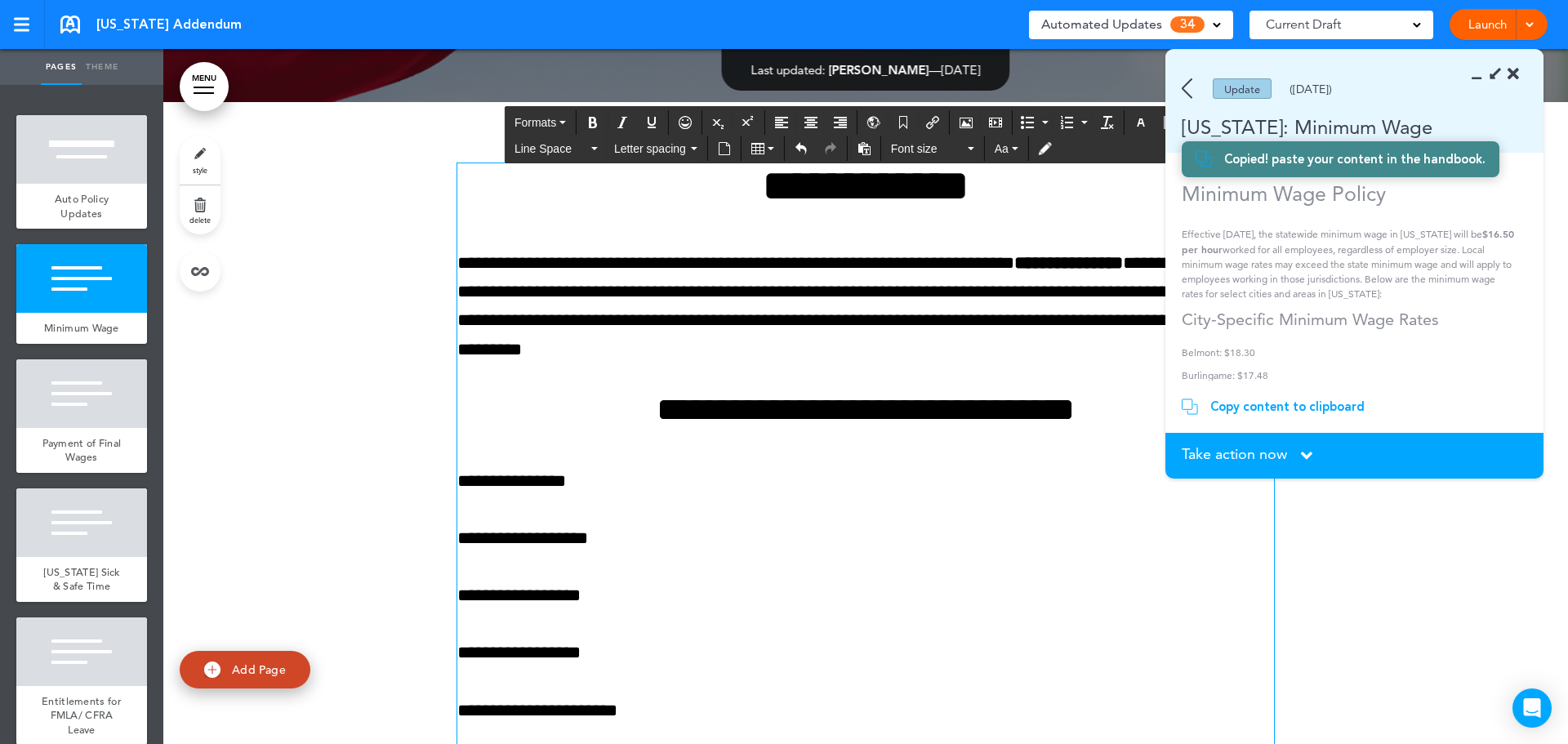
click at [1297, 459] on div "Take action now Click here to change the status" at bounding box center [1354, 456] width 346 height 18
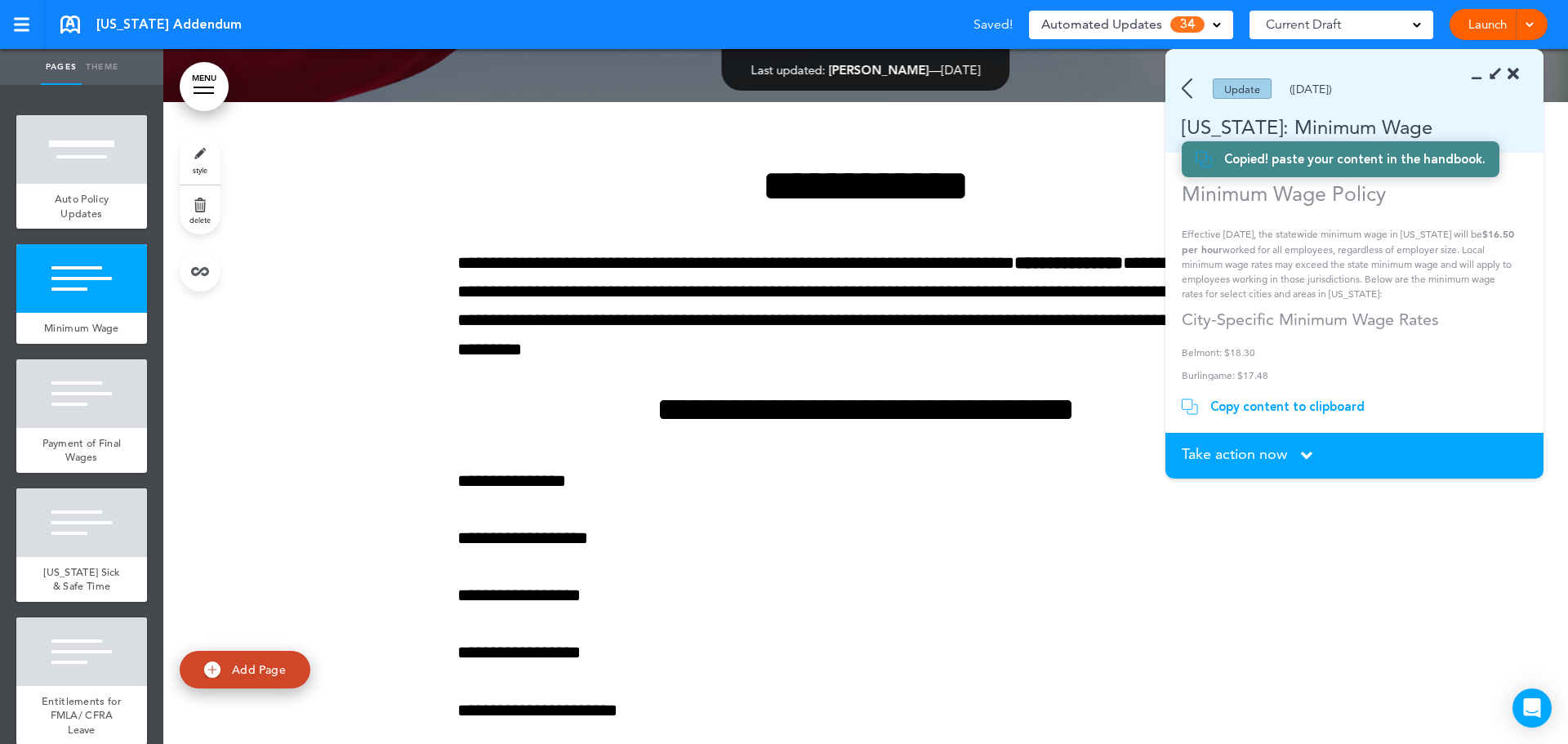
click at [1296, 450] on div "Take action now Click here to change the status" at bounding box center [1354, 456] width 346 height 18
click at [1256, 451] on span "Take action now" at bounding box center [1234, 454] width 106 height 14
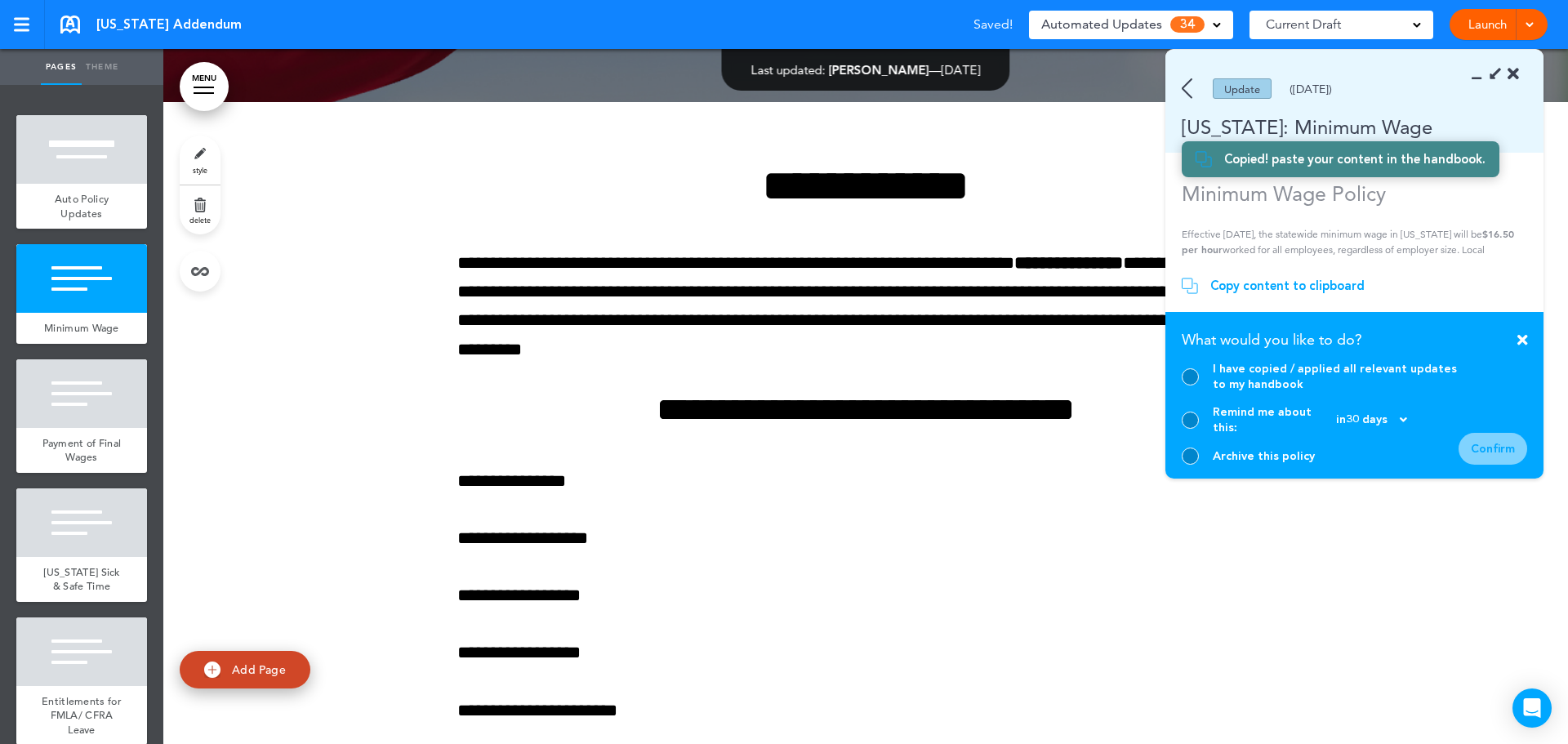
click at [1186, 386] on div at bounding box center [1190, 377] width 17 height 17
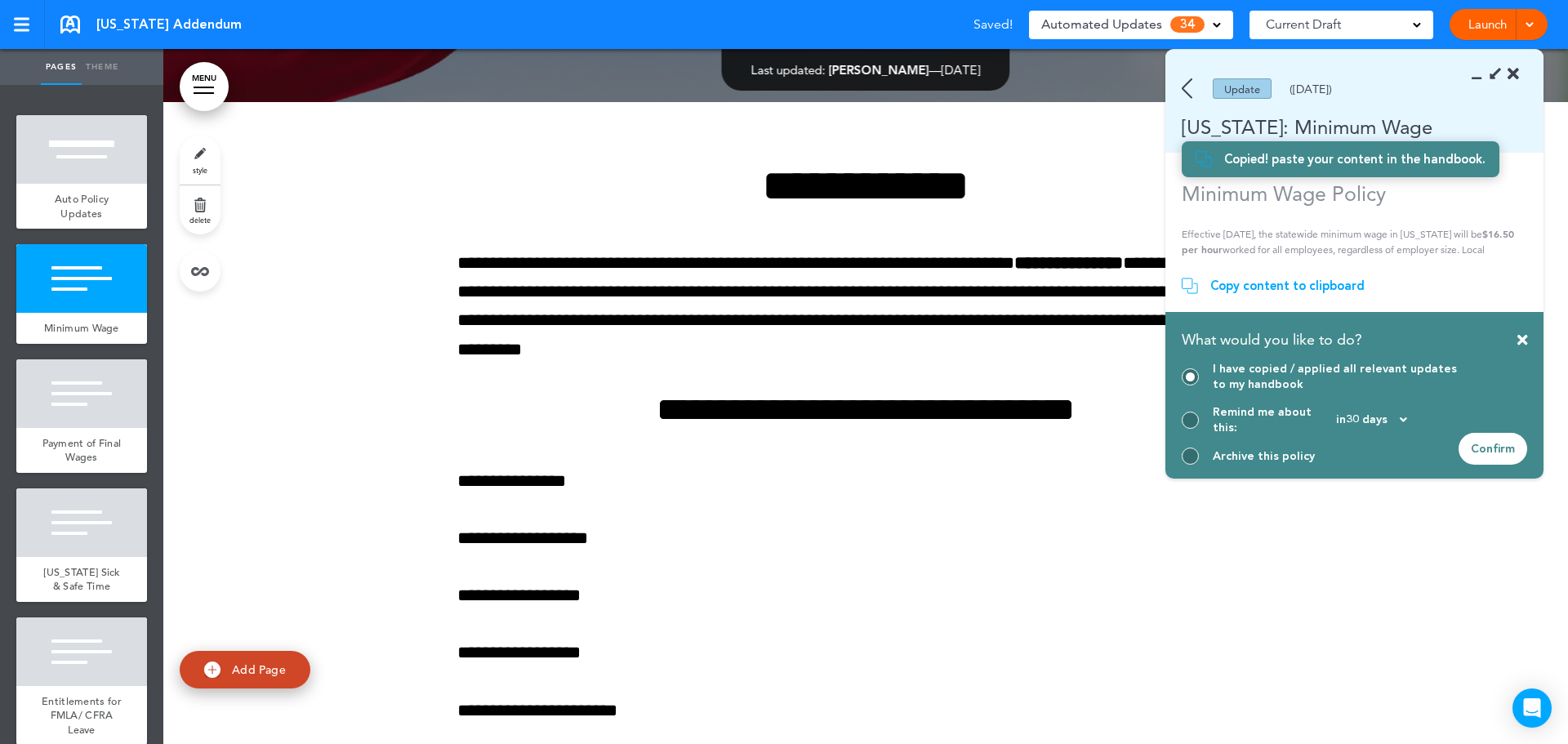
click at [1494, 444] on div "Confirm" at bounding box center [1493, 448] width 69 height 32
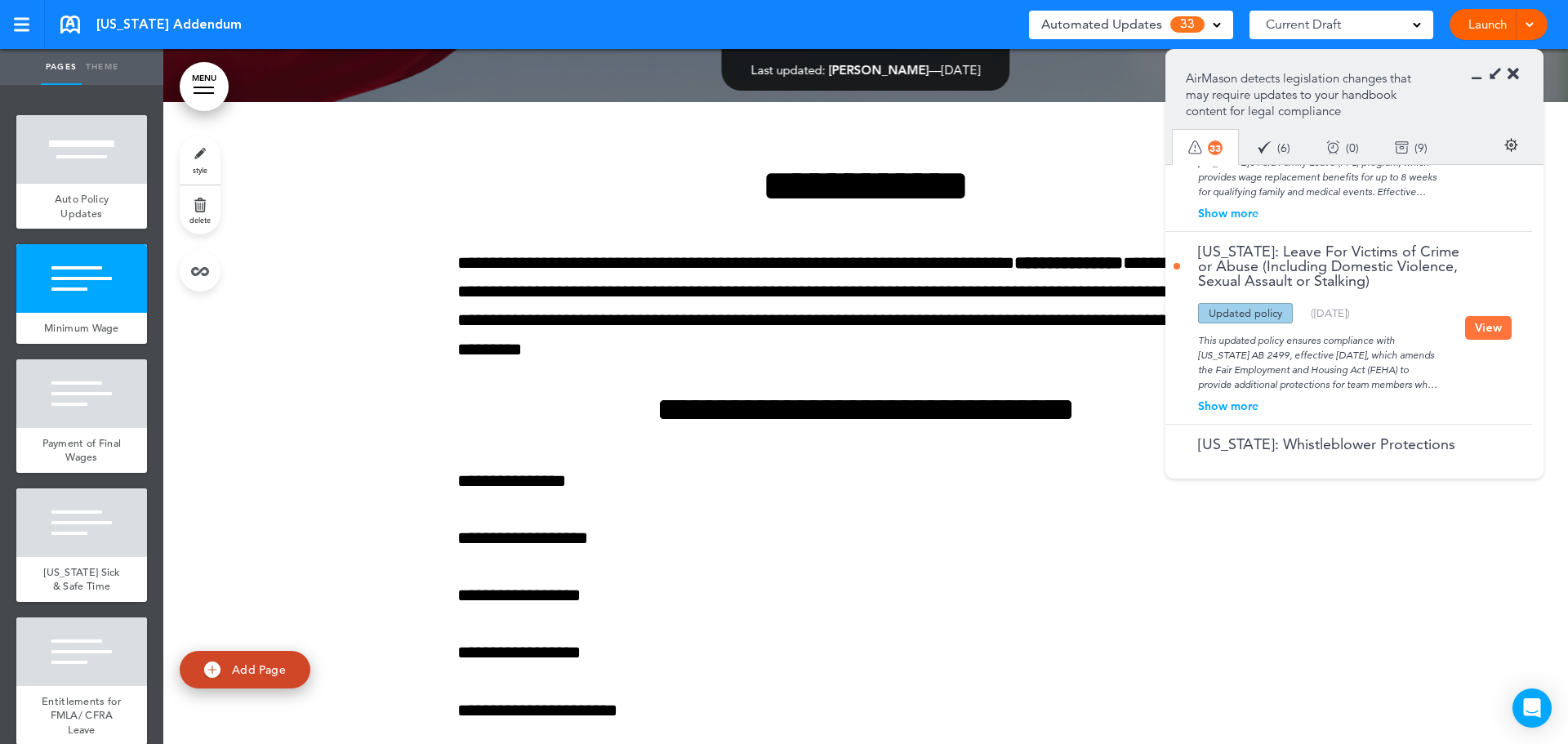
scroll to position [2079, 0]
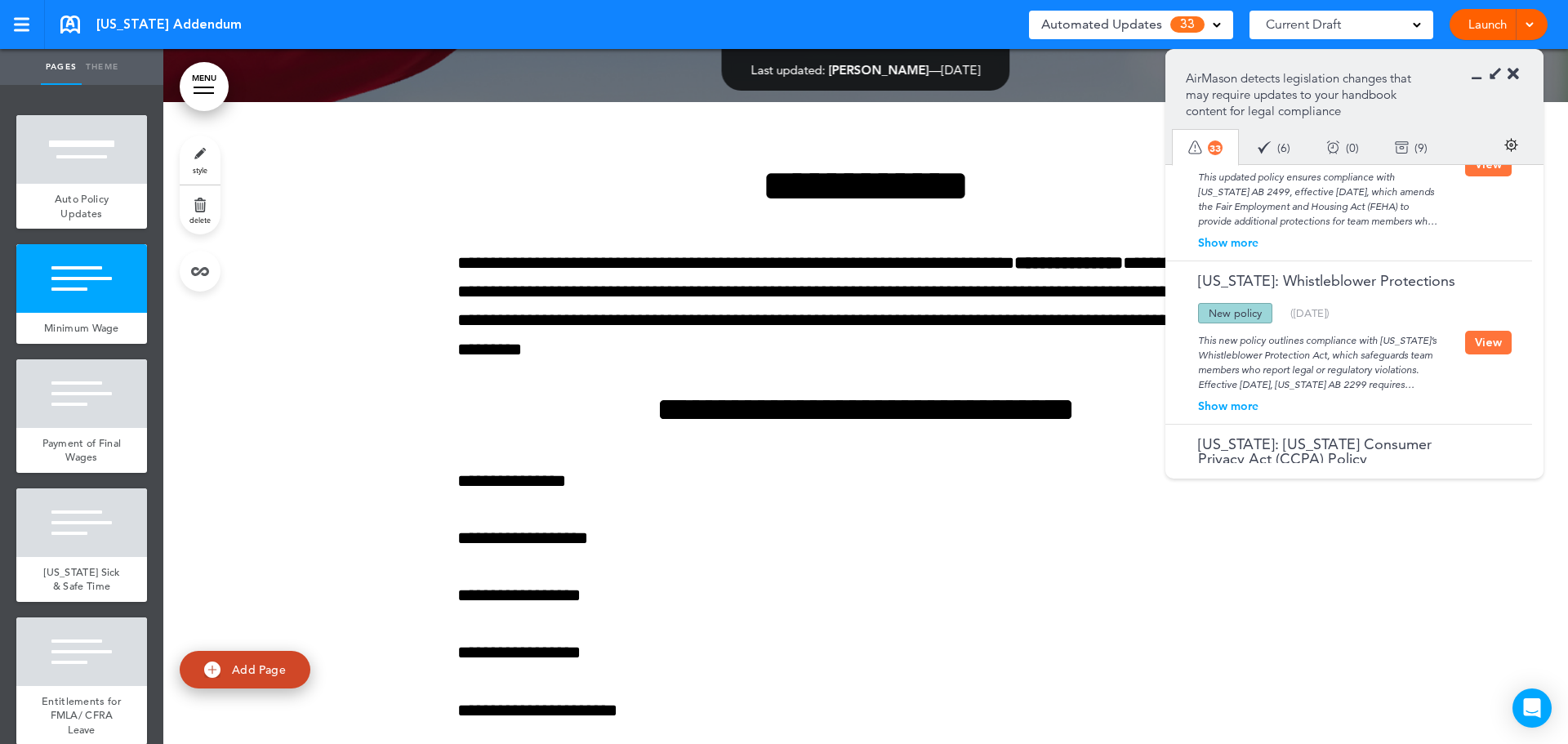
click at [1484, 330] on button "View" at bounding box center [1489, 342] width 47 height 23
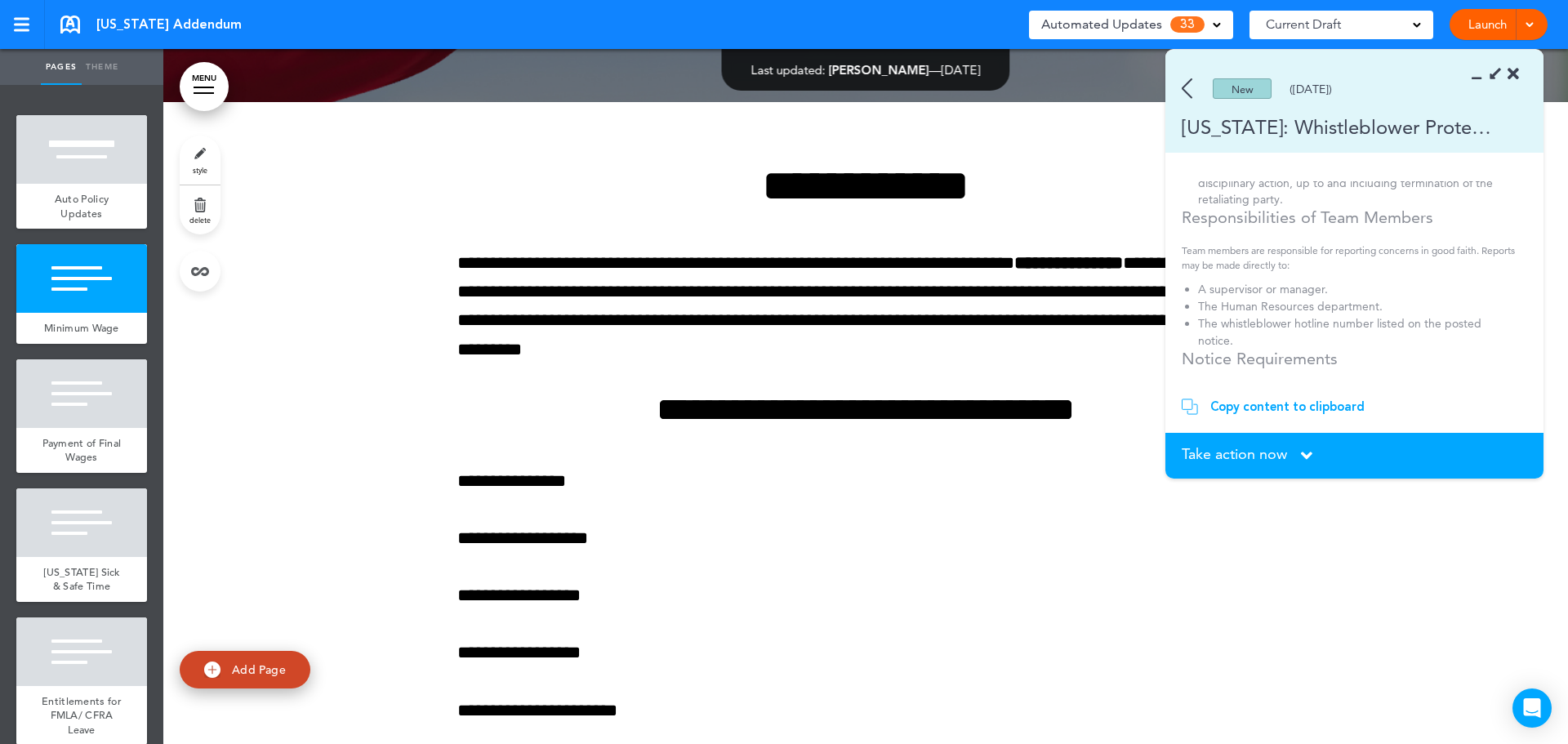
scroll to position [490, 0]
click at [1189, 87] on img at bounding box center [1187, 88] width 11 height 21
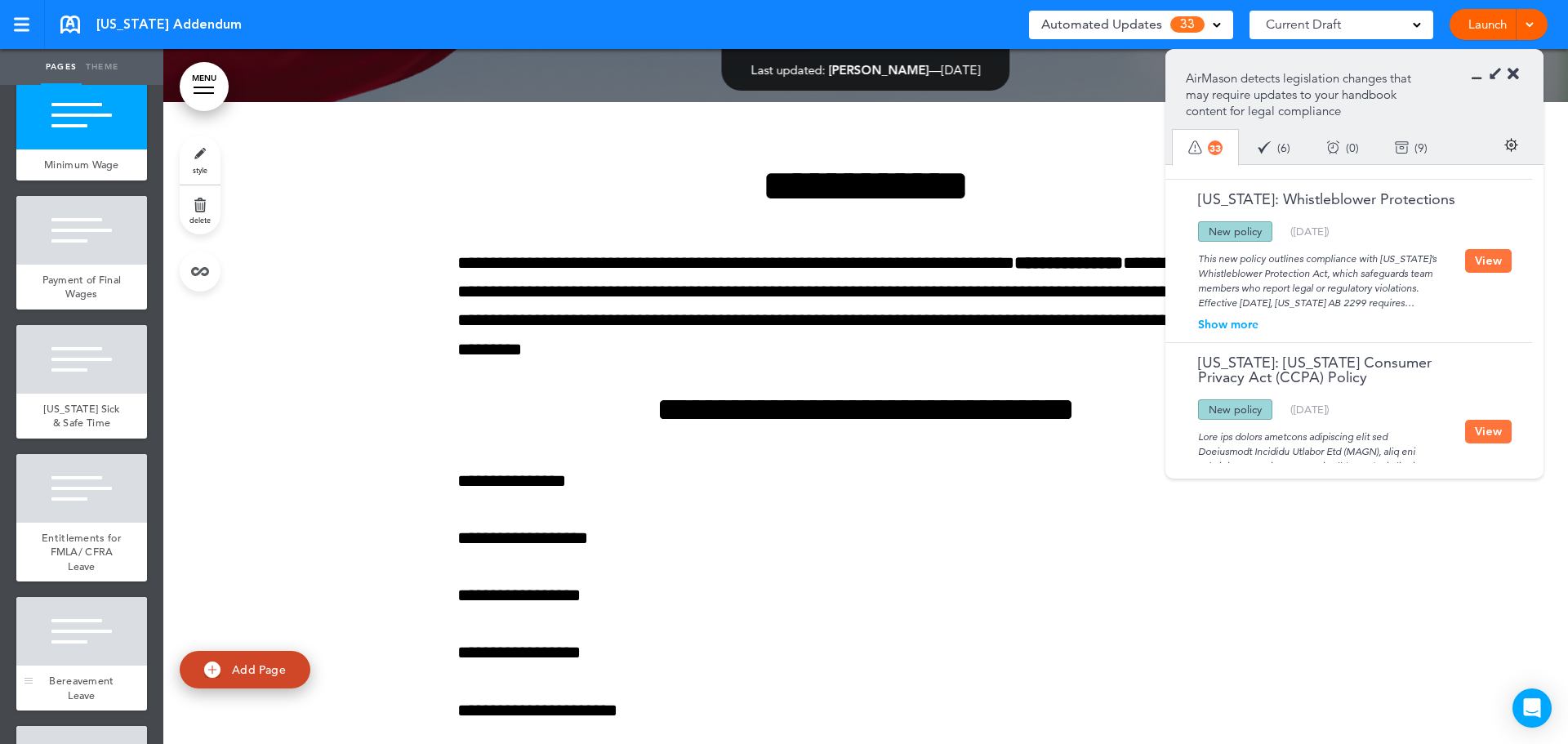
scroll to position [327, 0]
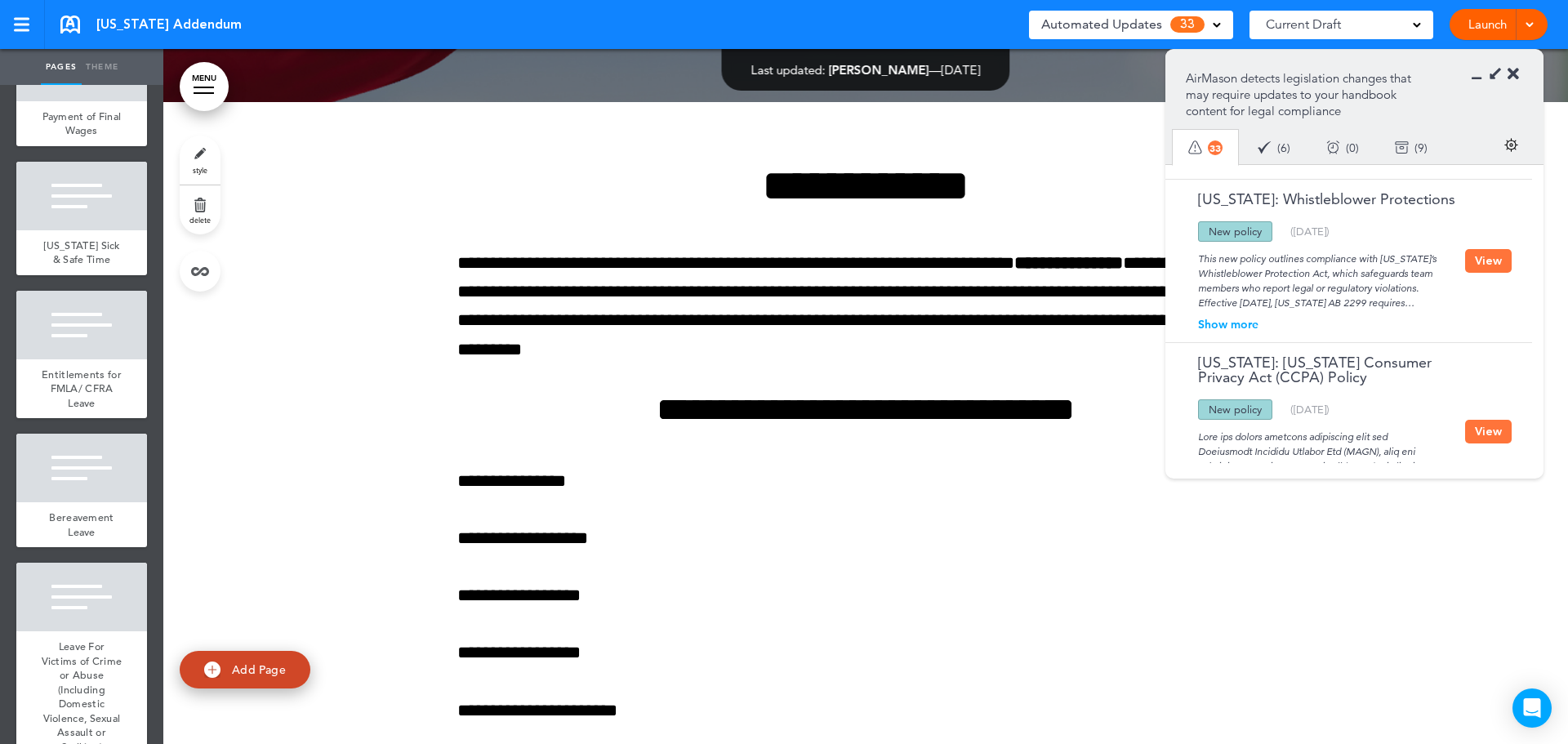
drag, startPoint x: 87, startPoint y: 298, endPoint x: 143, endPoint y: 312, distance: 57.7
click at [87, 287] on span "add page" at bounding box center [81, 283] width 61 height 11
type input "********"
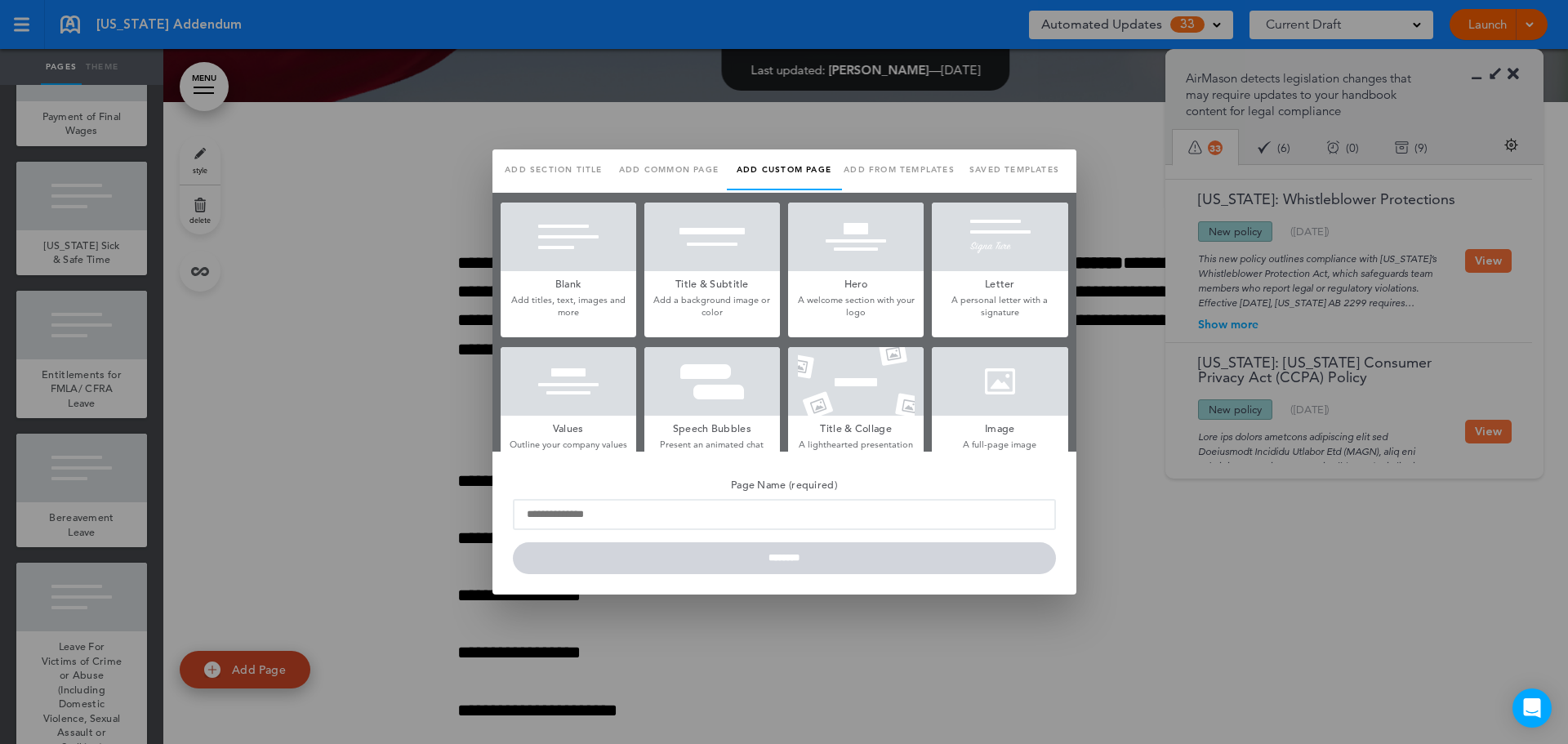
scroll to position [0, 0]
click at [598, 114] on div at bounding box center [784, 372] width 1568 height 744
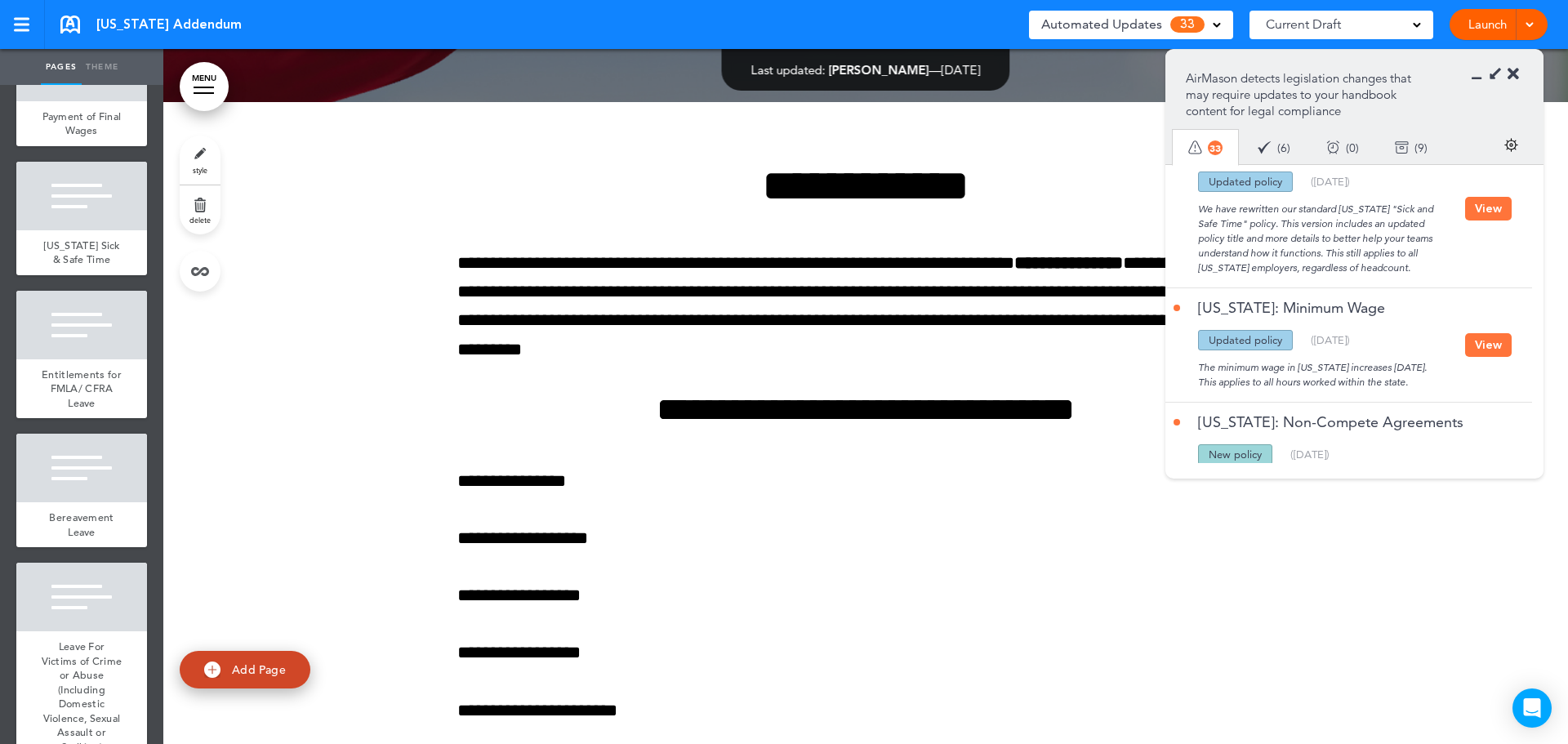
scroll to position [2978, 0]
click at [1478, 332] on button "View" at bounding box center [1489, 344] width 47 height 23
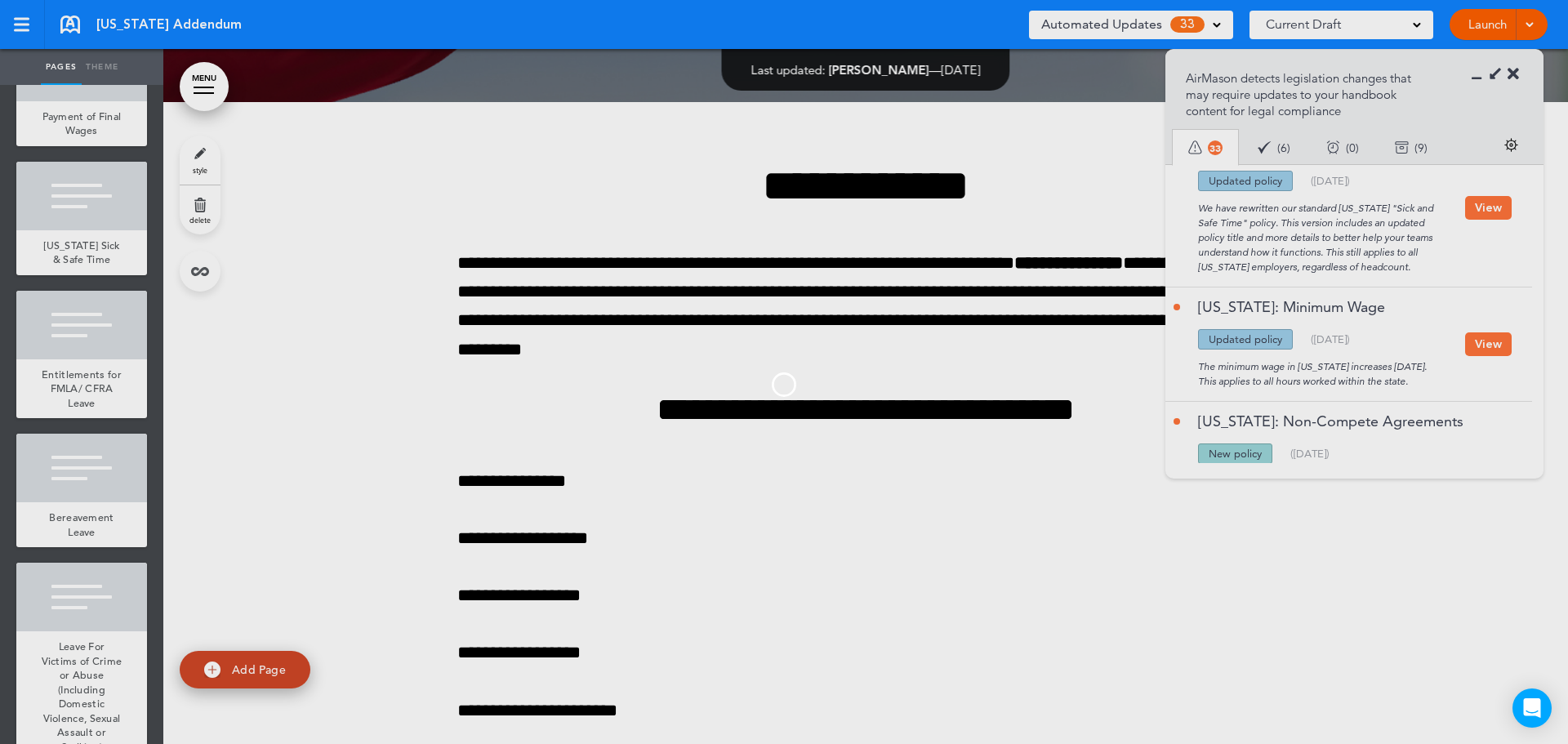
scroll to position [0, 0]
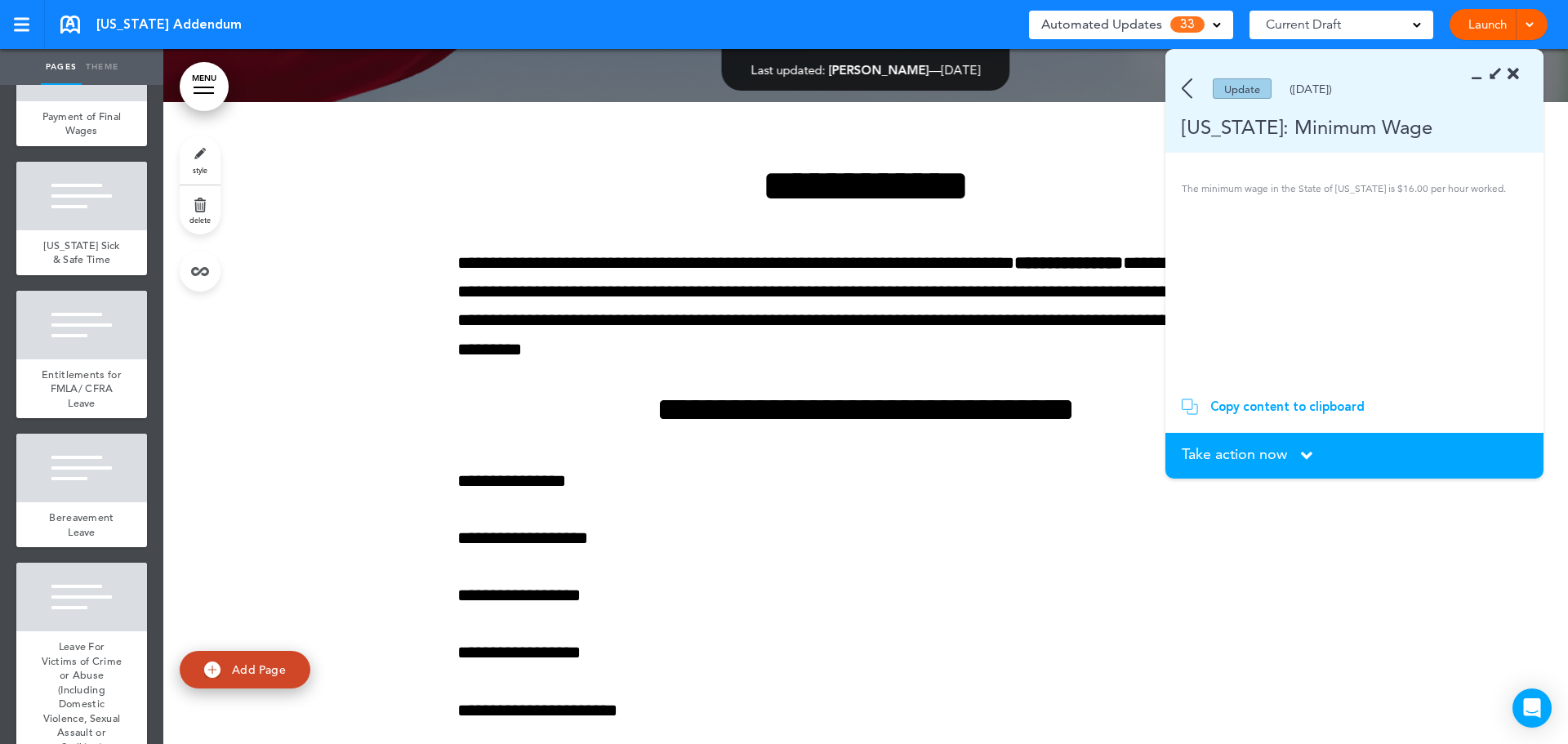
drag, startPoint x: 1252, startPoint y: 450, endPoint x: 1268, endPoint y: 544, distance: 95.4
click at [1252, 449] on span "Take action now" at bounding box center [1234, 454] width 106 height 14
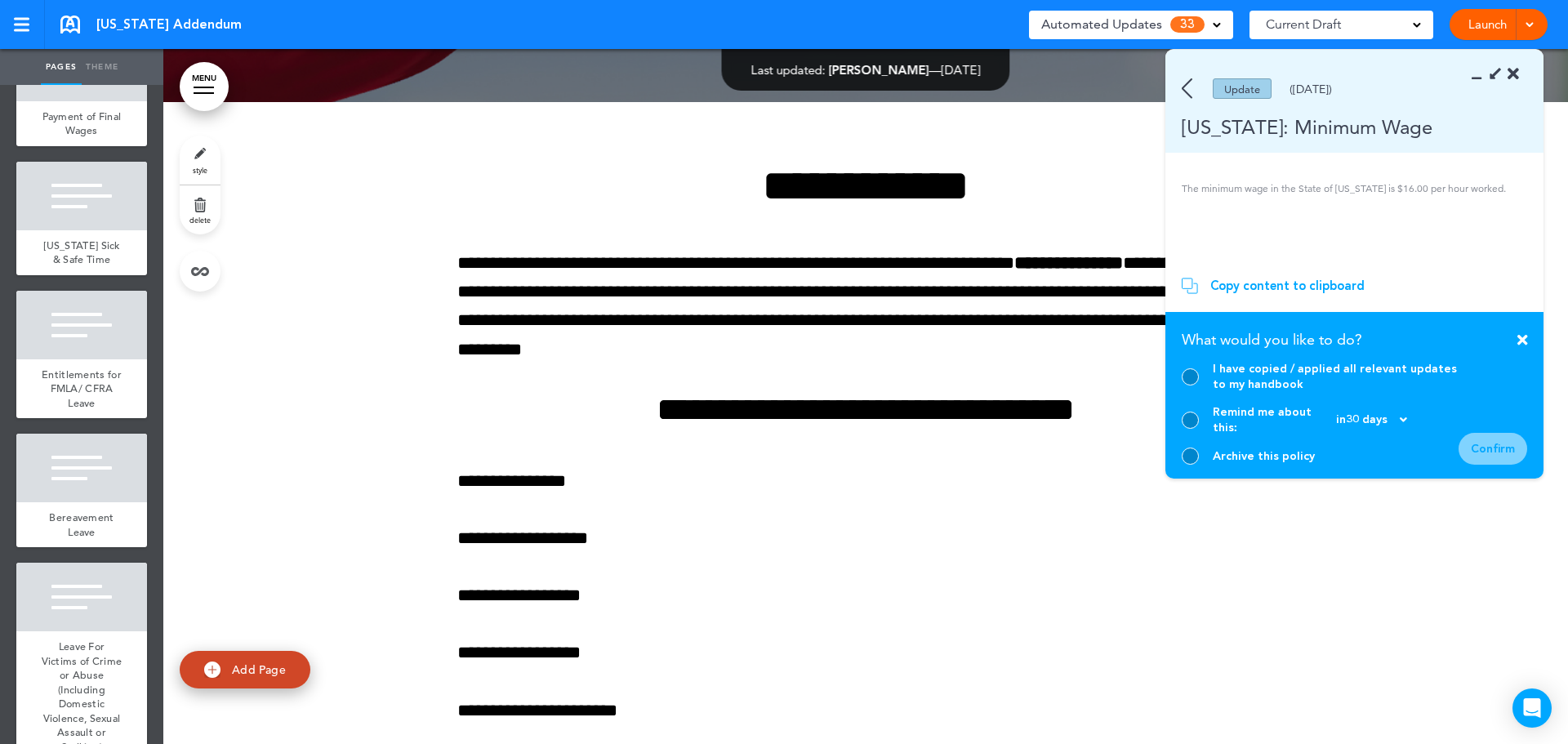
click at [1194, 459] on div at bounding box center [1190, 456] width 17 height 17
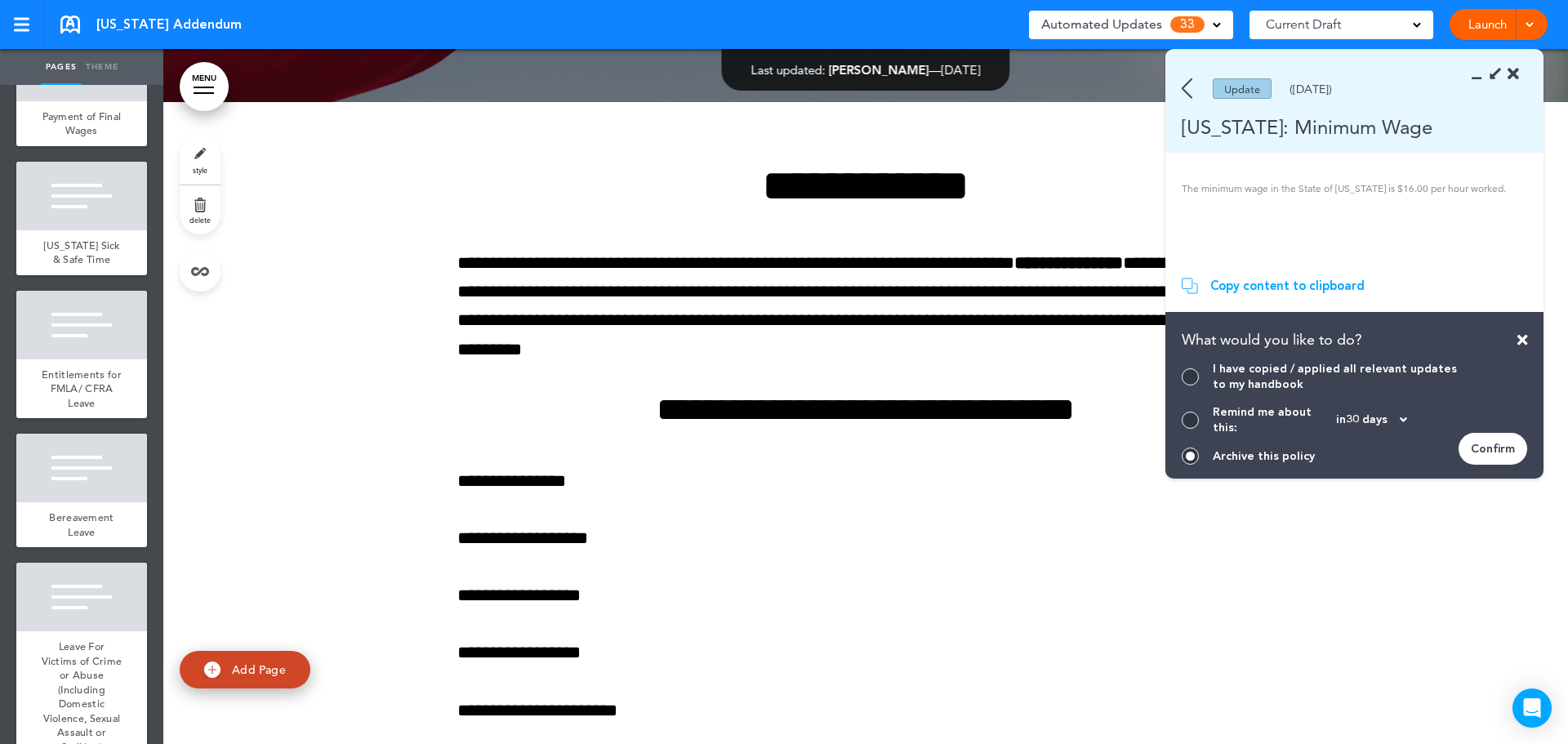
click at [1494, 438] on div "Confirm" at bounding box center [1493, 448] width 69 height 32
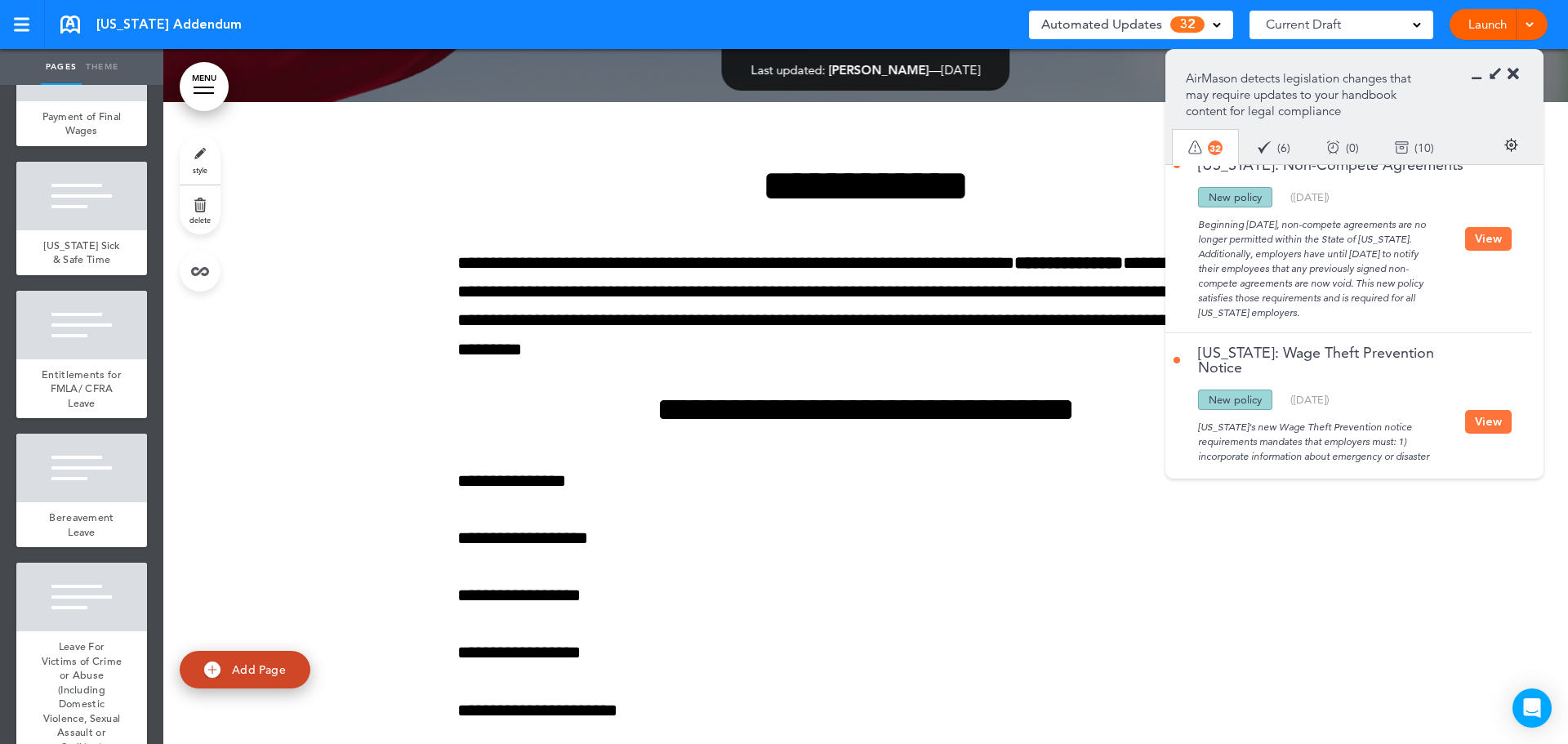
scroll to position [3223, 0]
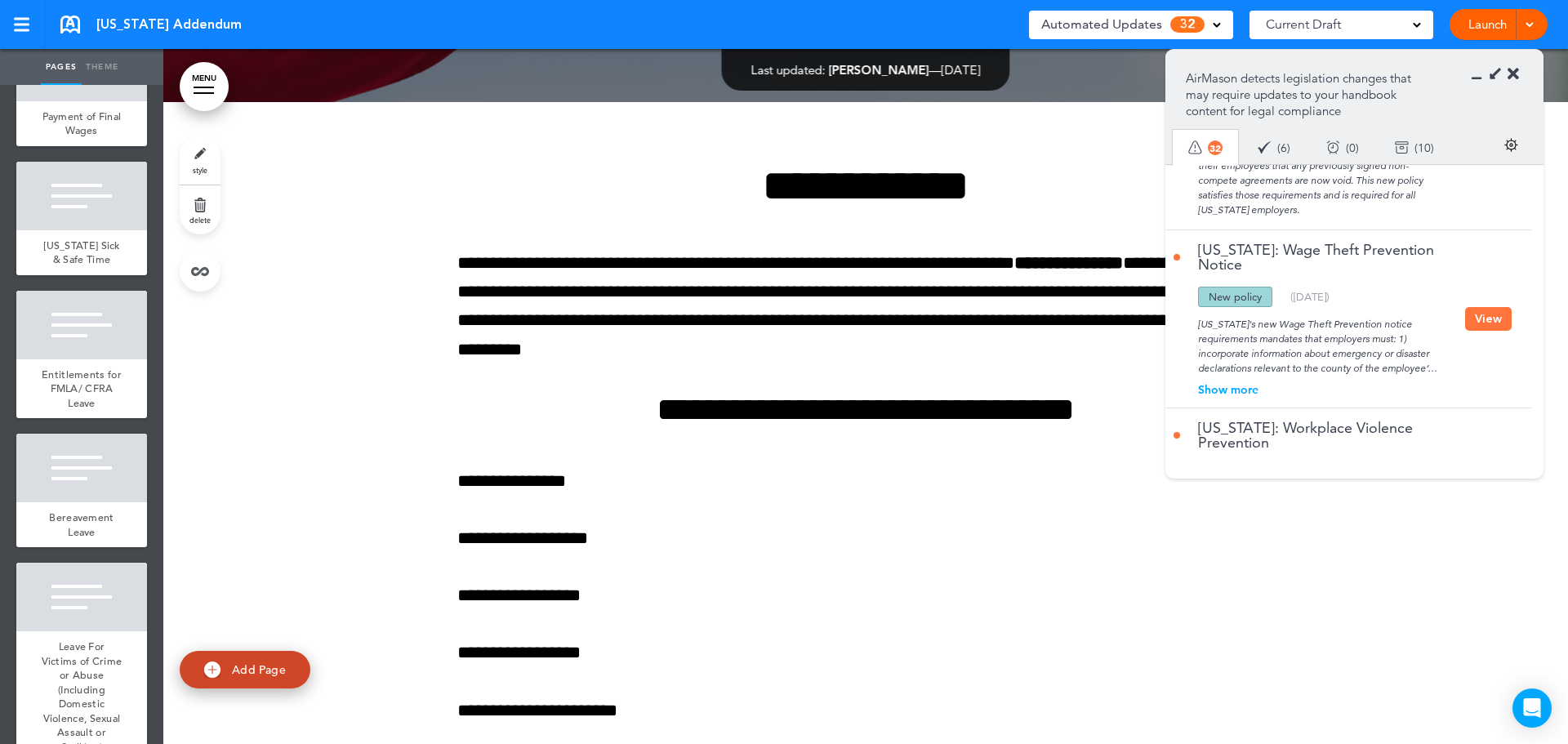
drag, startPoint x: 1490, startPoint y: 278, endPoint x: 1406, endPoint y: 295, distance: 85.7
click at [1490, 307] on button "View" at bounding box center [1489, 319] width 47 height 23
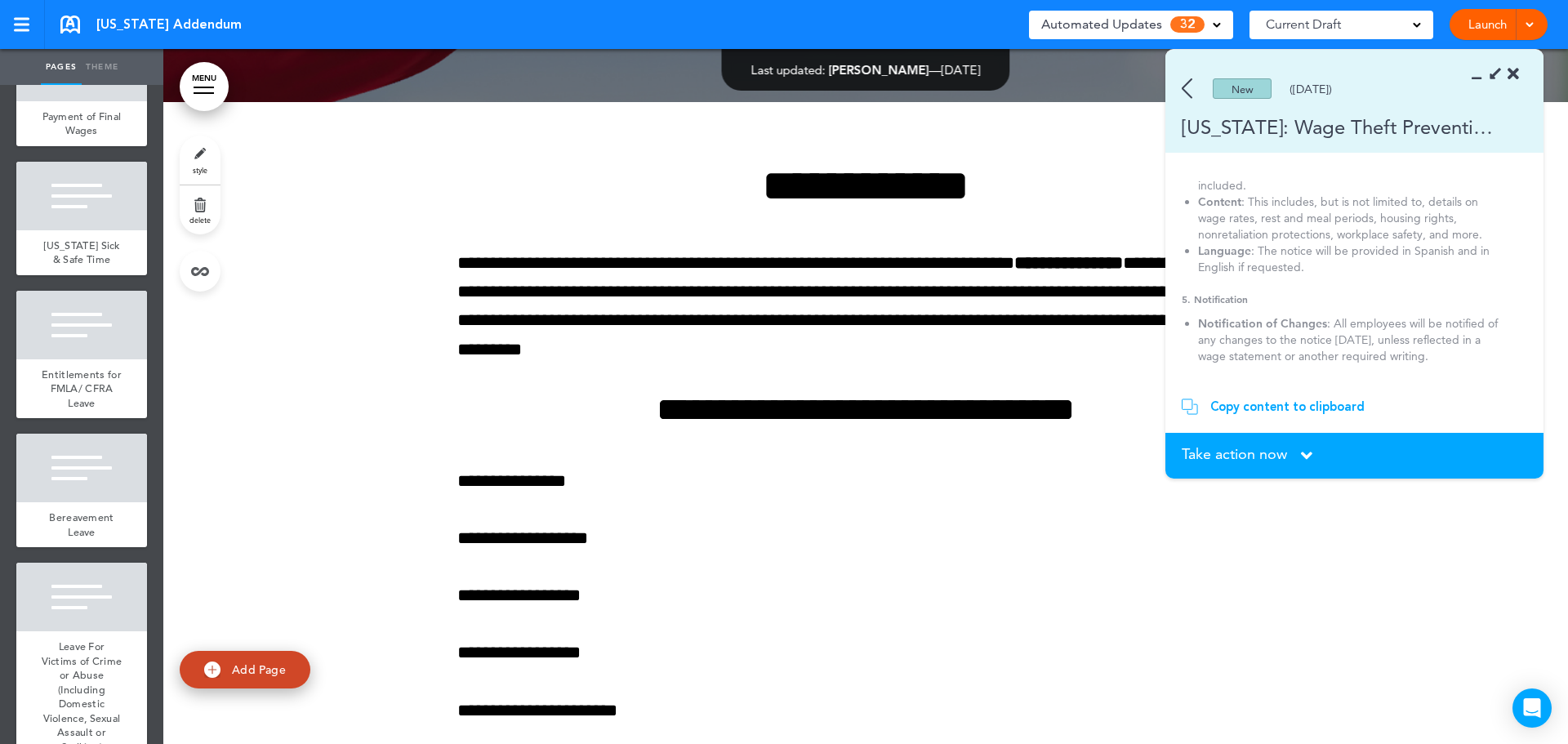
scroll to position [0, 0]
click at [1288, 186] on strong "Workplace Wage Theft Prevention" at bounding box center [1261, 189] width 160 height 13
copy div "Workplace Wage Theft Prevention"
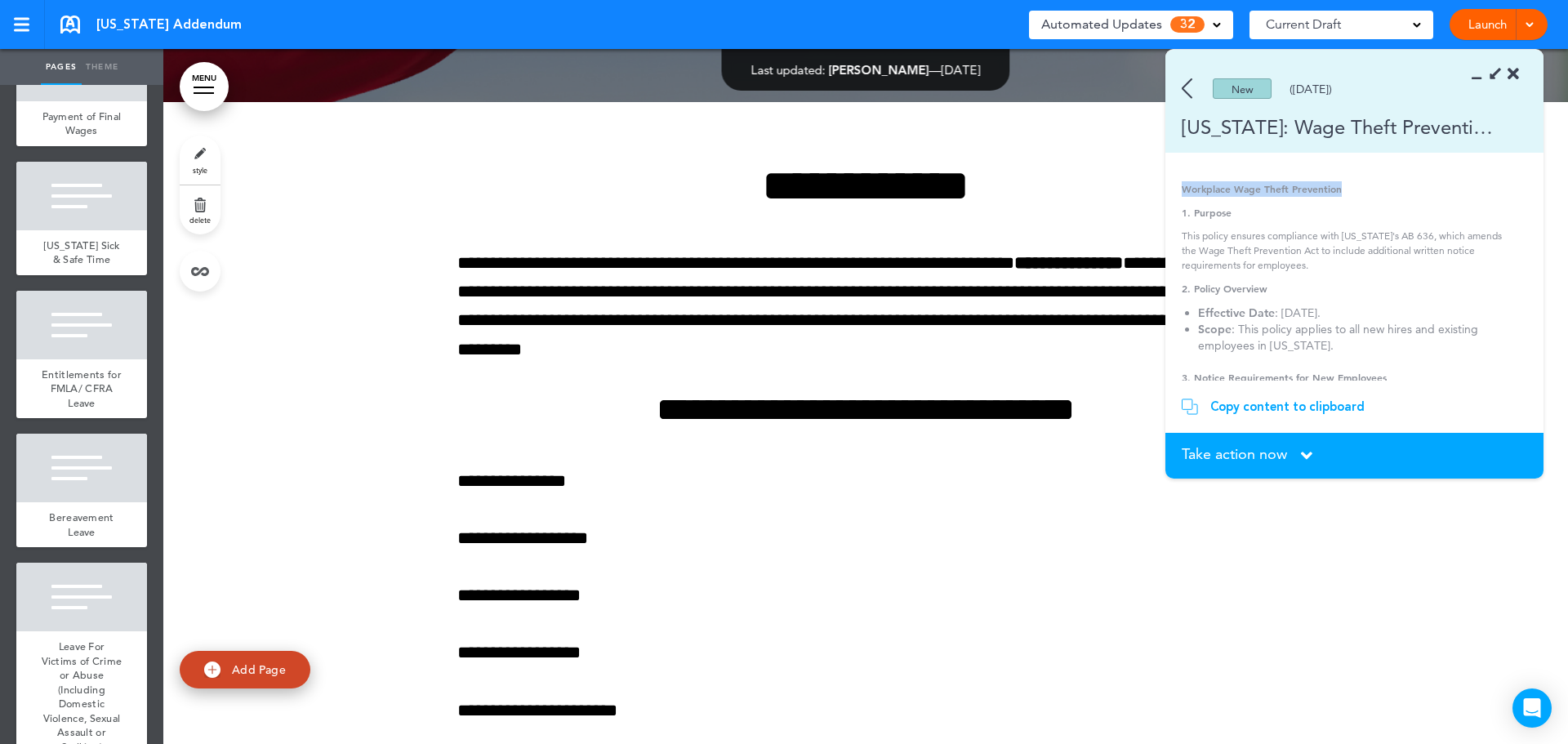
click at [1384, 181] on div "New ([DATE]) [US_STATE]: Wage Theft Prevention Notice Workplace Wage Theft Prev…" at bounding box center [1354, 264] width 378 height 429
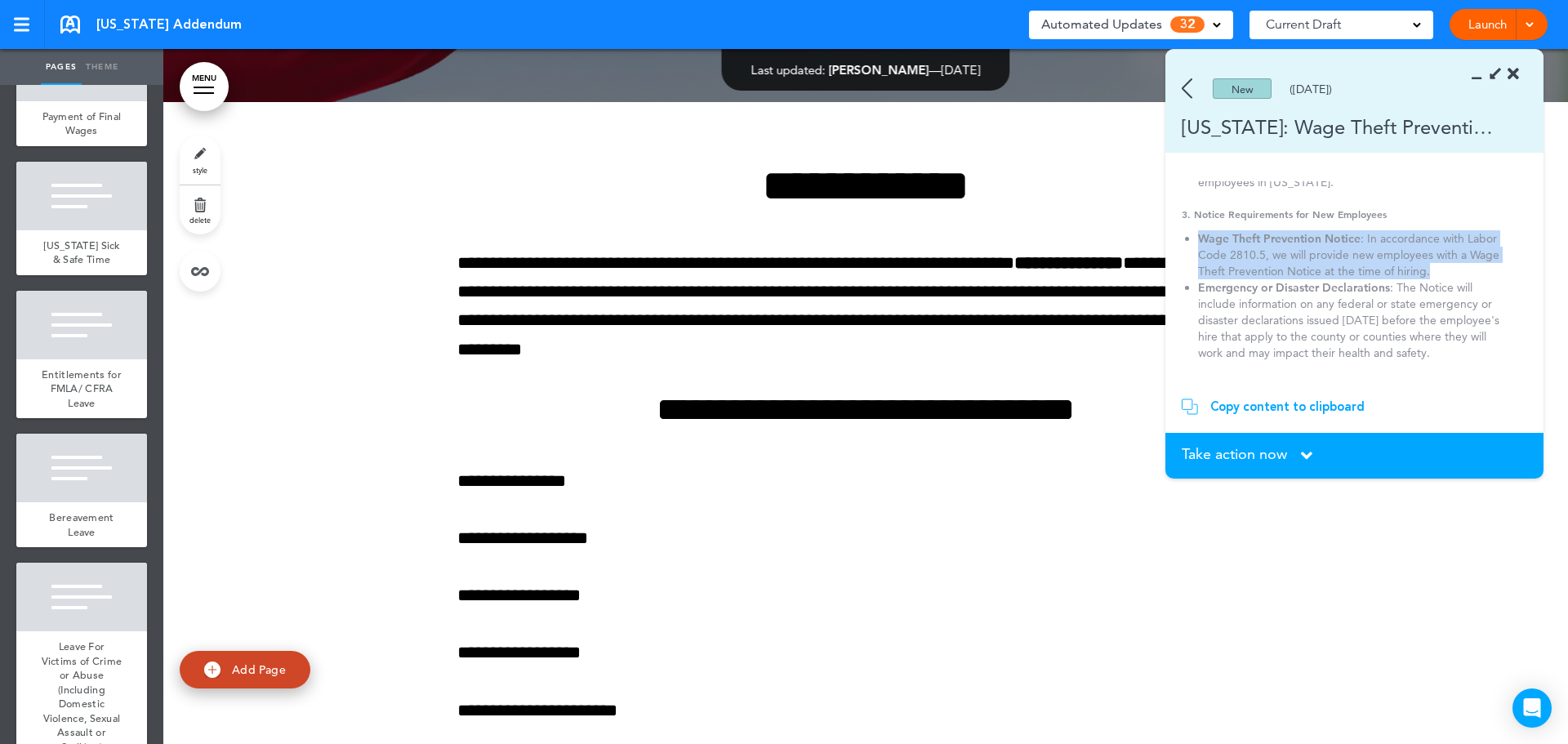
drag, startPoint x: 1467, startPoint y: 266, endPoint x: 1314, endPoint y: 237, distance: 155.7
click at [1198, 232] on li "Wage Theft Prevention Notice : In accordance with Labor Code 2810.5, we will pr…" at bounding box center [1349, 255] width 302 height 49
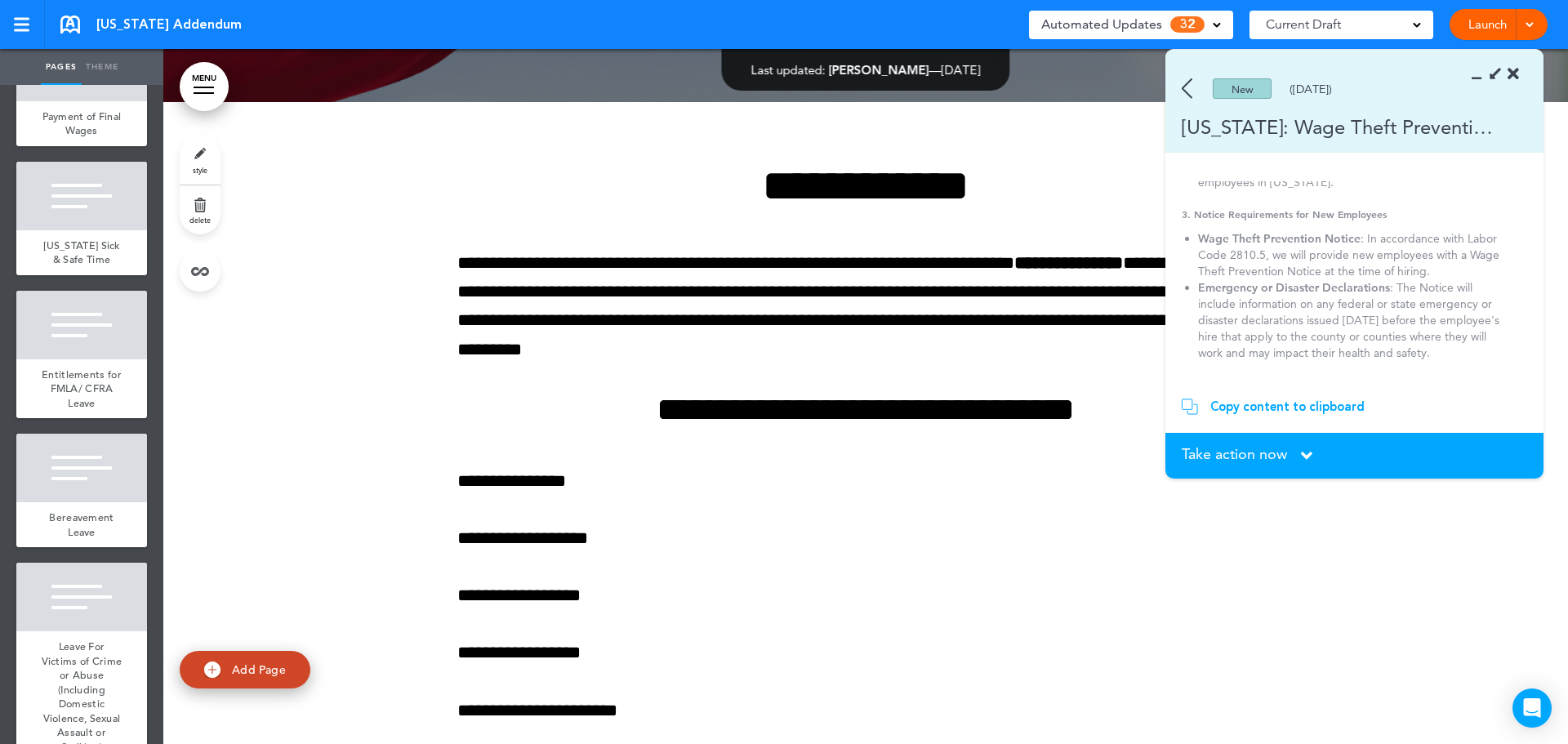
click at [1329, 361] on li "Emergency or Disaster Declarations : The Notice will include information on any…" at bounding box center [1349, 320] width 302 height 81
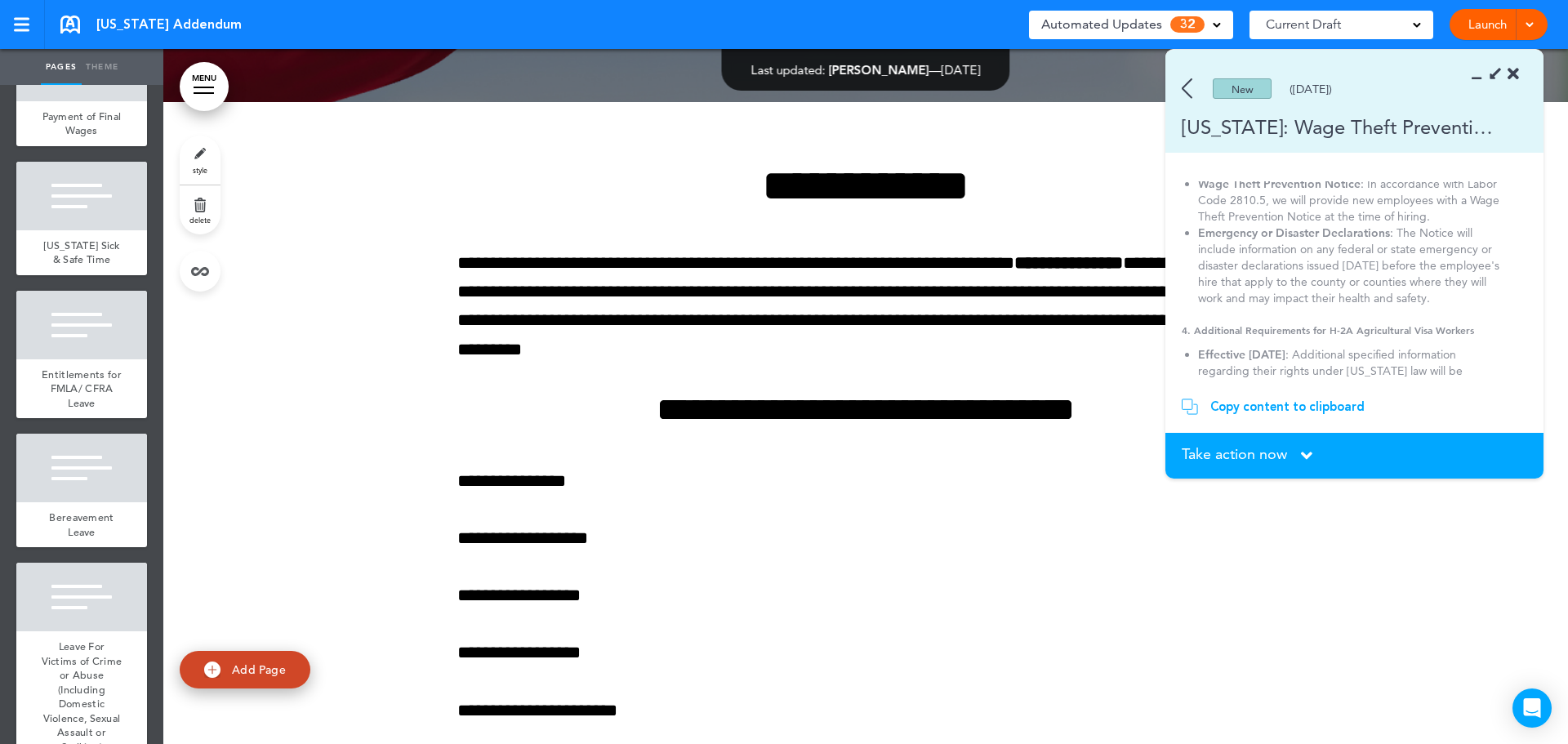
scroll to position [245, 0]
click at [1187, 90] on img at bounding box center [1187, 88] width 11 height 21
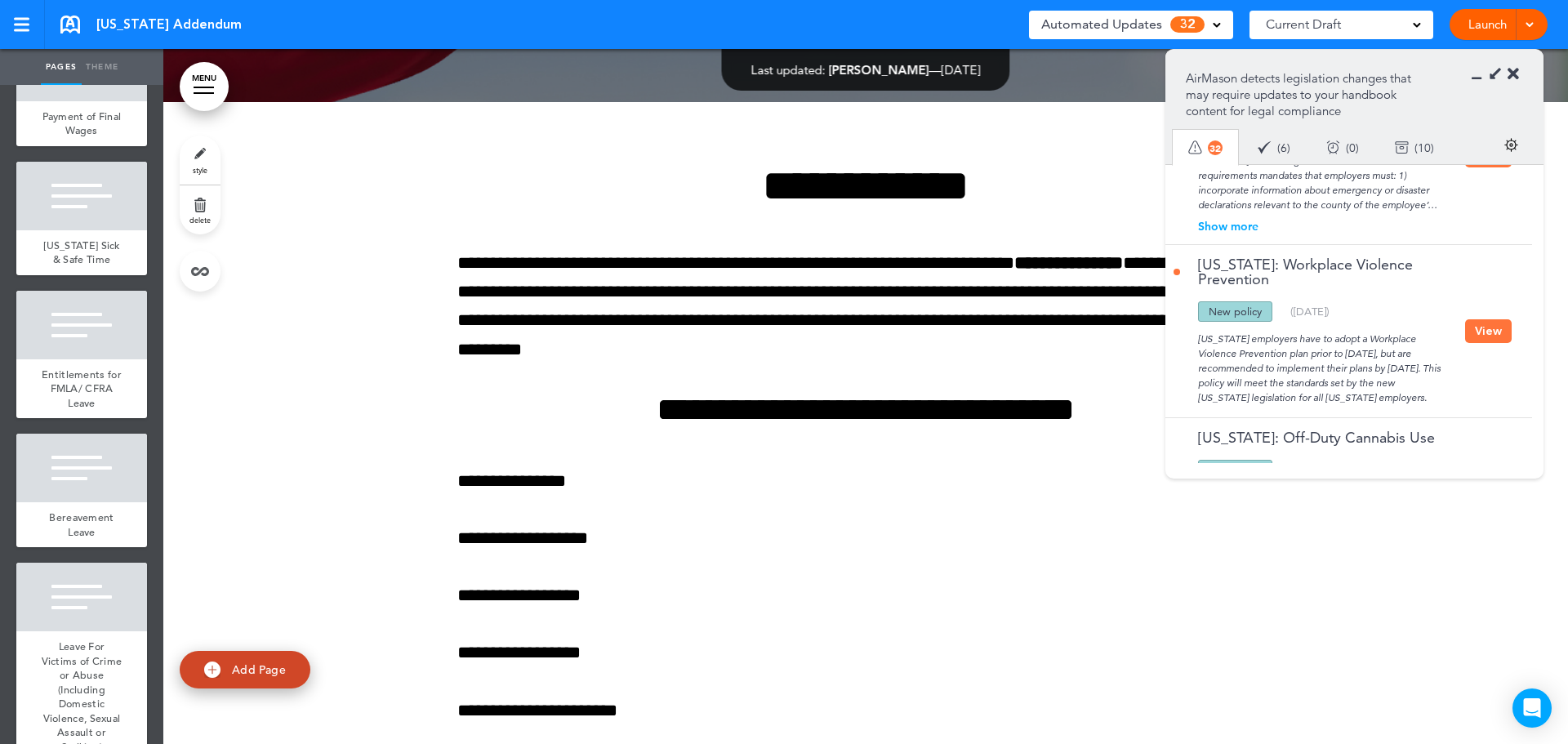
scroll to position [3550, 0]
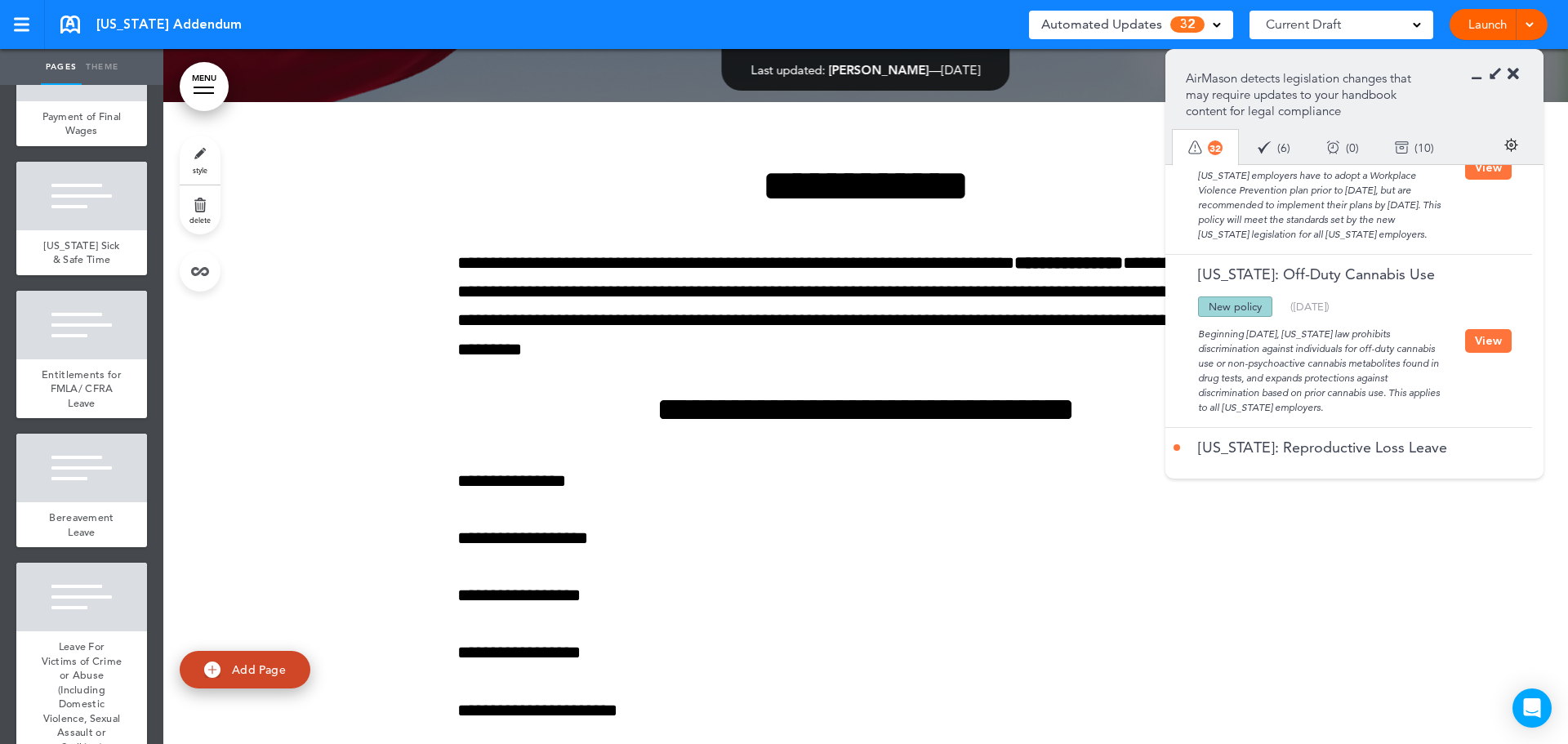
drag, startPoint x: 1474, startPoint y: 293, endPoint x: 1357, endPoint y: 301, distance: 117.3
click at [1474, 330] on button "View" at bounding box center [1489, 341] width 47 height 23
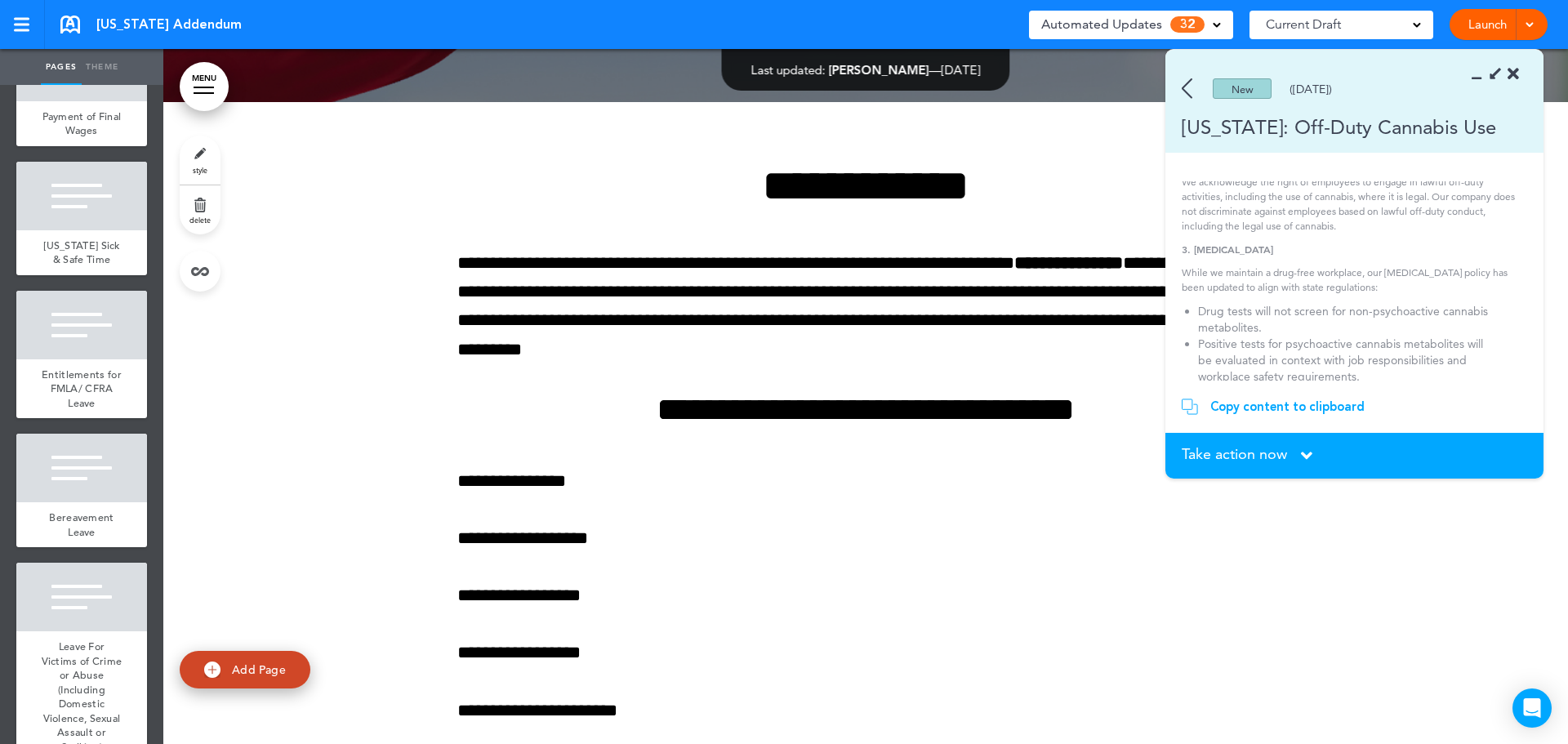
scroll to position [163, 0]
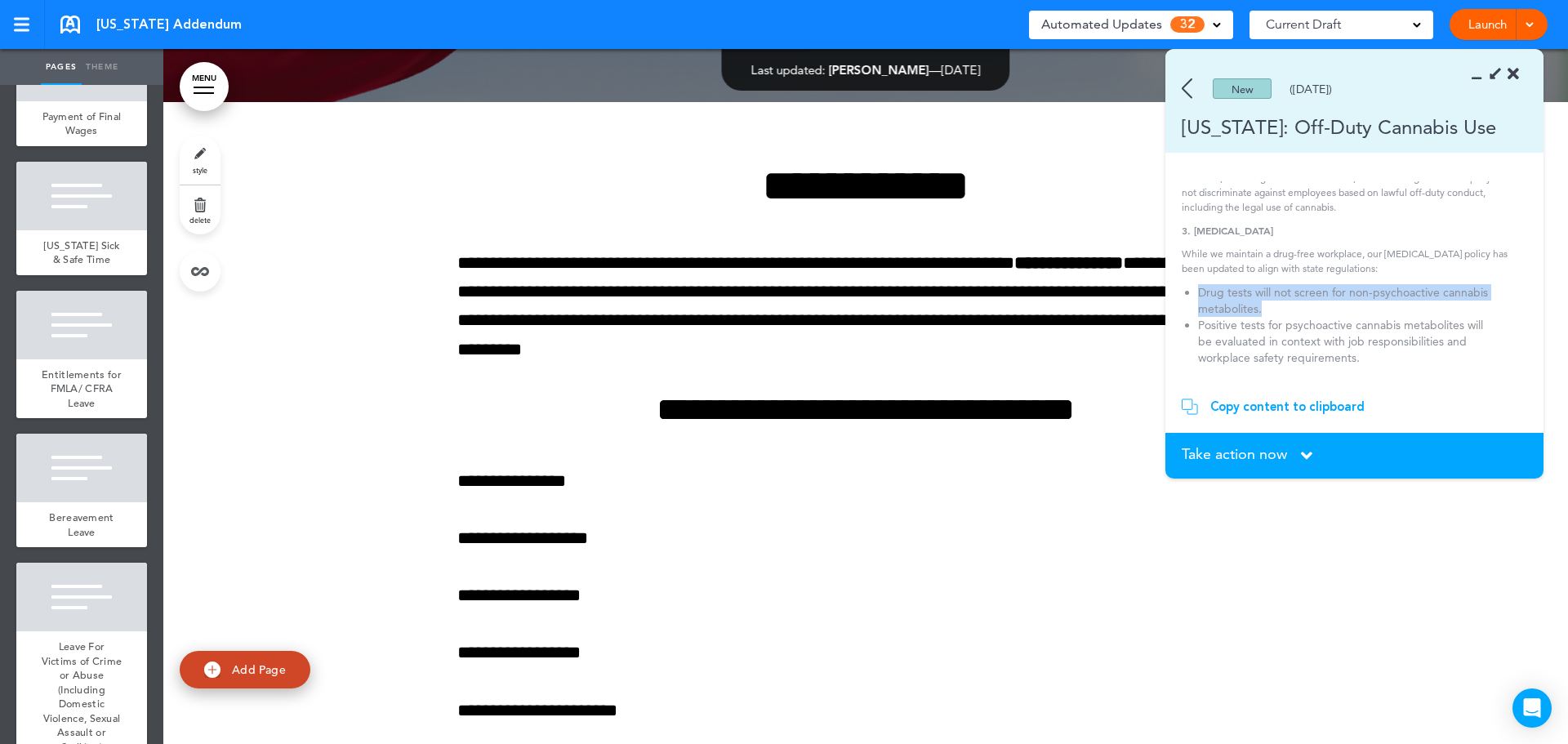
drag, startPoint x: 1190, startPoint y: 289, endPoint x: 1349, endPoint y: 304, distance: 159.7
click at [1349, 304] on ul "Drug tests will not screen for non-psychoactive cannabis metabolites. Positive …" at bounding box center [1349, 325] width 334 height 81
click at [1351, 305] on li "Drug tests will not screen for non-psychoactive cannabis metabolites." at bounding box center [1349, 301] width 302 height 33
click at [1289, 304] on li "Drug tests will not screen for non-psychoactive cannabis metabolites." at bounding box center [1349, 301] width 302 height 33
drag, startPoint x: 1353, startPoint y: 302, endPoint x: 1349, endPoint y: 293, distance: 9.8
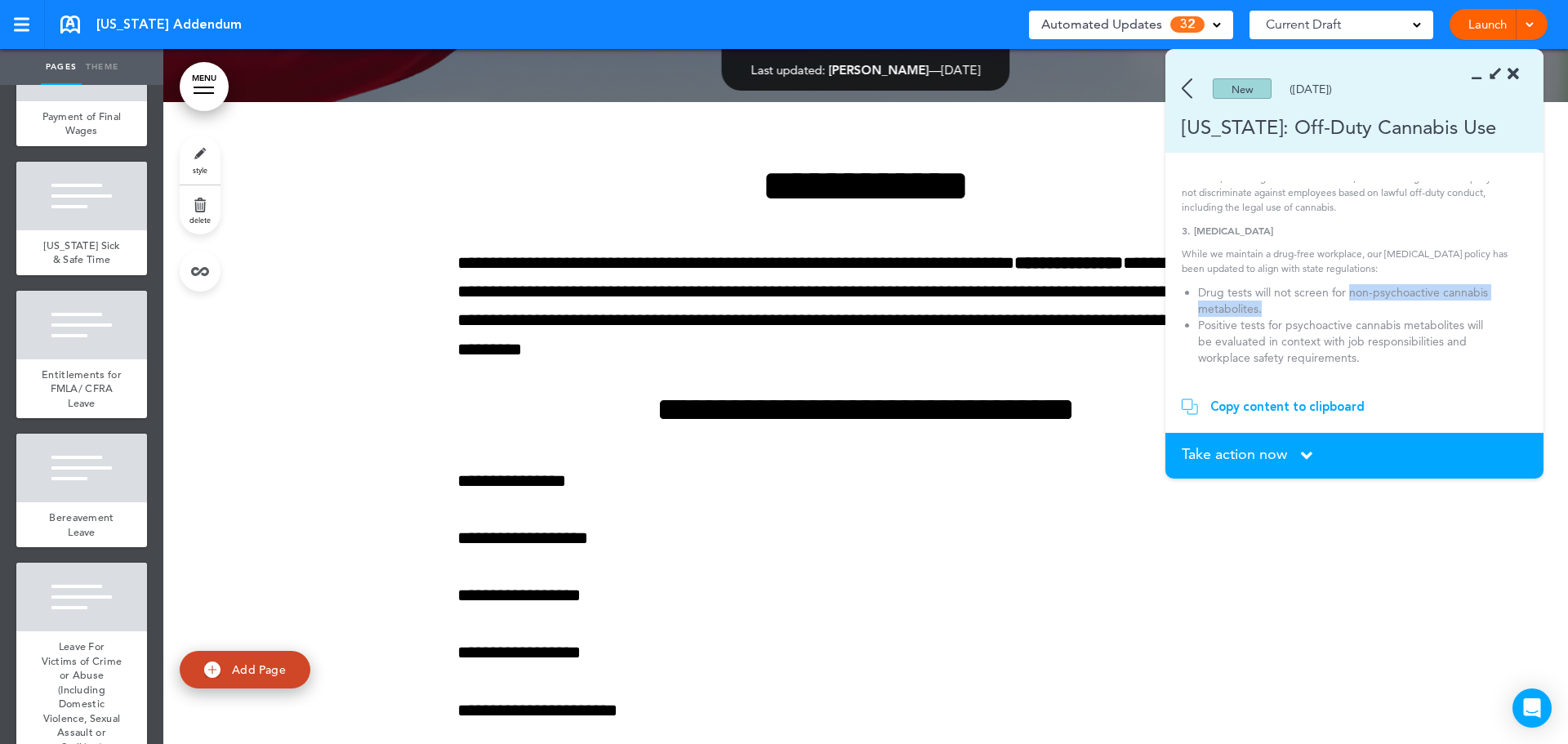
click at [1349, 293] on li "Drug tests will not screen for non-psychoactive cannabis metabolites." at bounding box center [1349, 301] width 302 height 33
copy li "non-psychoactive cannabis metabolites."
click at [1376, 302] on li "Drug tests will not screen for non-psychoactive cannabis metabolites." at bounding box center [1349, 301] width 302 height 33
drag, startPoint x: 1286, startPoint y: 316, endPoint x: 1466, endPoint y: 321, distance: 180.1
click at [1466, 321] on li "Positive tests for psychoactive cannabis metabolites will be evaluated in conte…" at bounding box center [1349, 341] width 302 height 49
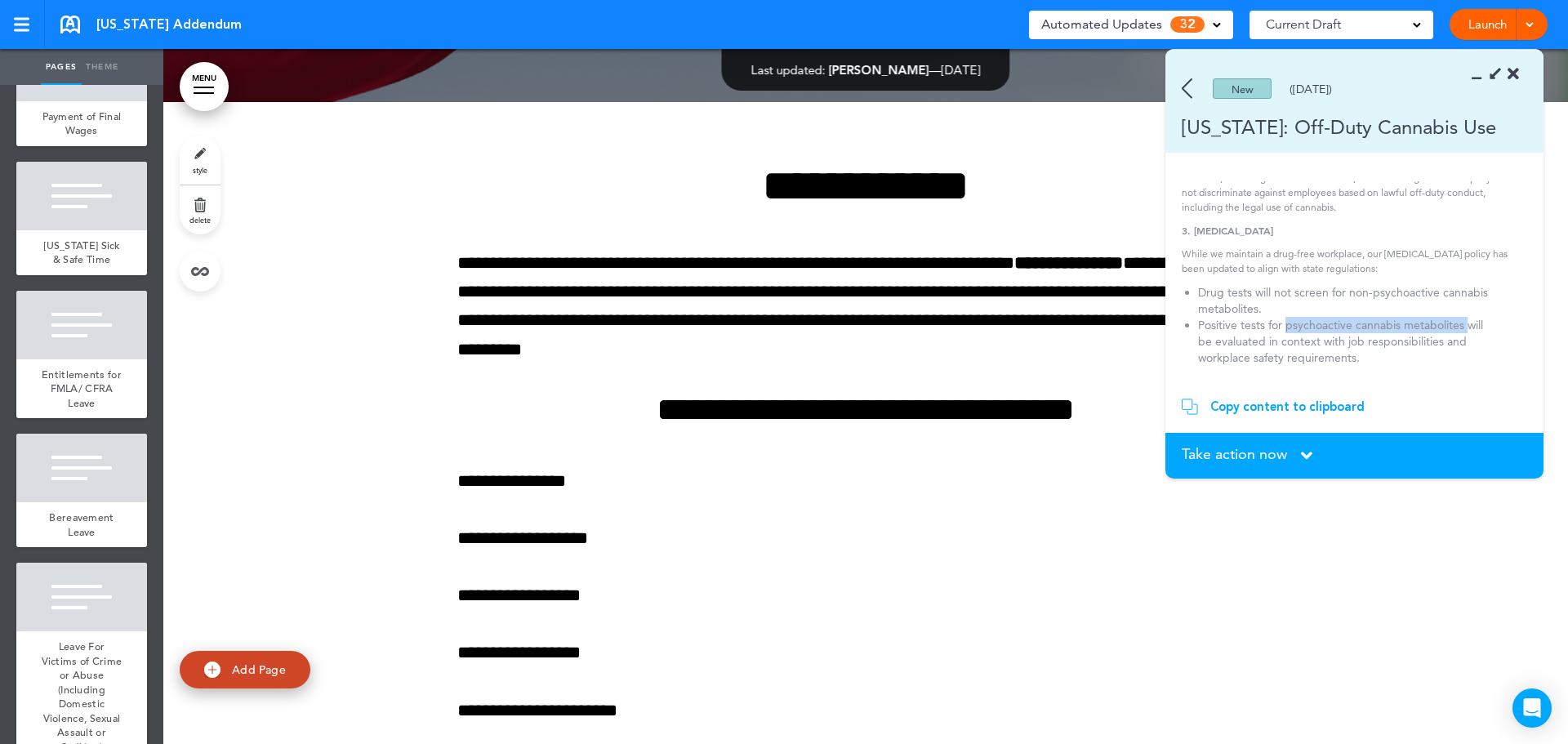
copy li "psychoactive cannabis metabolites"
click at [1396, 122] on div "[US_STATE]: Off-Duty Cannabis Use" at bounding box center [1331, 127] width 330 height 27
copy div "[US_STATE]: Off-Duty Cannabis Use"
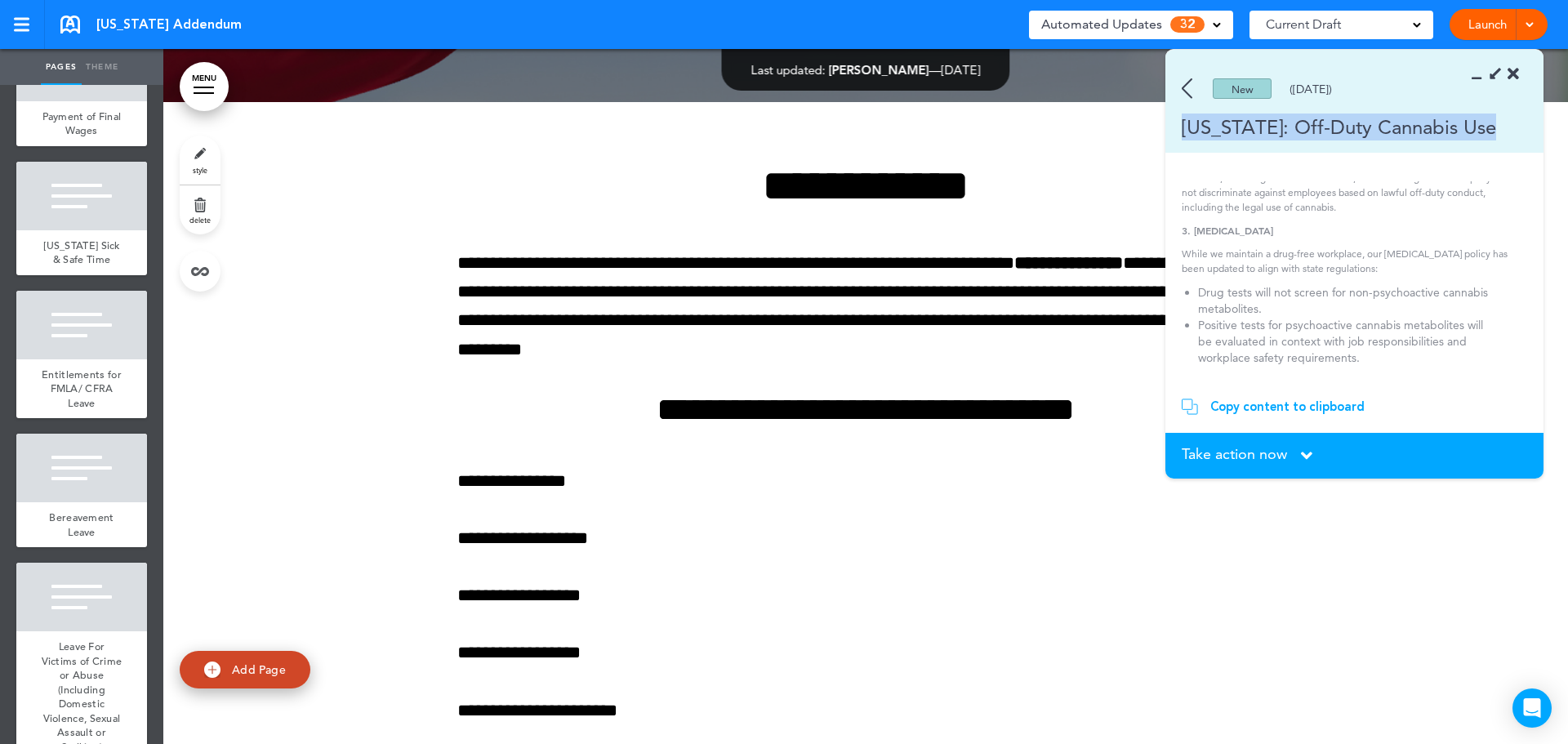
click at [1186, 88] on img at bounding box center [1187, 88] width 11 height 21
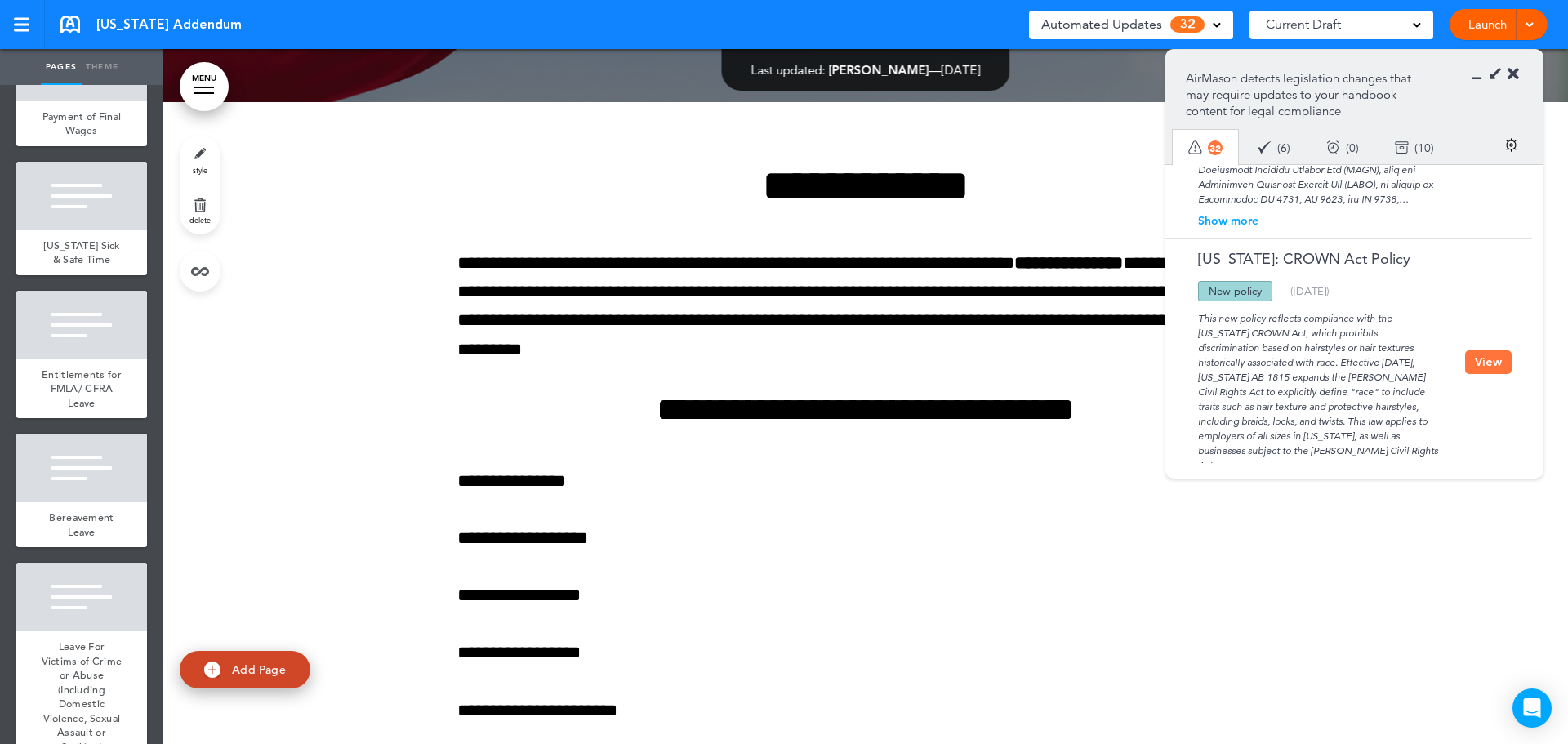
scroll to position [2325, 0]
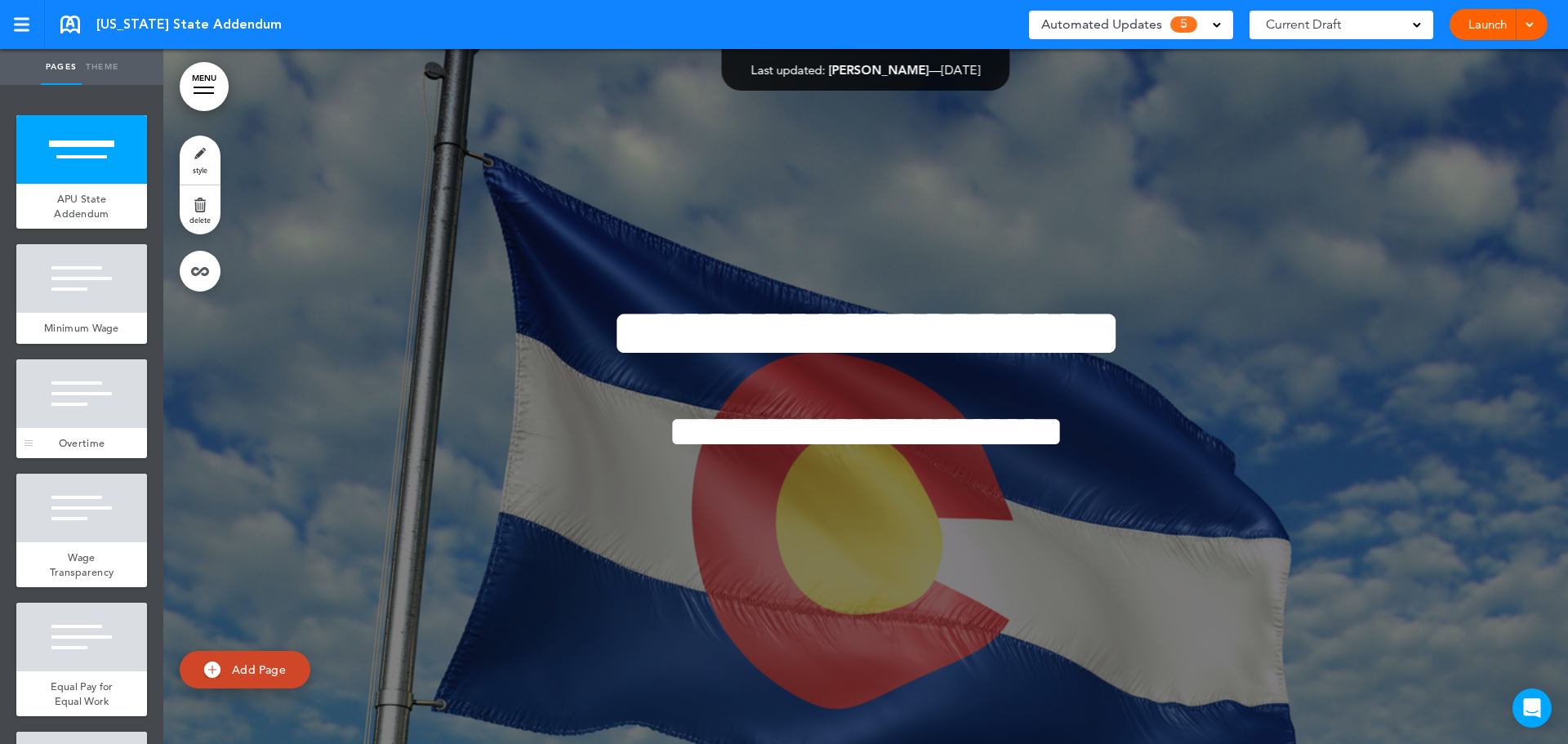
click at [81, 424] on div at bounding box center [81, 394] width 131 height 69
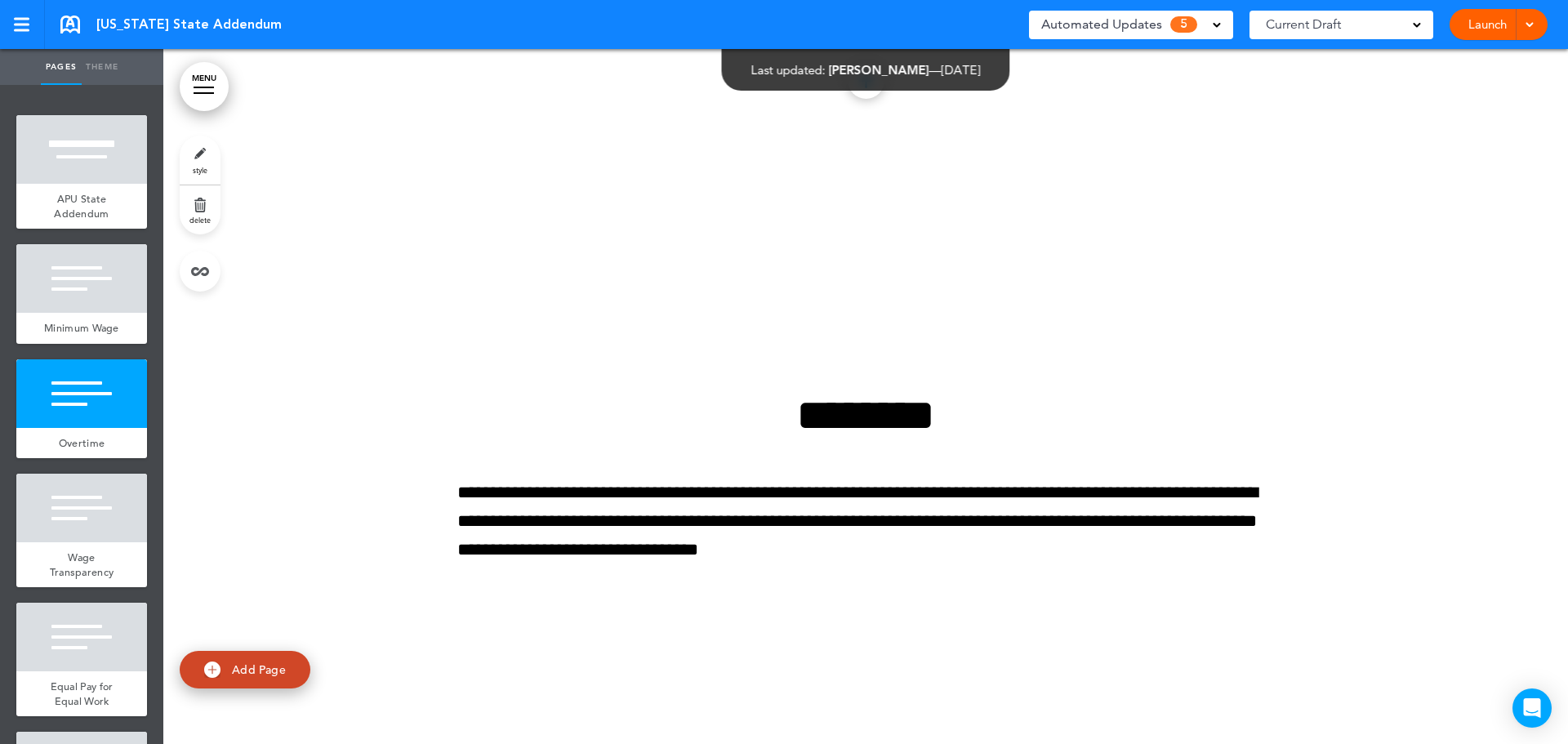
scroll to position [1461, 0]
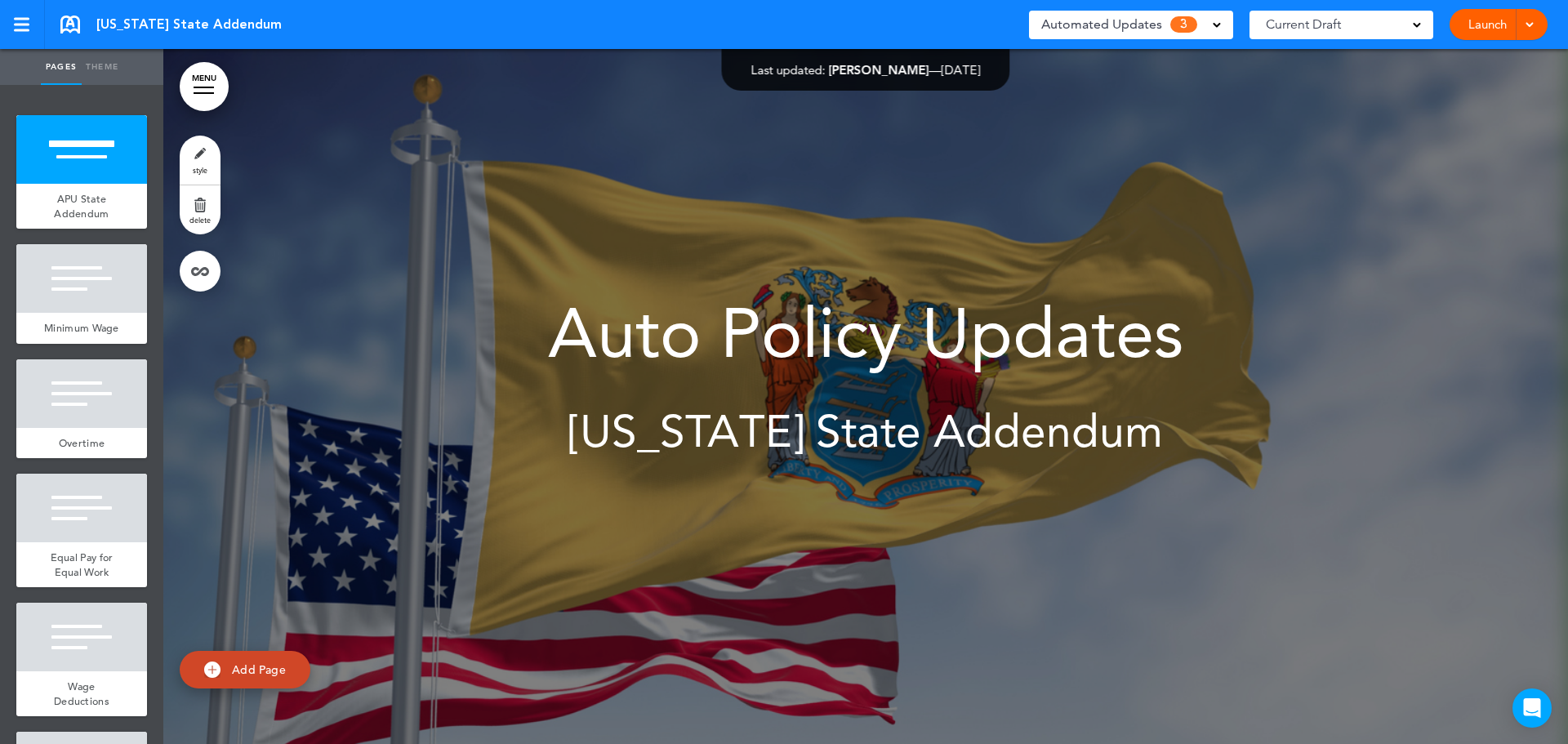
drag, startPoint x: 1121, startPoint y: 46, endPoint x: 1124, endPoint y: 22, distance: 24.2
click at [1121, 42] on div "Saved! Automated Updates 3 Auto policy updates AirMason detects legislation cha…" at bounding box center [1288, 24] width 518 height 49
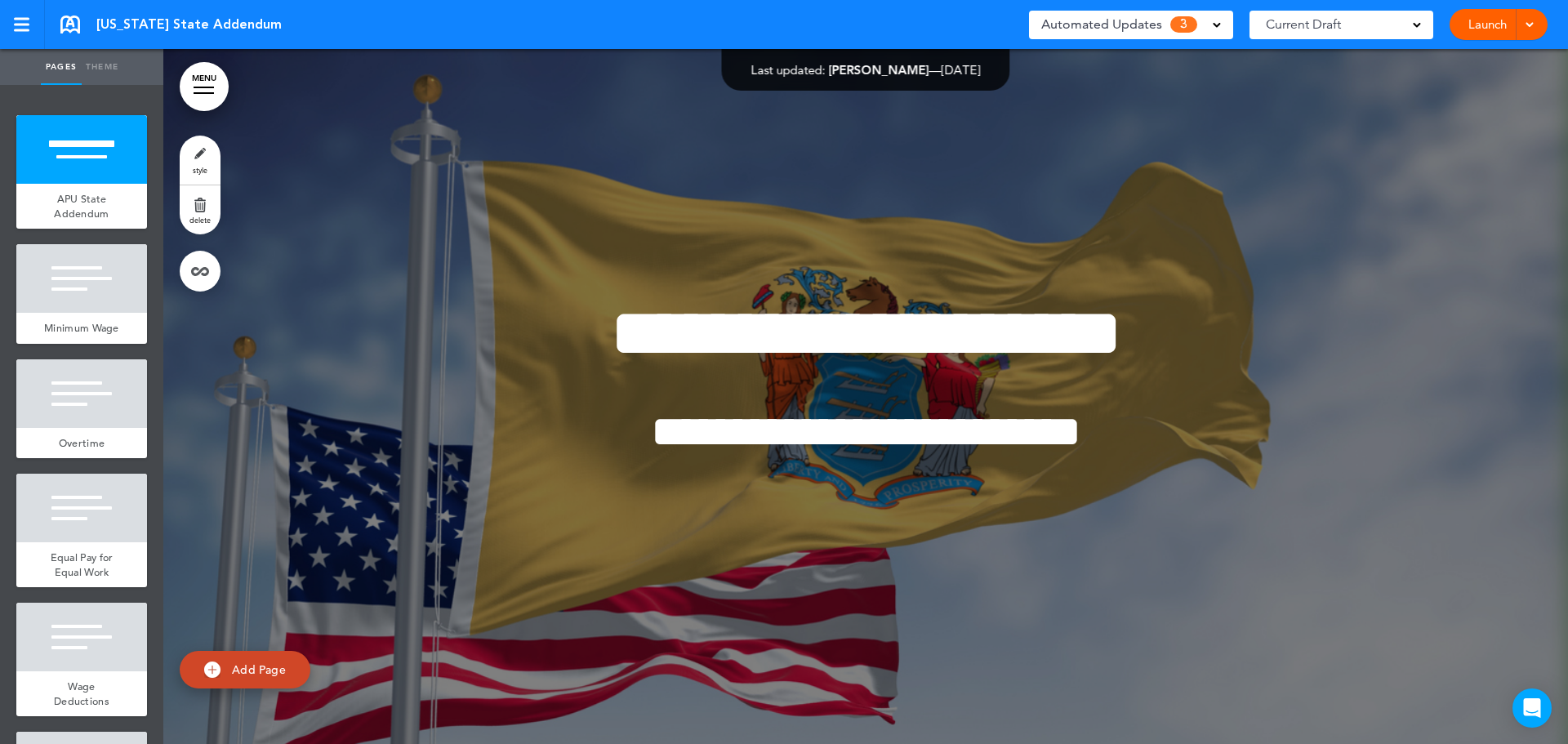
click at [1124, 22] on span "Automated Updates" at bounding box center [1101, 23] width 121 height 23
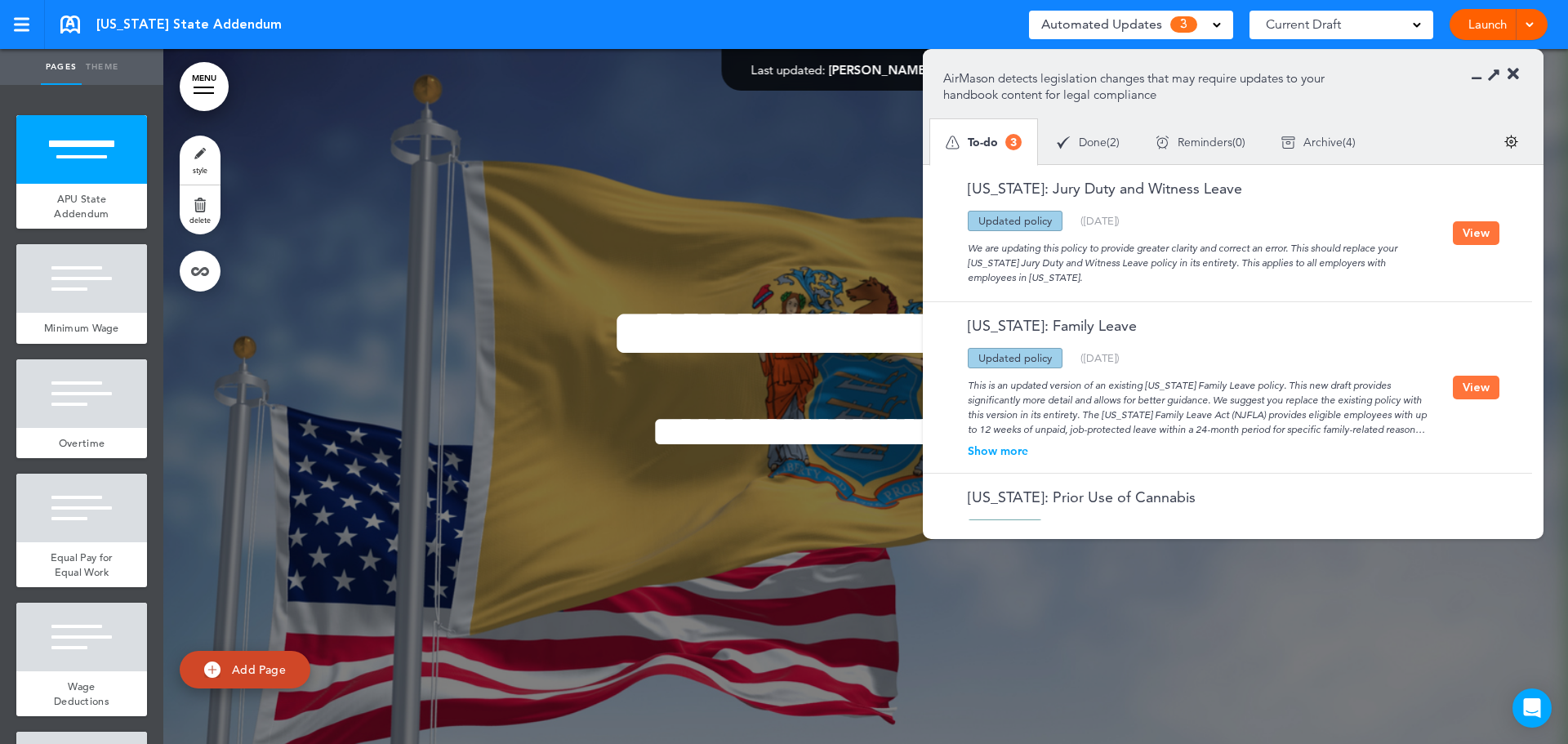
scroll to position [98, 0]
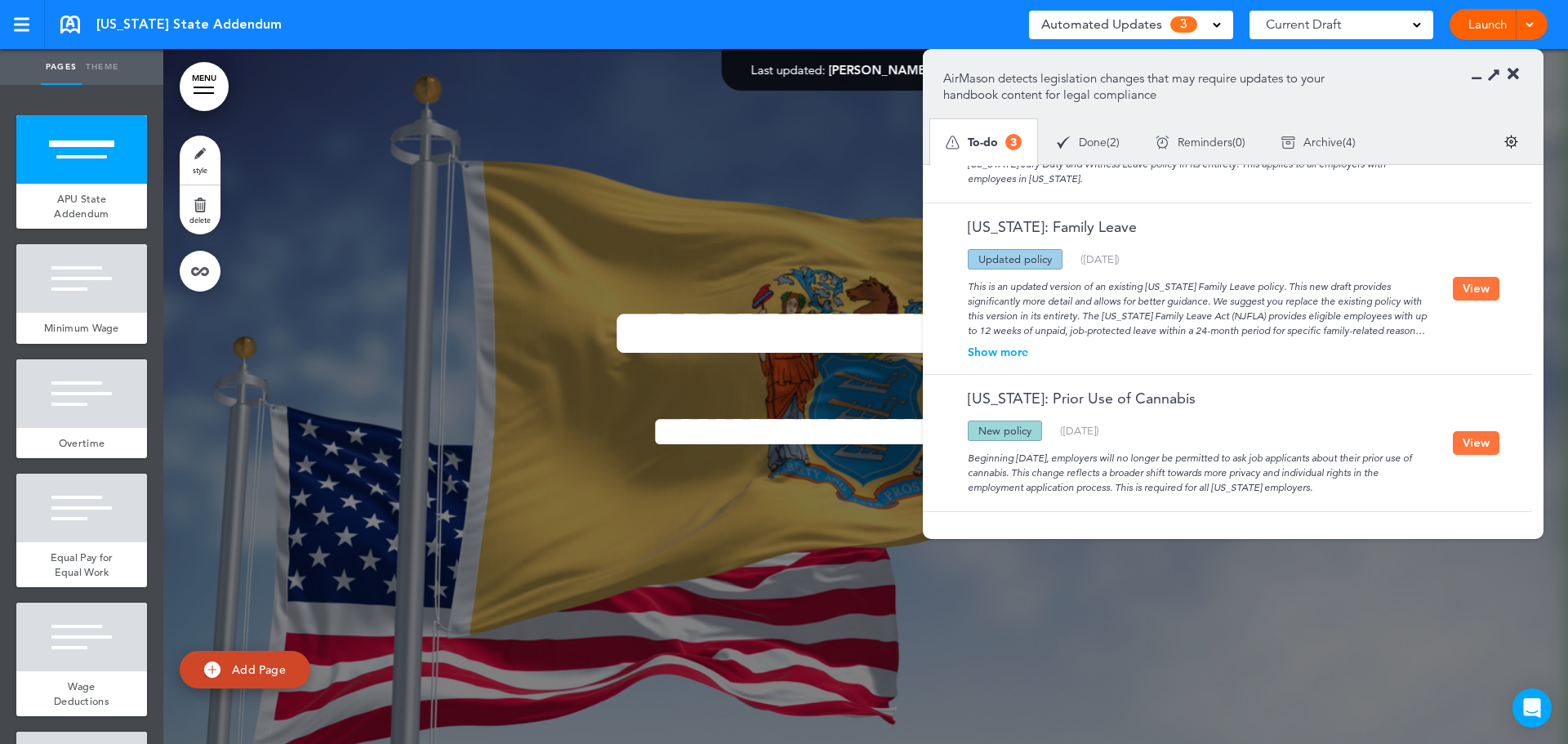
click at [1453, 447] on button "View" at bounding box center [1476, 443] width 47 height 23
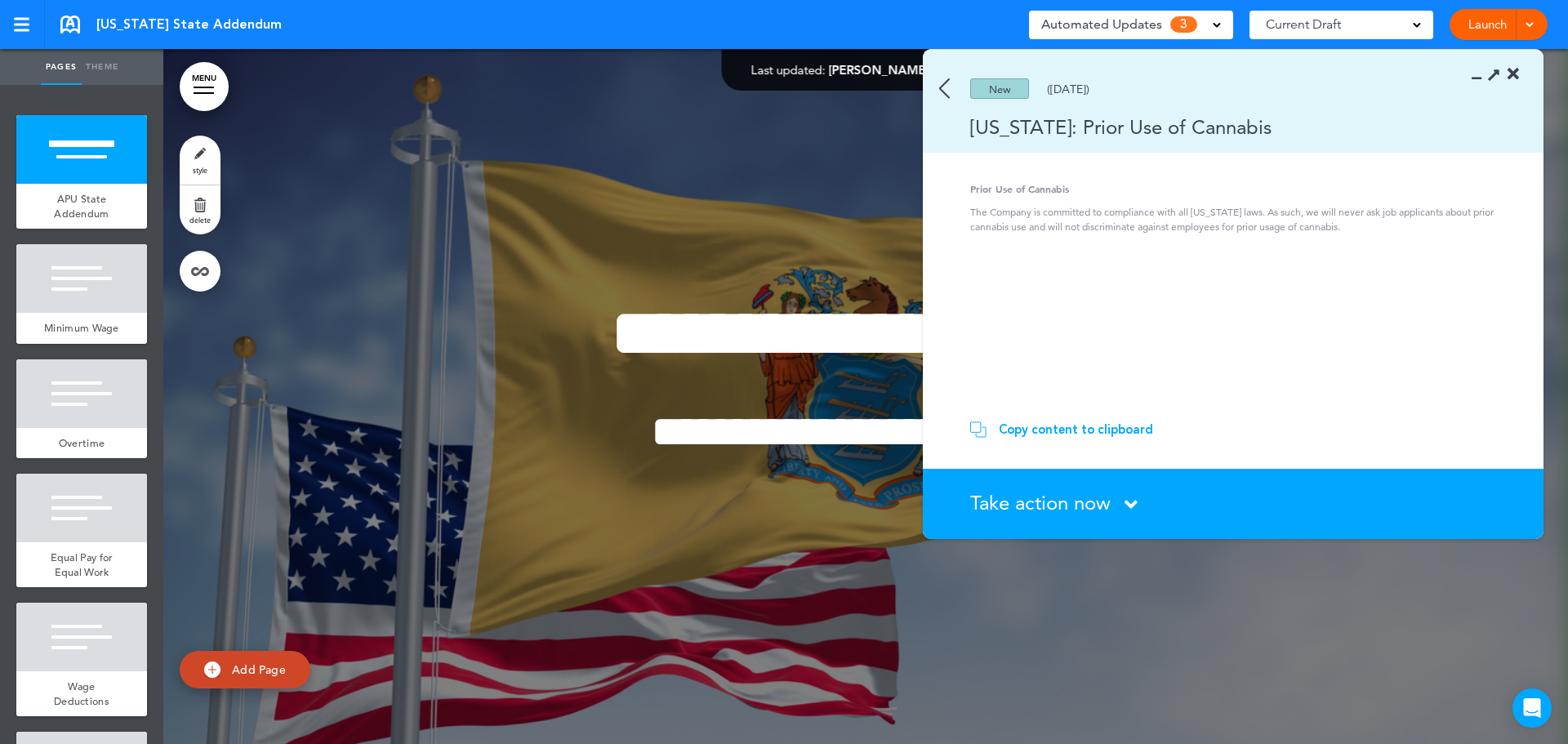
click at [1109, 496] on span "Take action now" at bounding box center [1041, 503] width 141 height 23
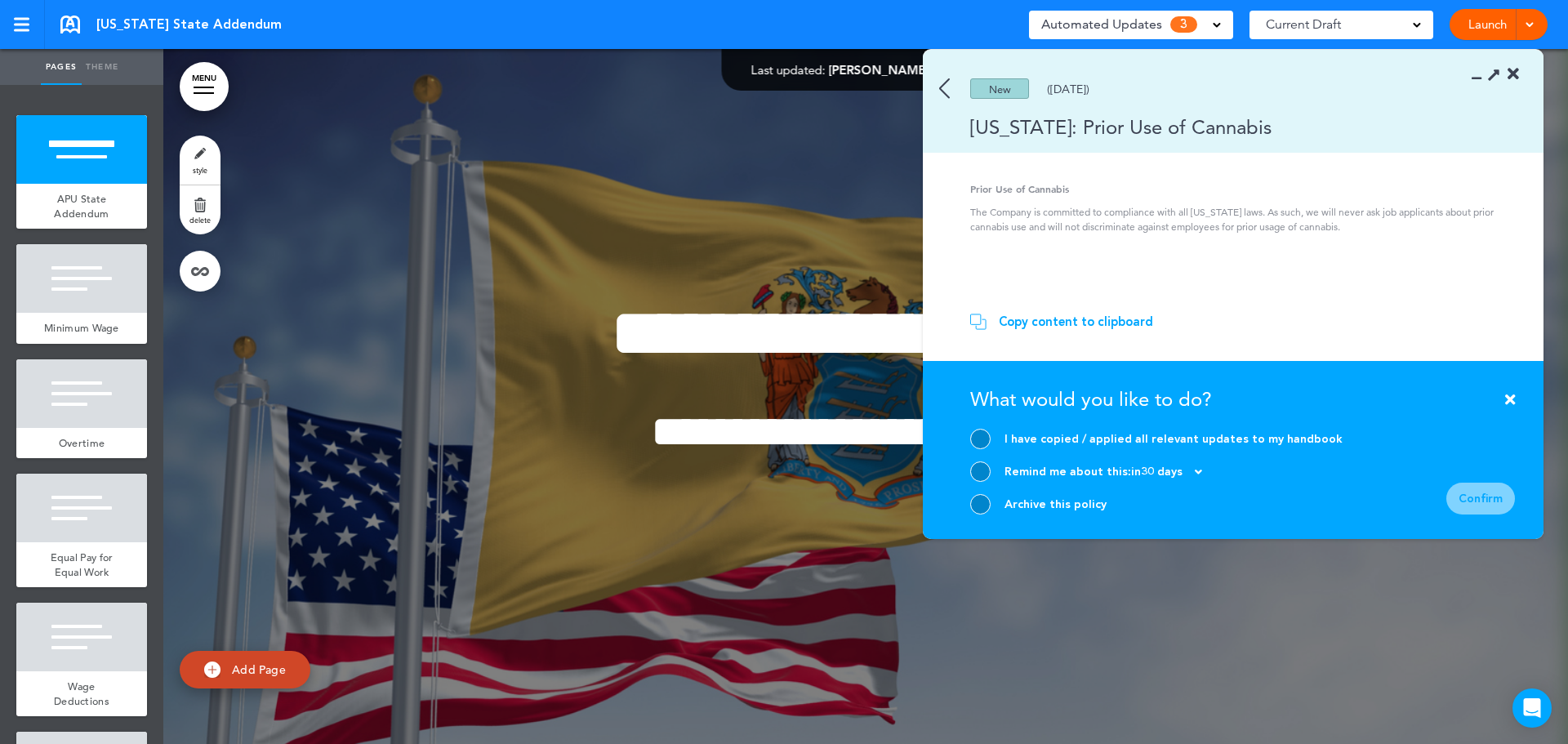
click at [983, 507] on div at bounding box center [980, 504] width 21 height 21
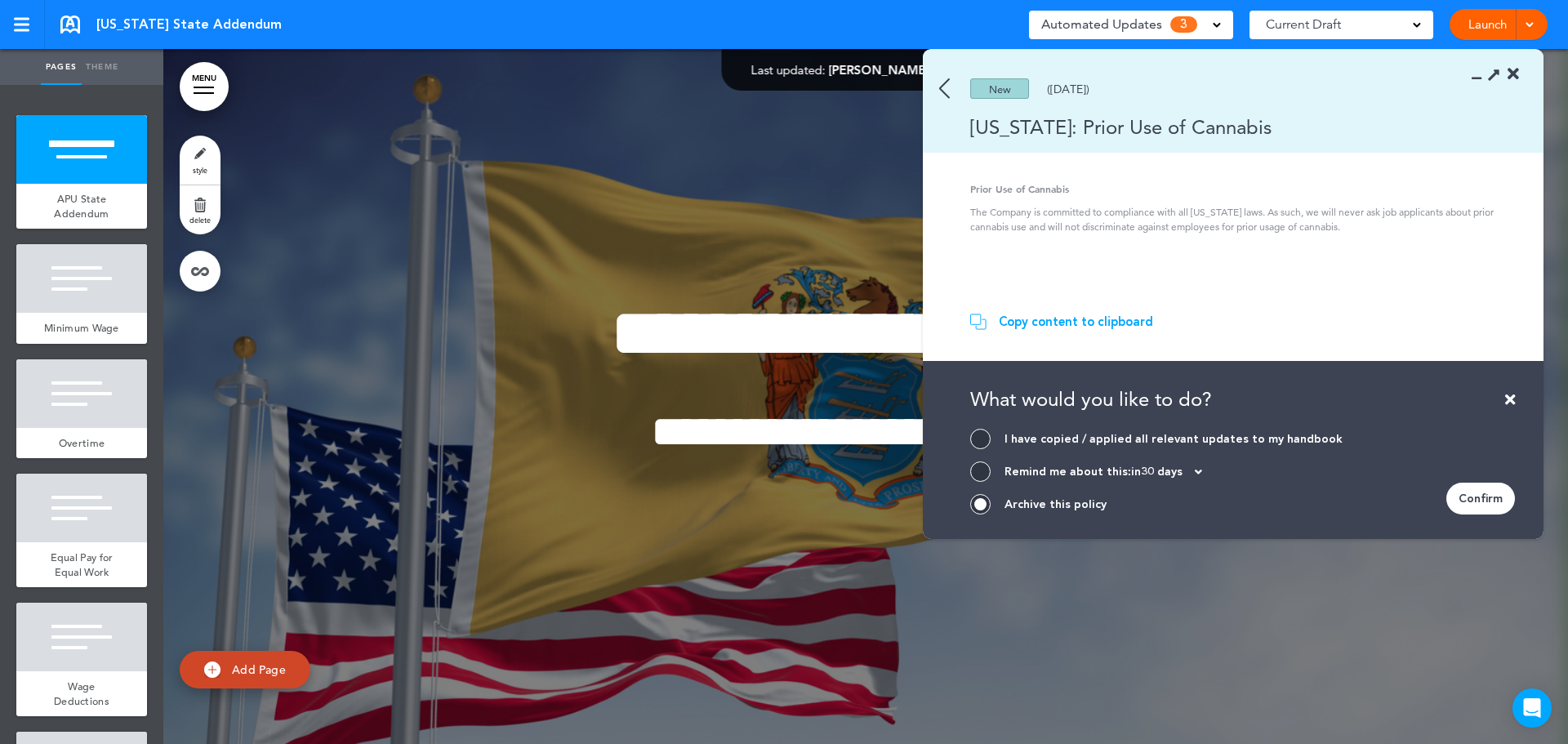
click at [1495, 501] on div "Confirm" at bounding box center [1480, 498] width 69 height 32
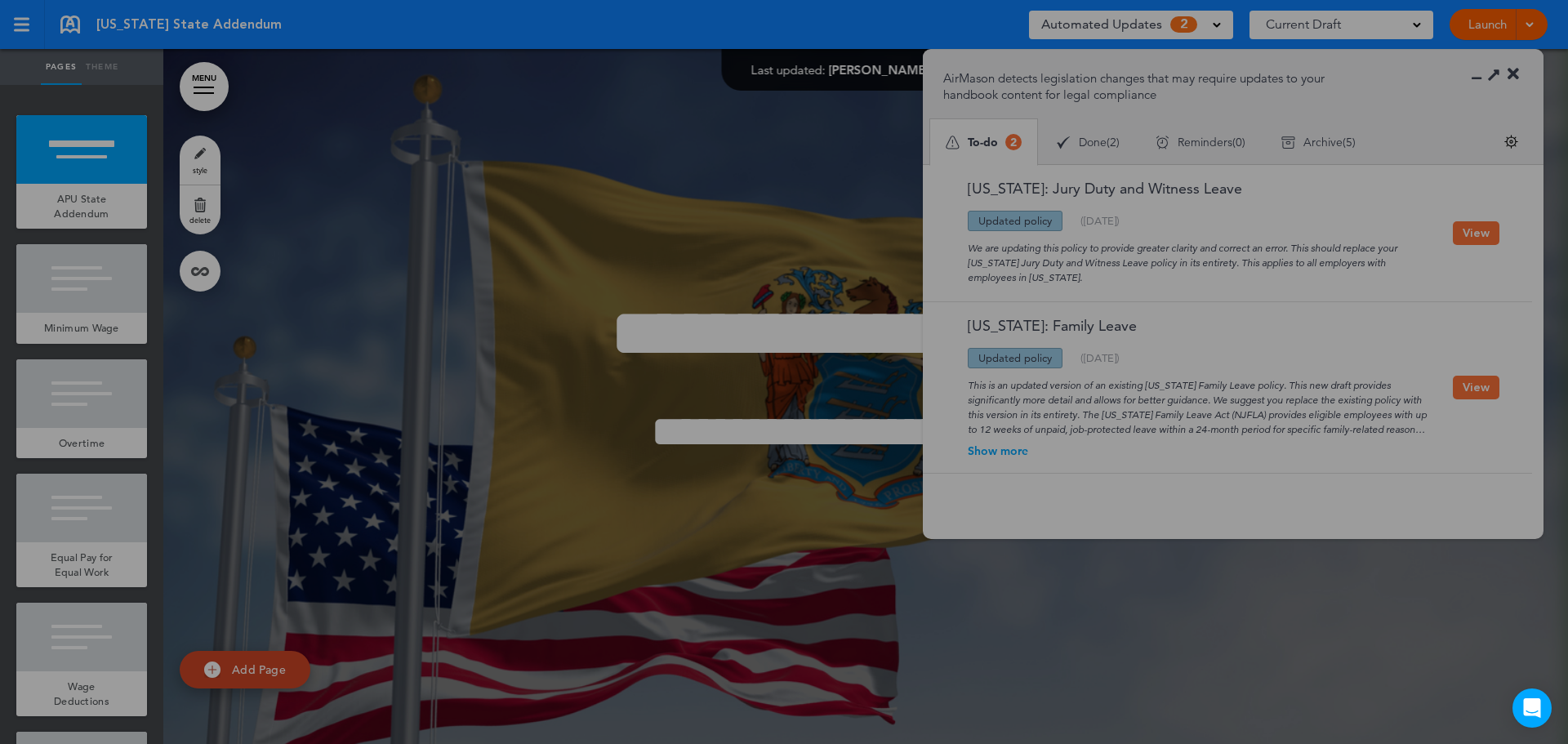
scroll to position [0, 0]
